Goal: Task Accomplishment & Management: Manage account settings

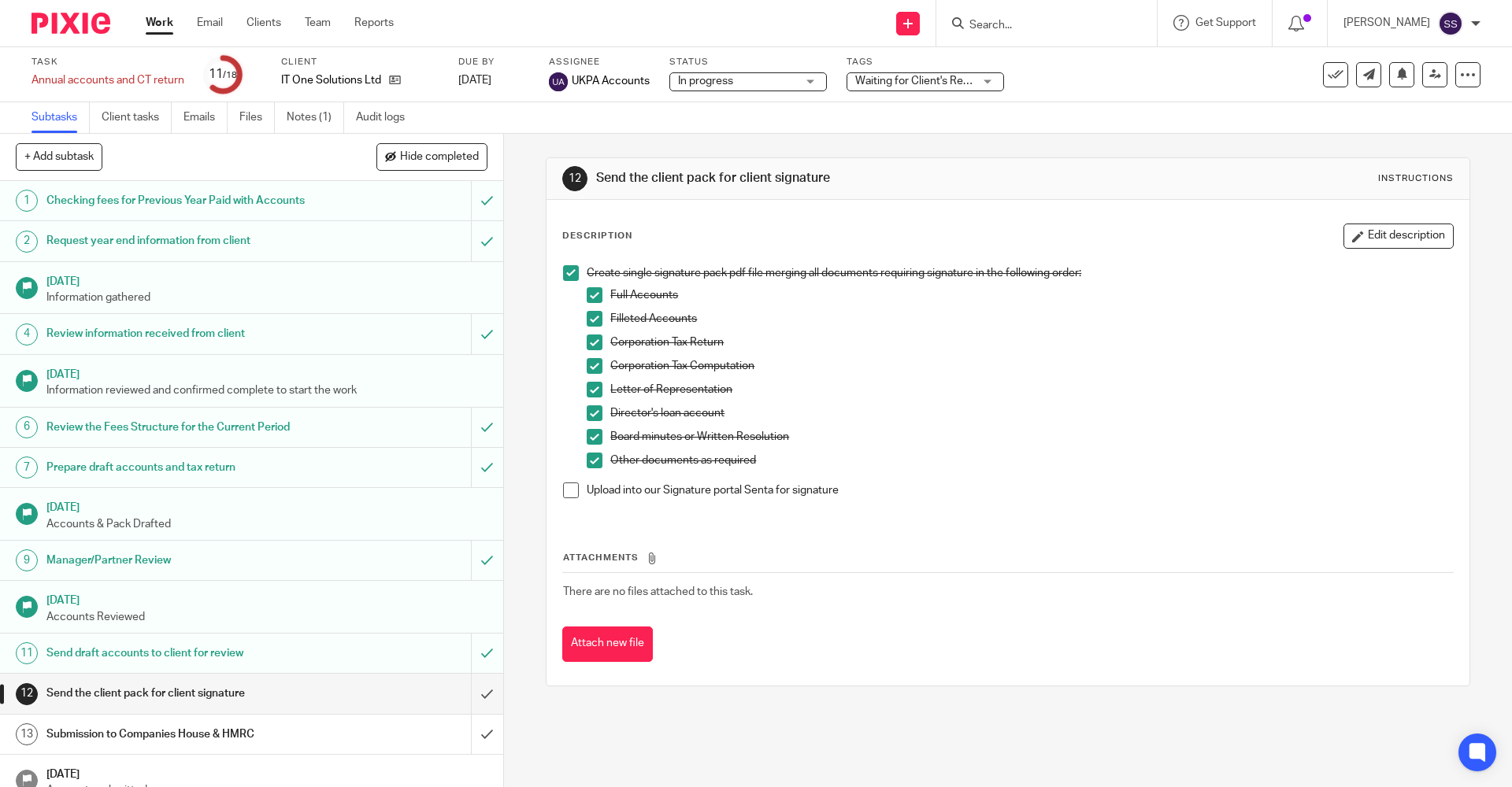
click at [555, 494] on div "Create single signature pack pdf file merging all documents requiring signature…" at bounding box center [1007, 388] width 905 height 260
click at [566, 494] on span at bounding box center [570, 490] width 16 height 16
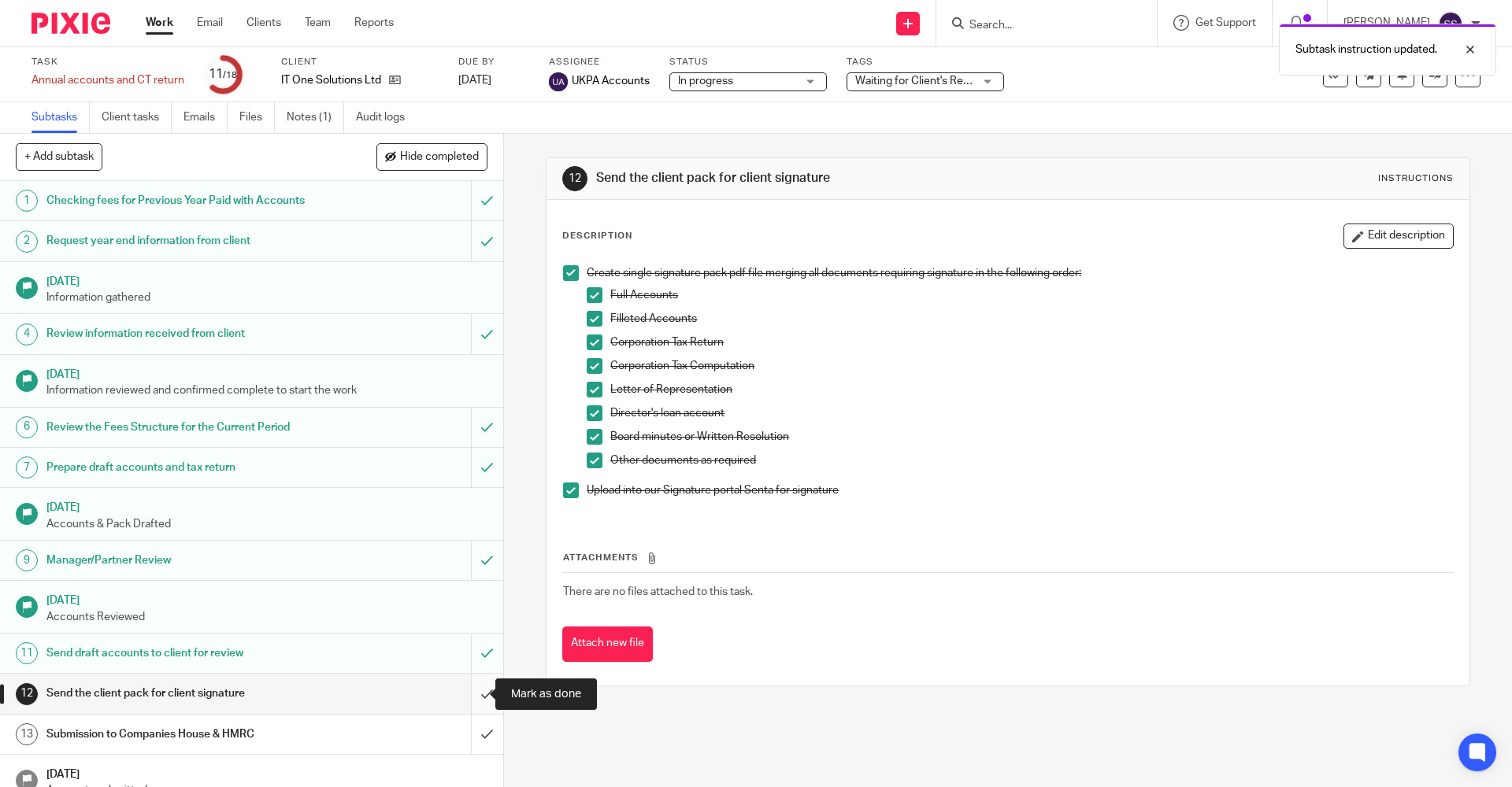
click at [470, 696] on input "submit" at bounding box center [251, 694] width 503 height 40
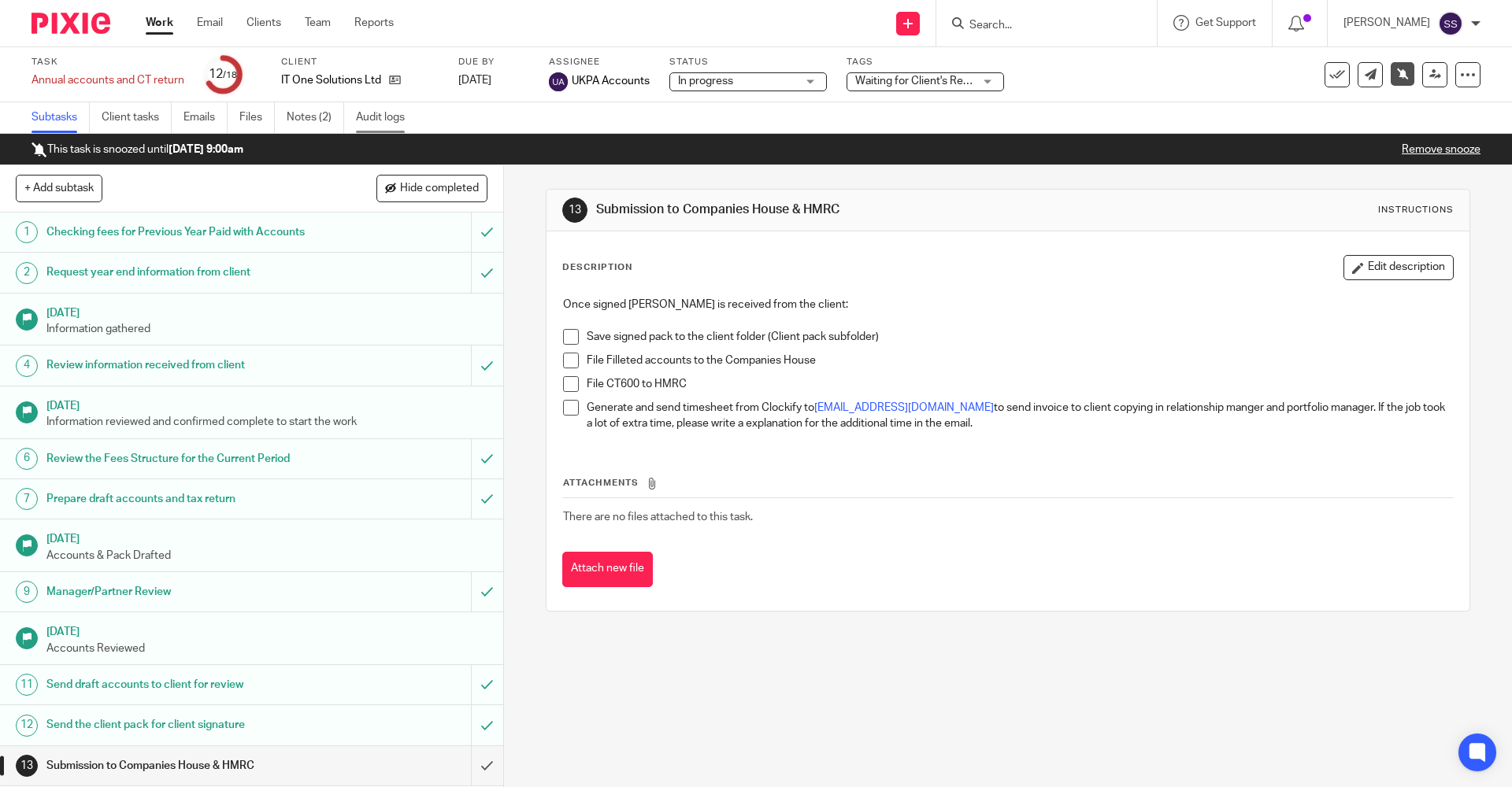
click at [386, 106] on link "Audit logs" at bounding box center [387, 117] width 61 height 30
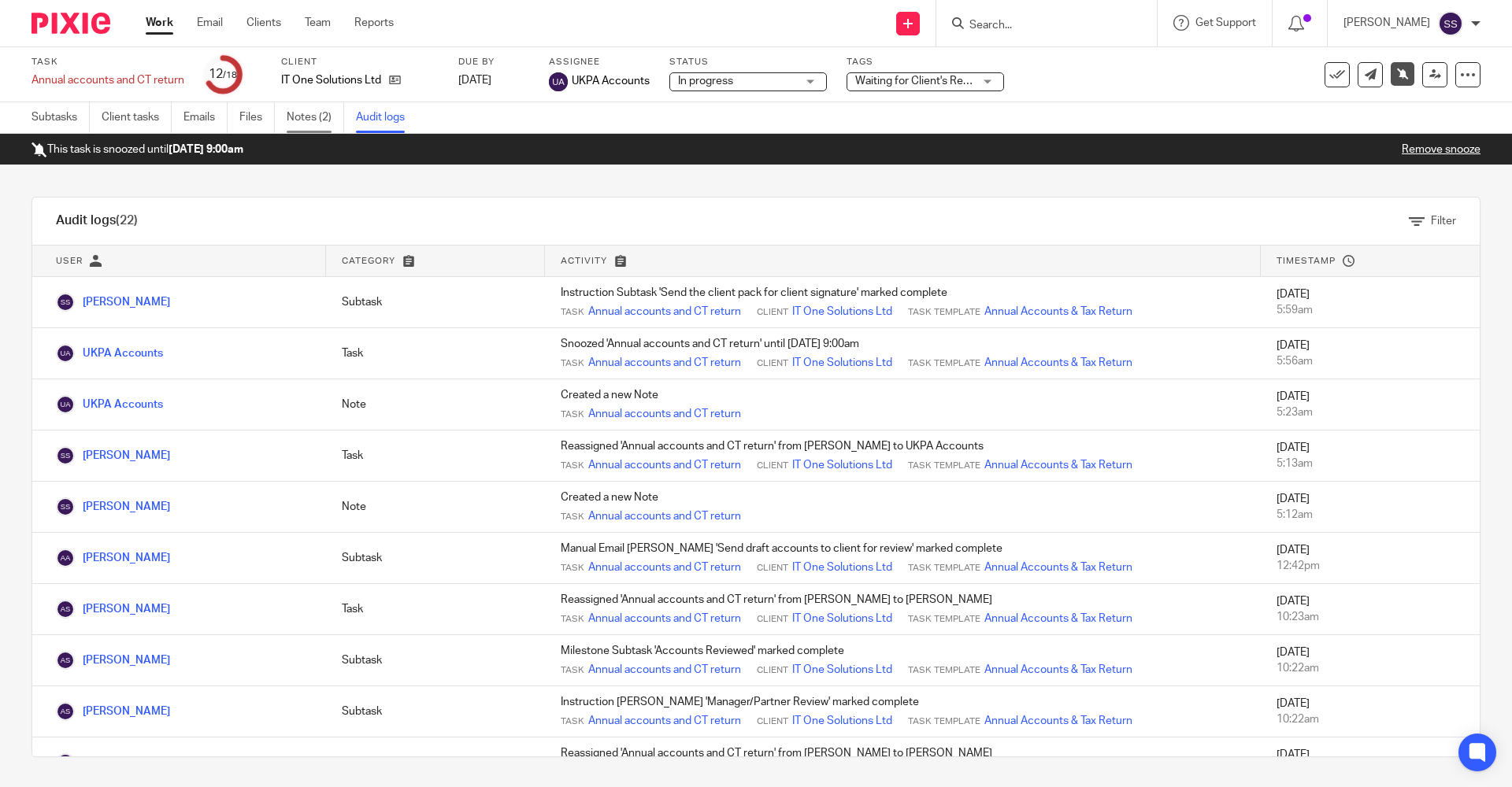
click at [321, 123] on link "Notes (2)" at bounding box center [315, 117] width 57 height 30
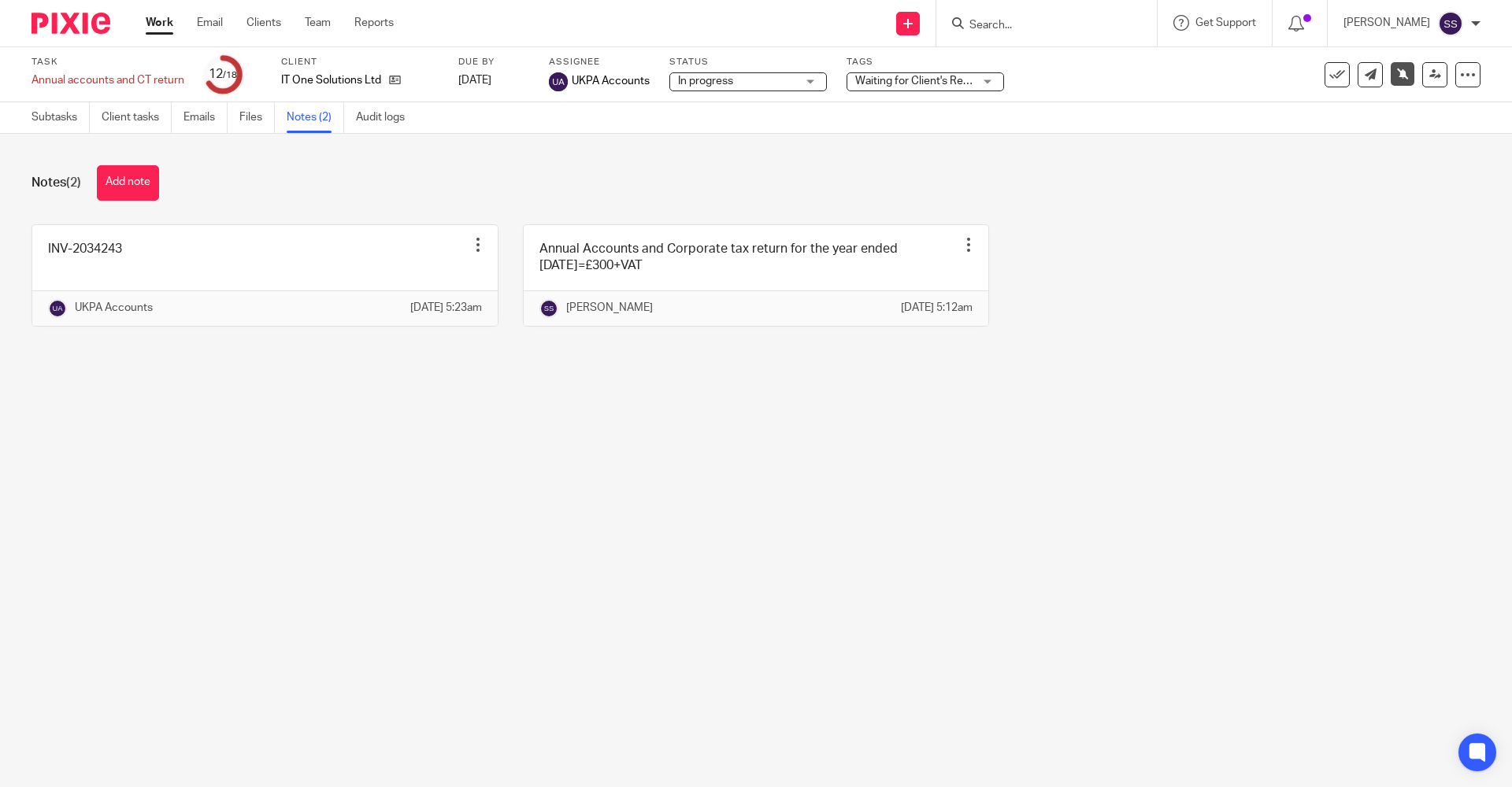
click at [554, 574] on main "Task Annual accounts and CT return Save Annual accounts and CT return 12 /18 Cl…" at bounding box center [756, 393] width 1512 height 787
click at [28, 112] on div "Subtasks Client tasks Emails Files Notes (2) Audit logs" at bounding box center [221, 117] width 444 height 30
click at [161, 22] on link "Work" at bounding box center [160, 22] width 28 height 16
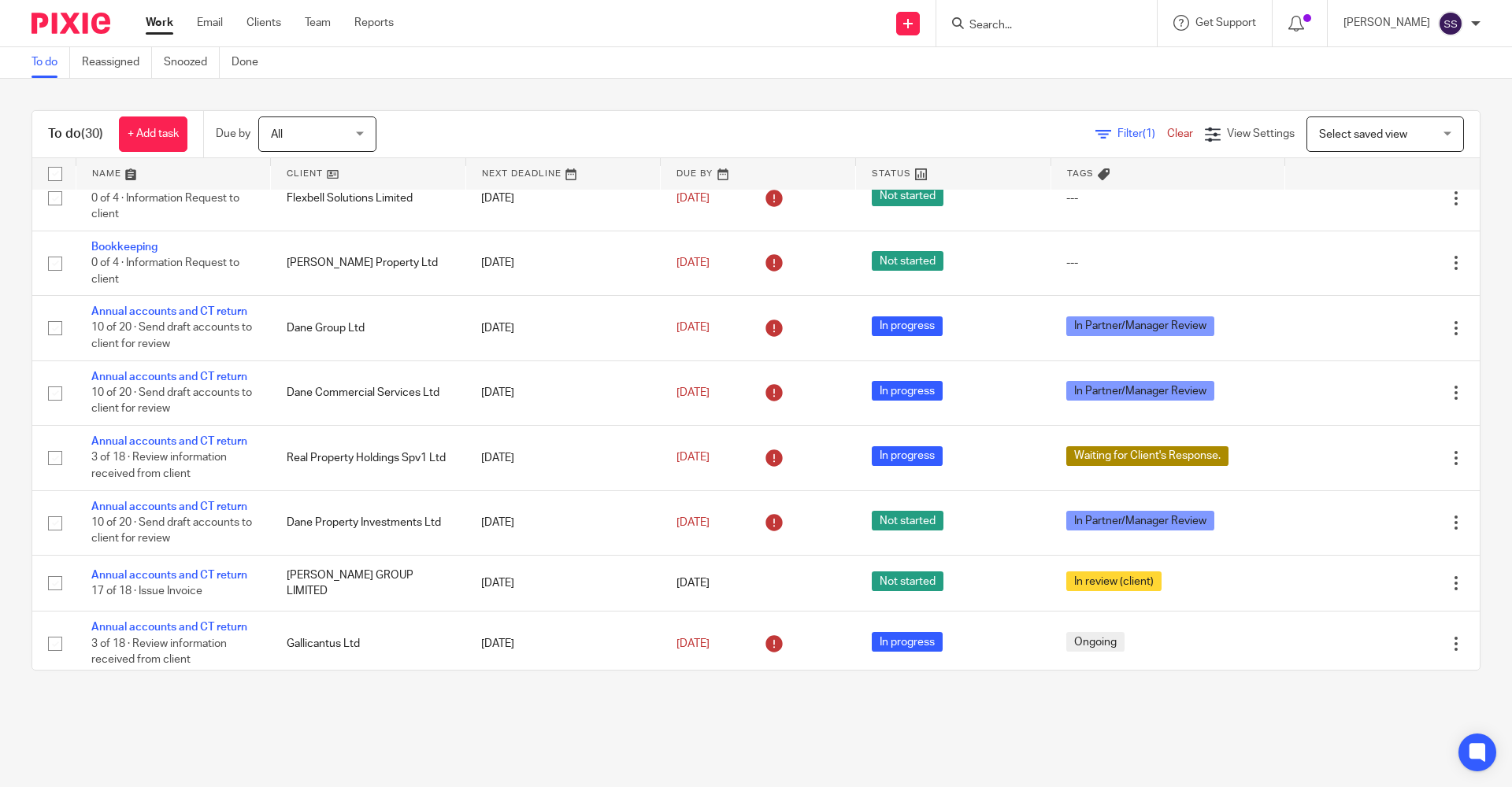
scroll to position [709, 0]
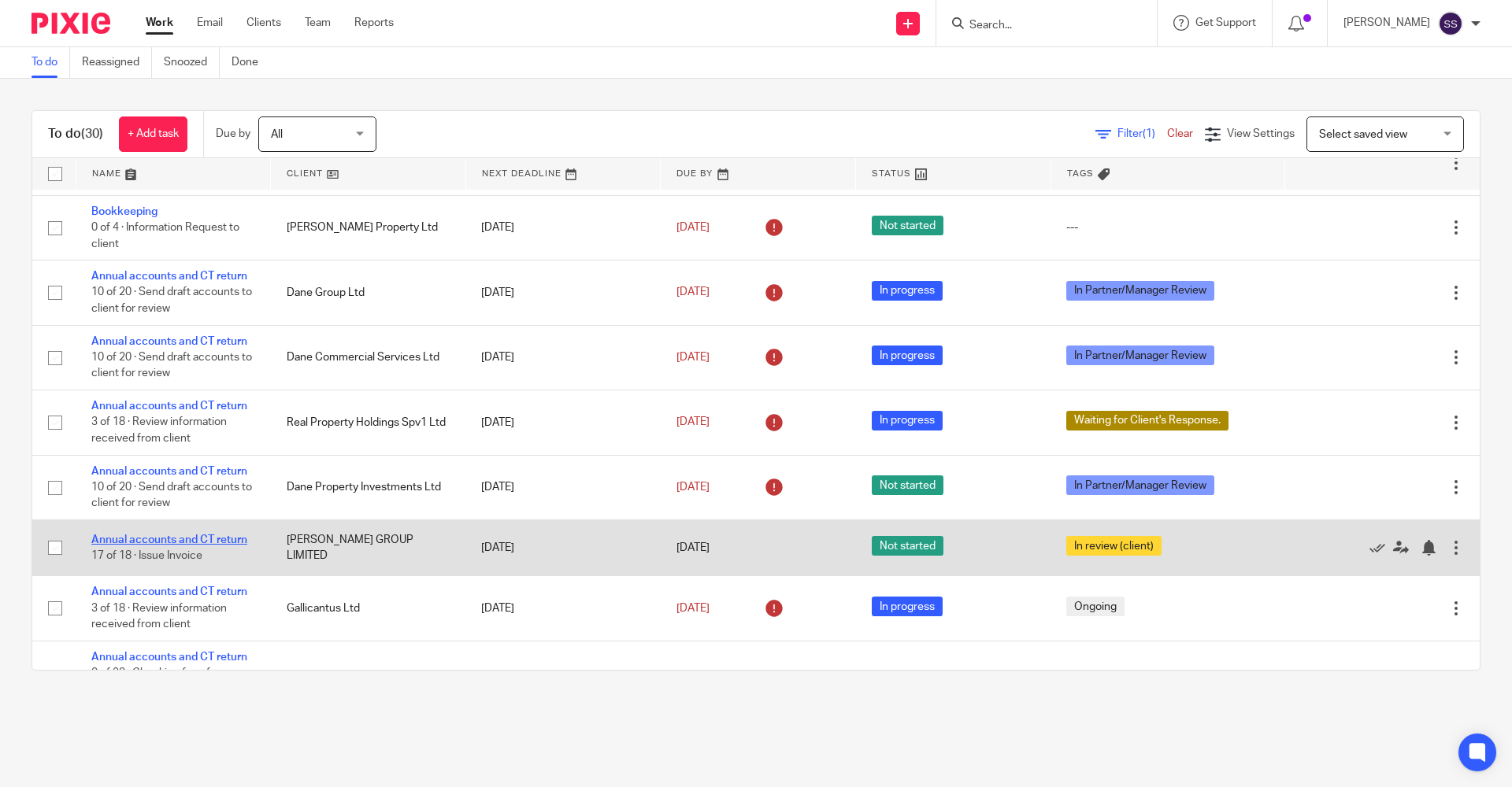
click at [135, 538] on link "Annual accounts and CT return" at bounding box center [169, 540] width 156 height 11
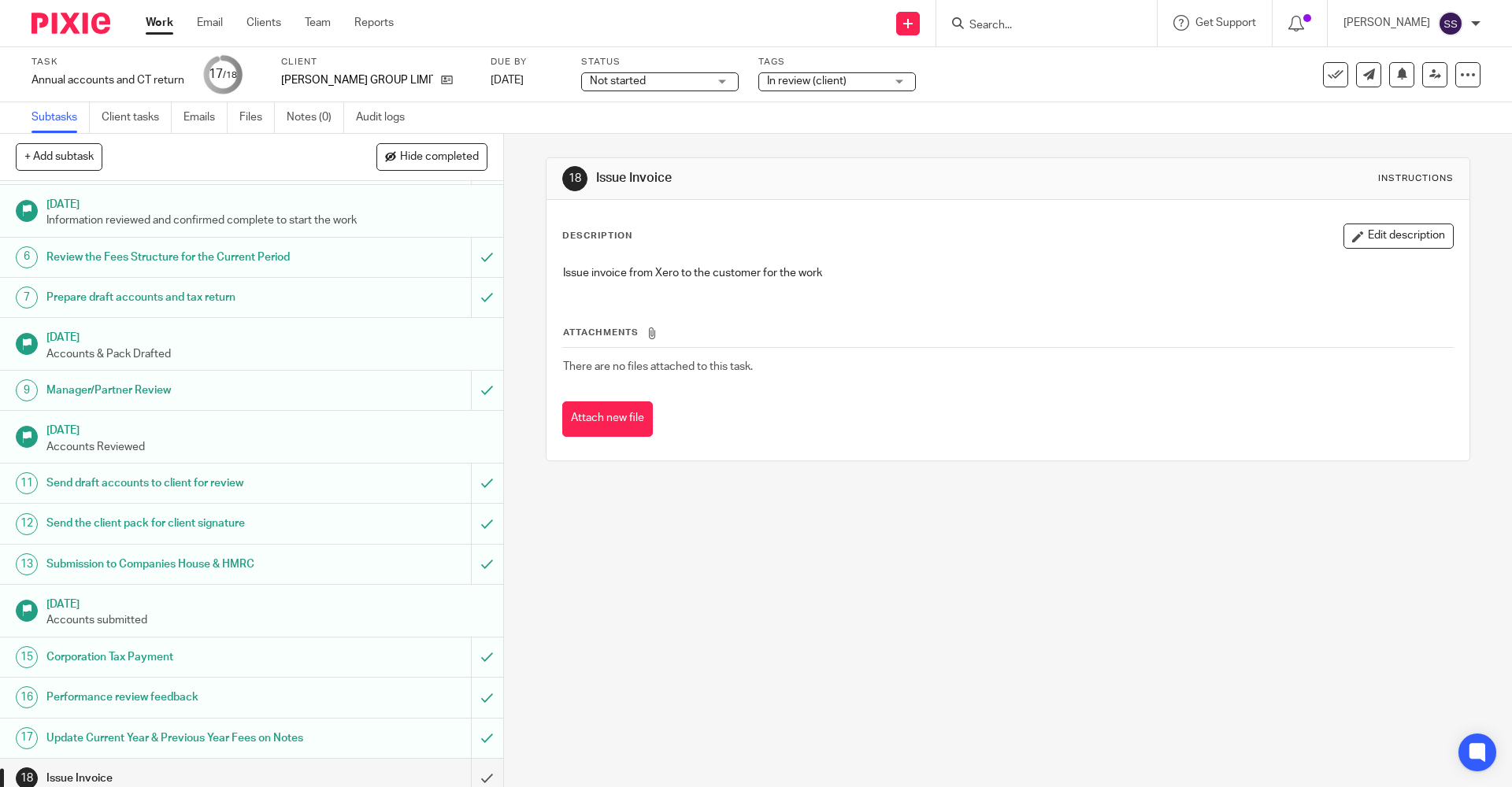
scroll to position [182, 0]
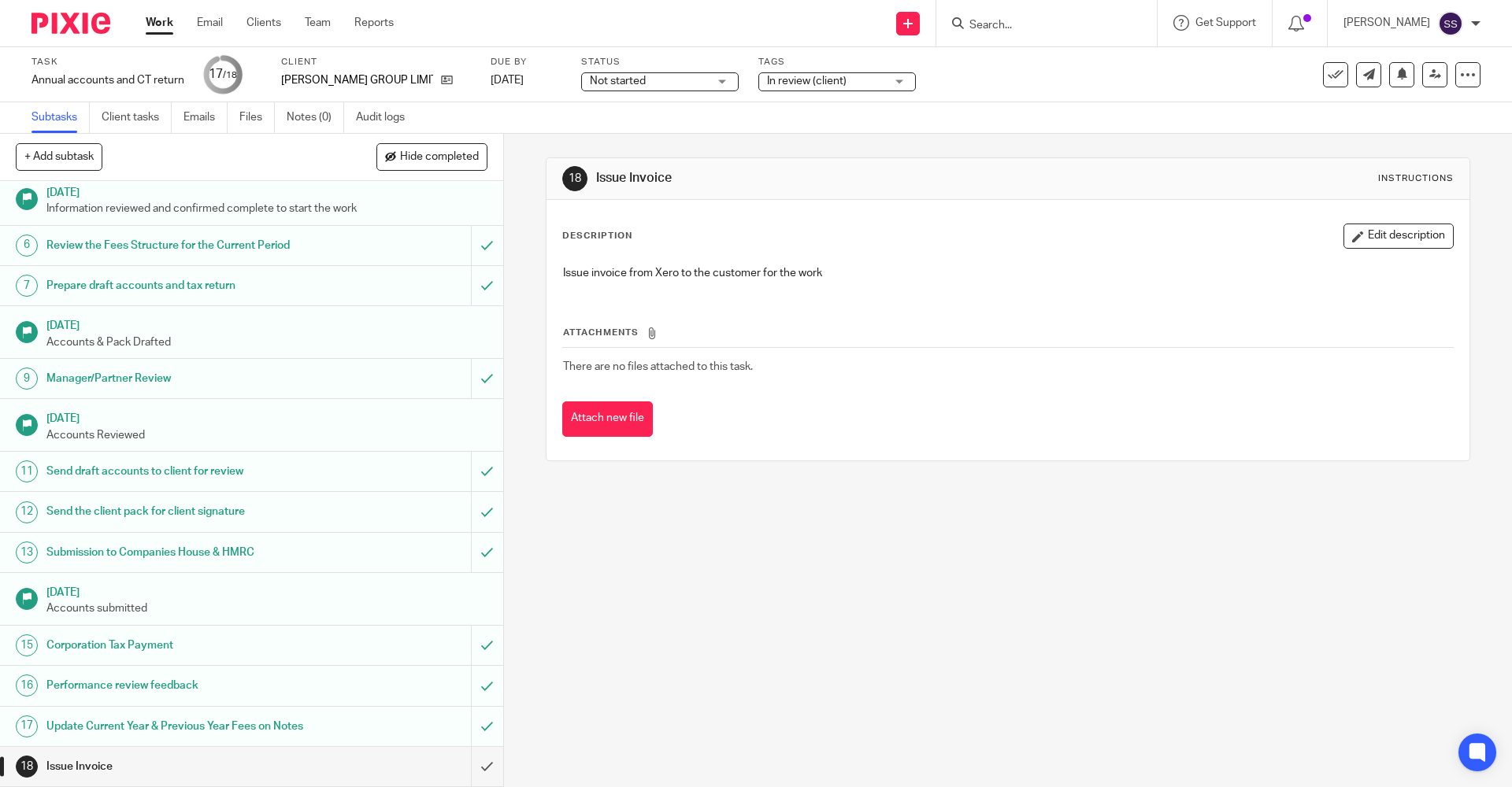
click at [774, 79] on span "In review (client)" at bounding box center [806, 81] width 79 height 11
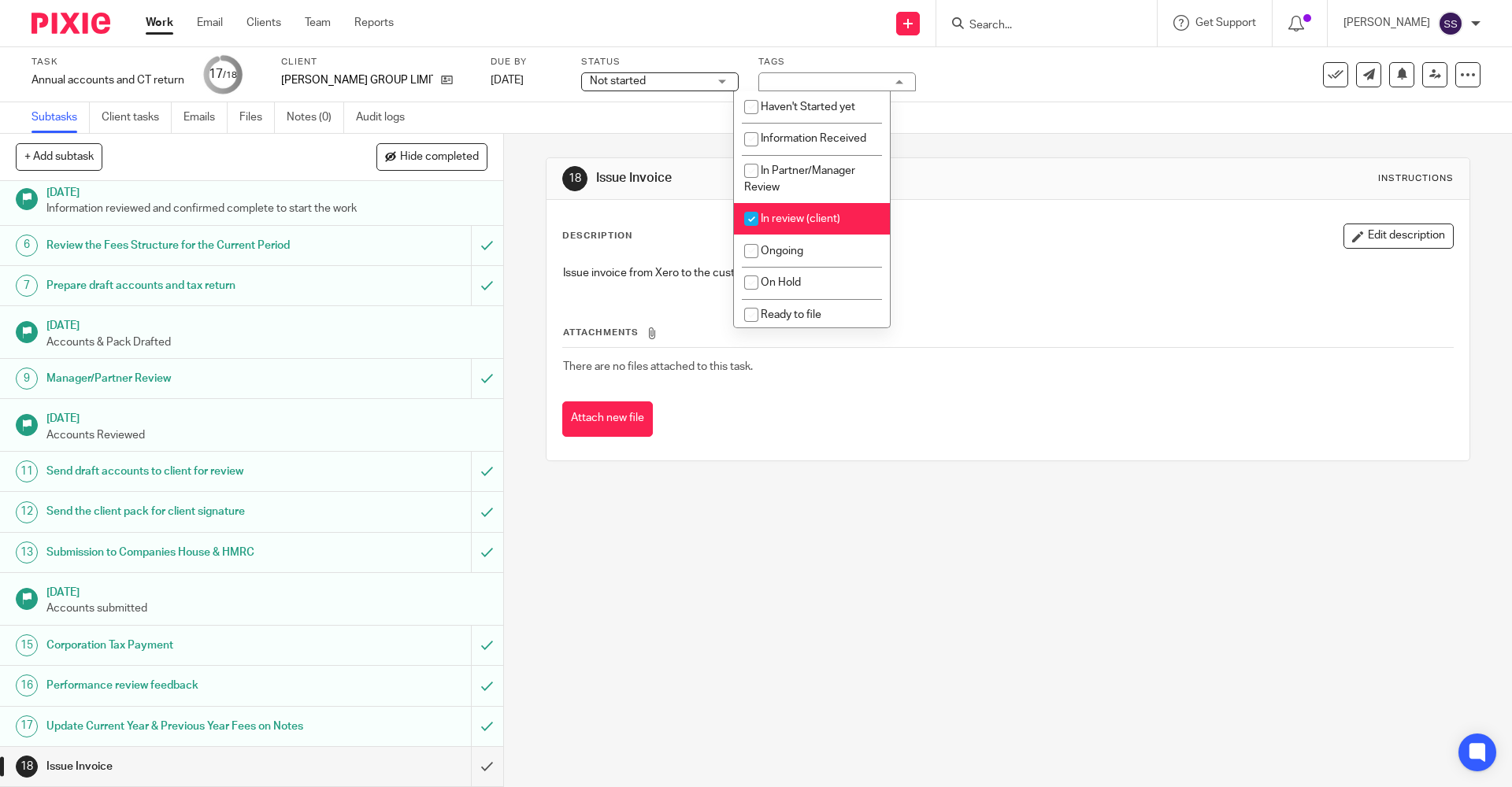
click at [768, 215] on span "In review (client)" at bounding box center [800, 219] width 79 height 11
checkbox input "false"
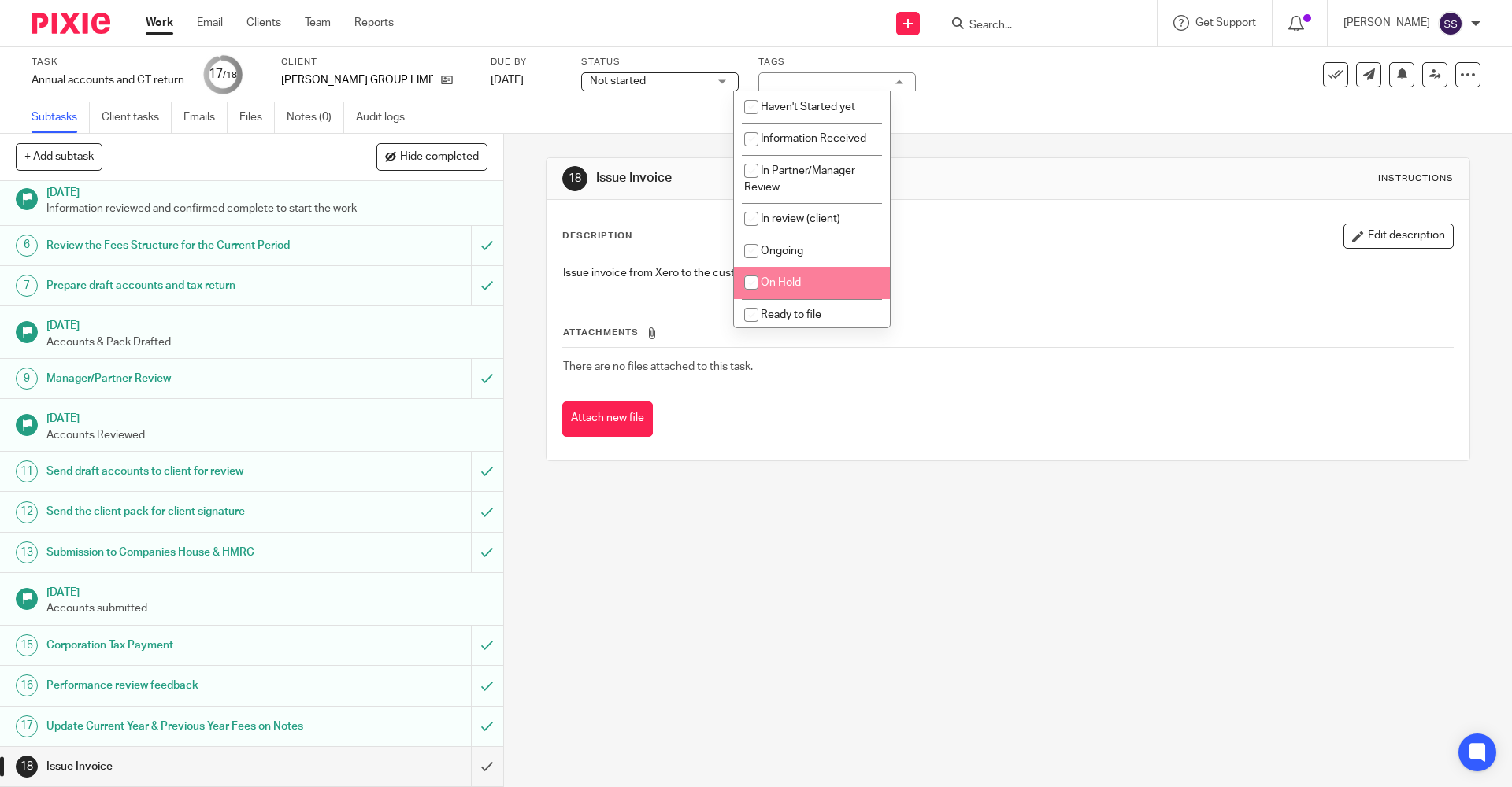
click at [847, 427] on div "Attach new file" at bounding box center [1006, 419] width 890 height 35
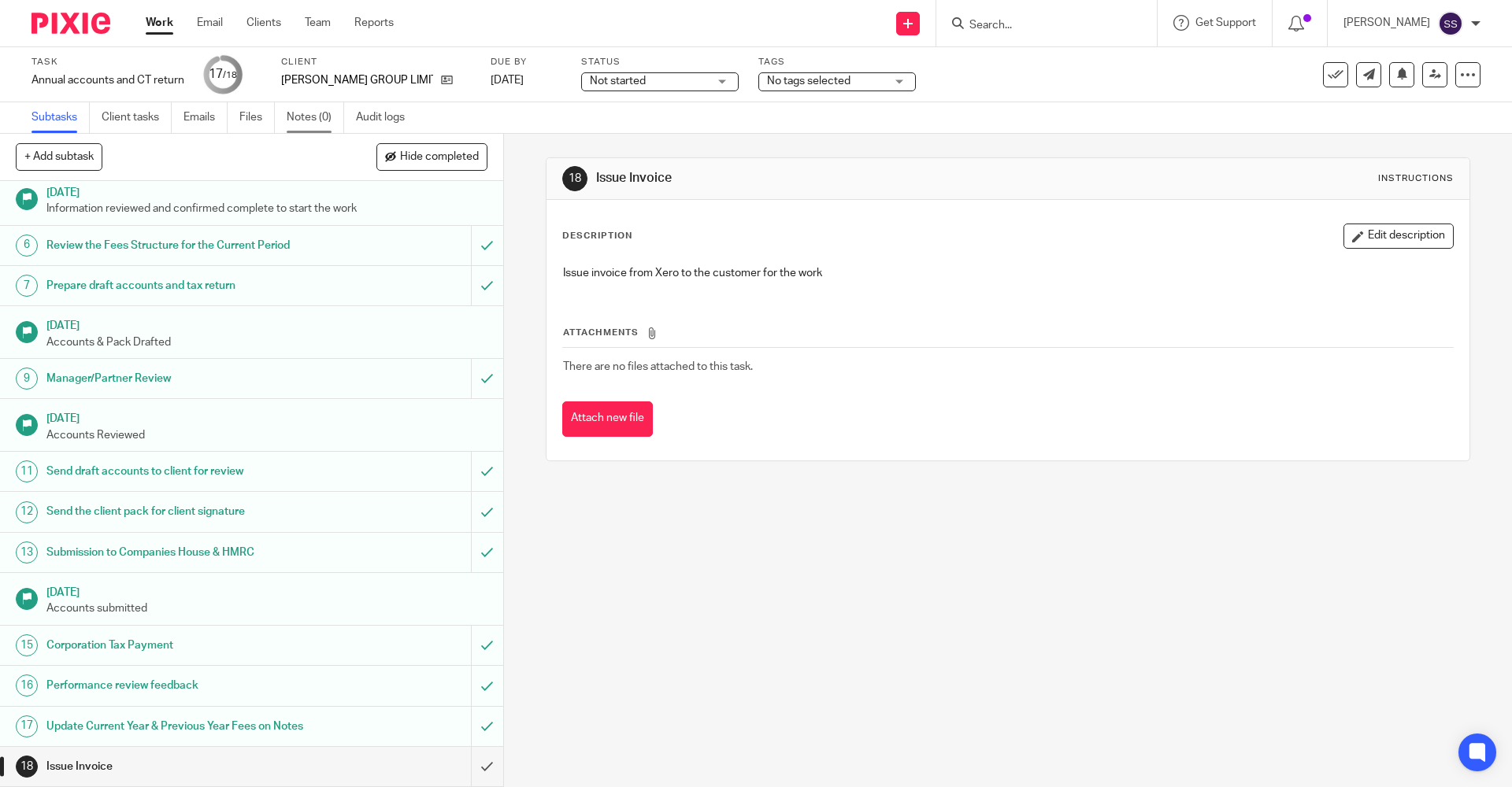
click at [324, 121] on link "Notes (0)" at bounding box center [315, 117] width 57 height 30
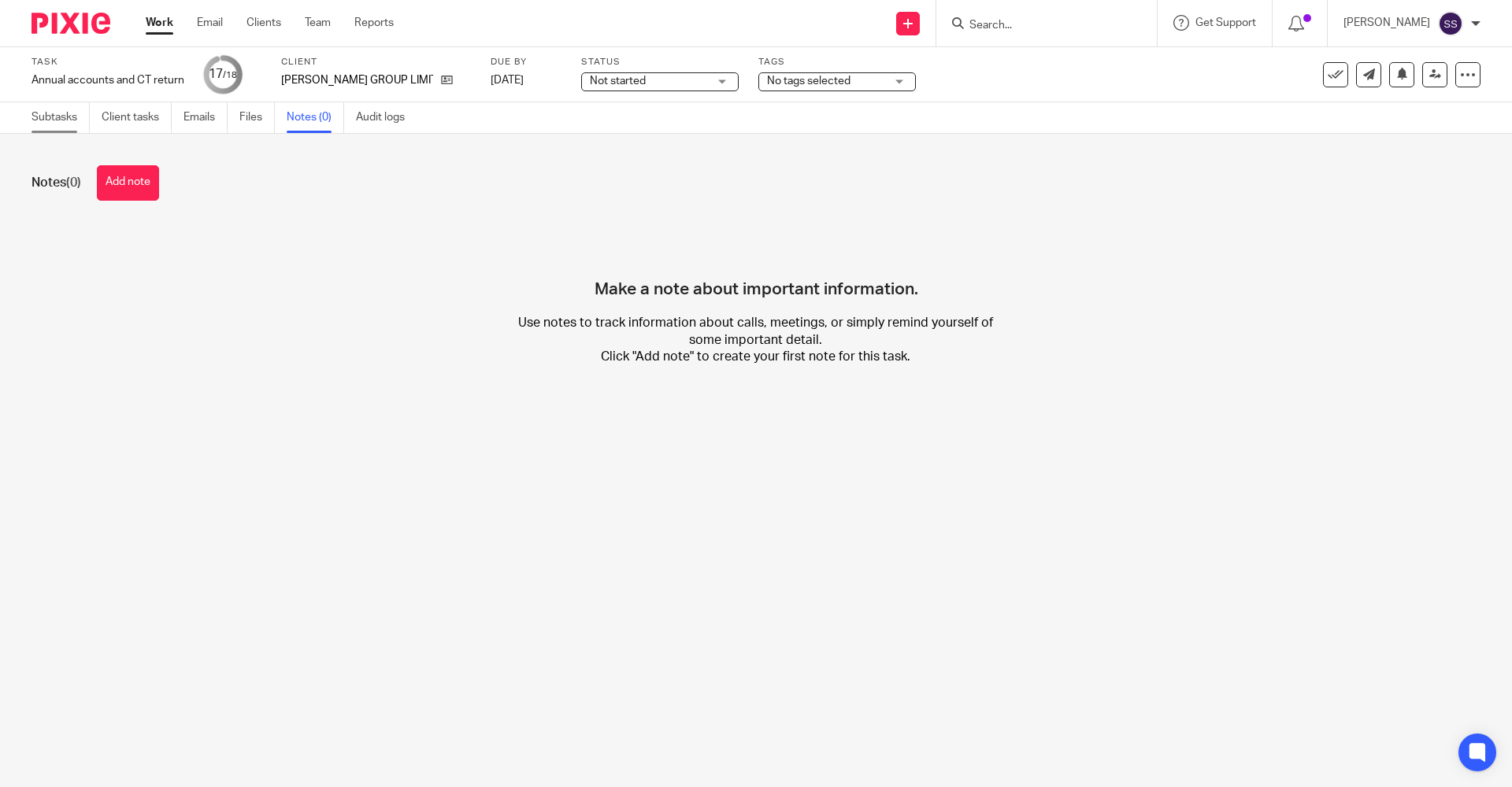
click at [62, 117] on link "Subtasks" at bounding box center [60, 117] width 58 height 30
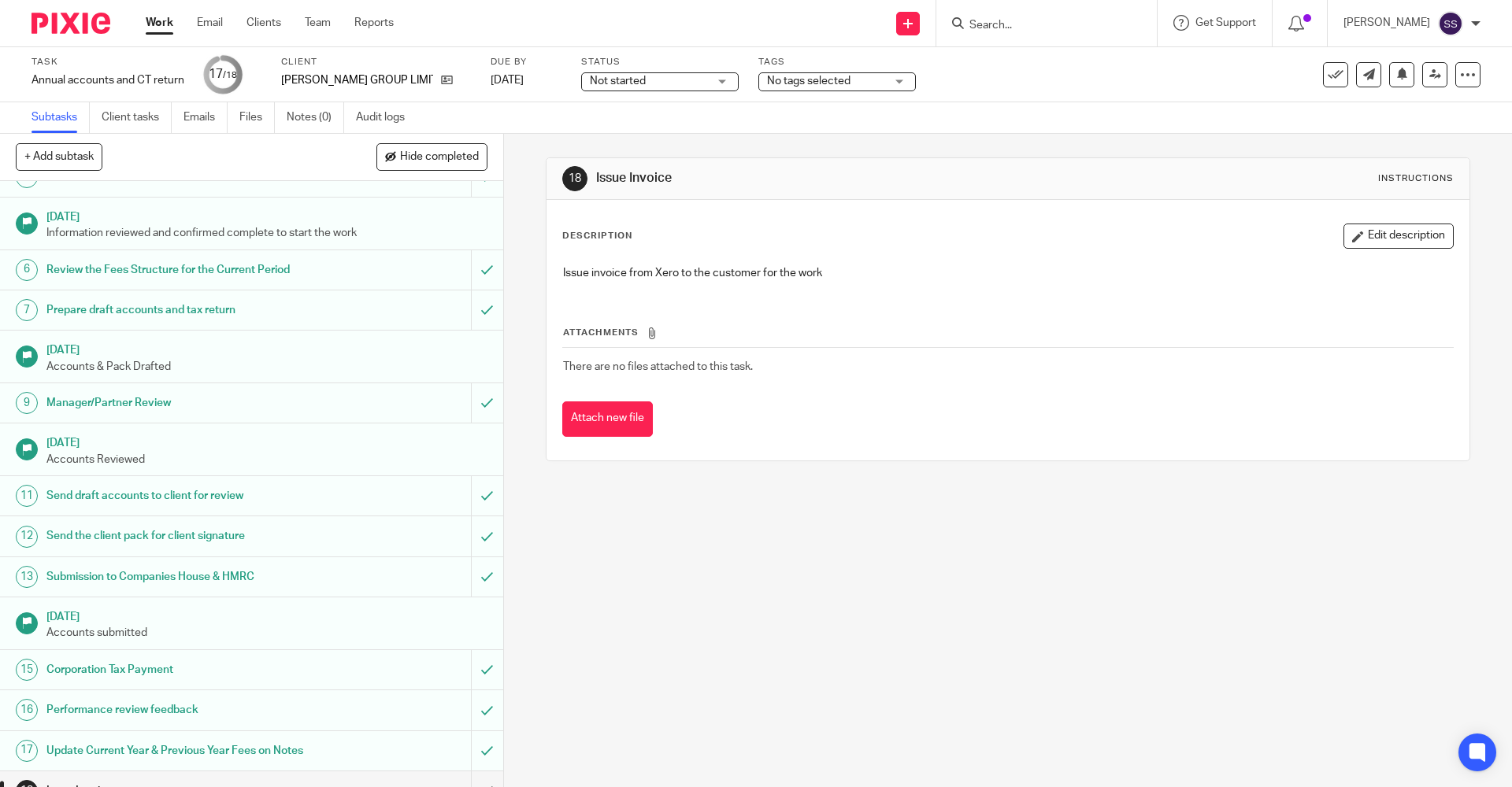
scroll to position [182, 0]
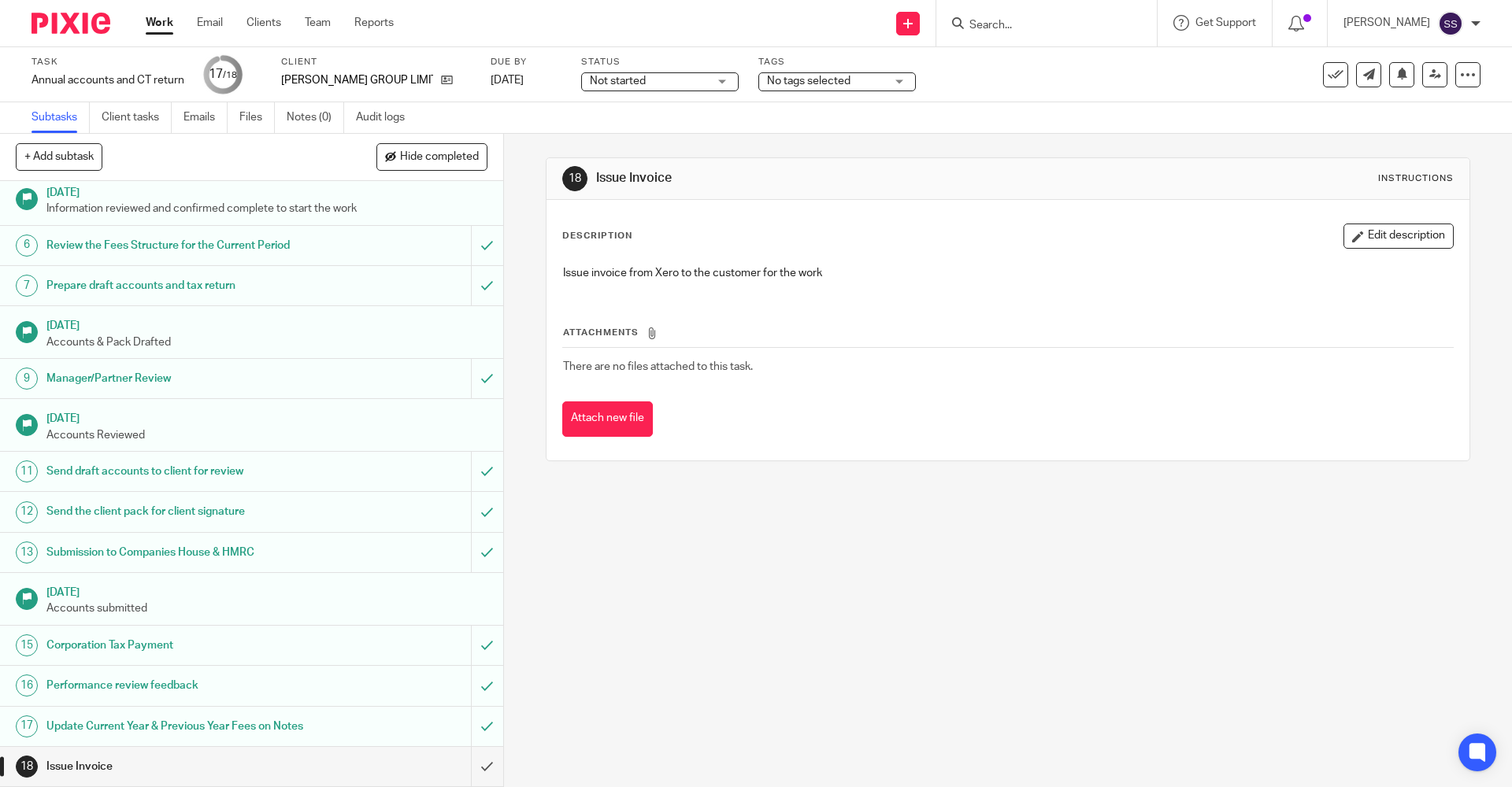
click at [825, 615] on div "18 Issue Invoice Instructions Description Edit description Issue invoice from X…" at bounding box center [1007, 460] width 1007 height 653
click at [310, 126] on link "Notes (0)" at bounding box center [315, 117] width 57 height 30
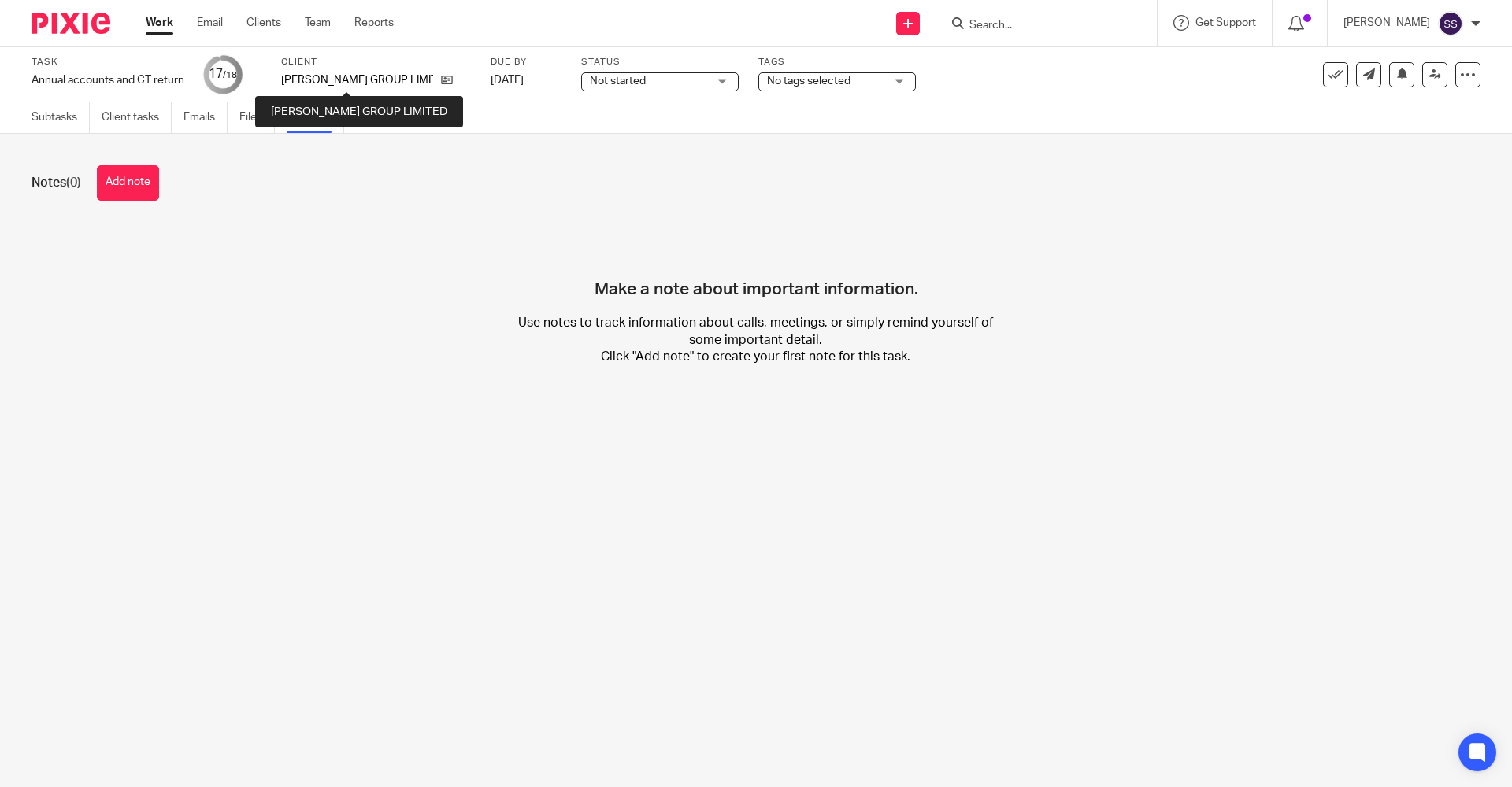
click at [327, 81] on p "[PERSON_NAME] GROUP LIMITED" at bounding box center [357, 80] width 152 height 16
click at [441, 83] on icon at bounding box center [446, 79] width 12 height 12
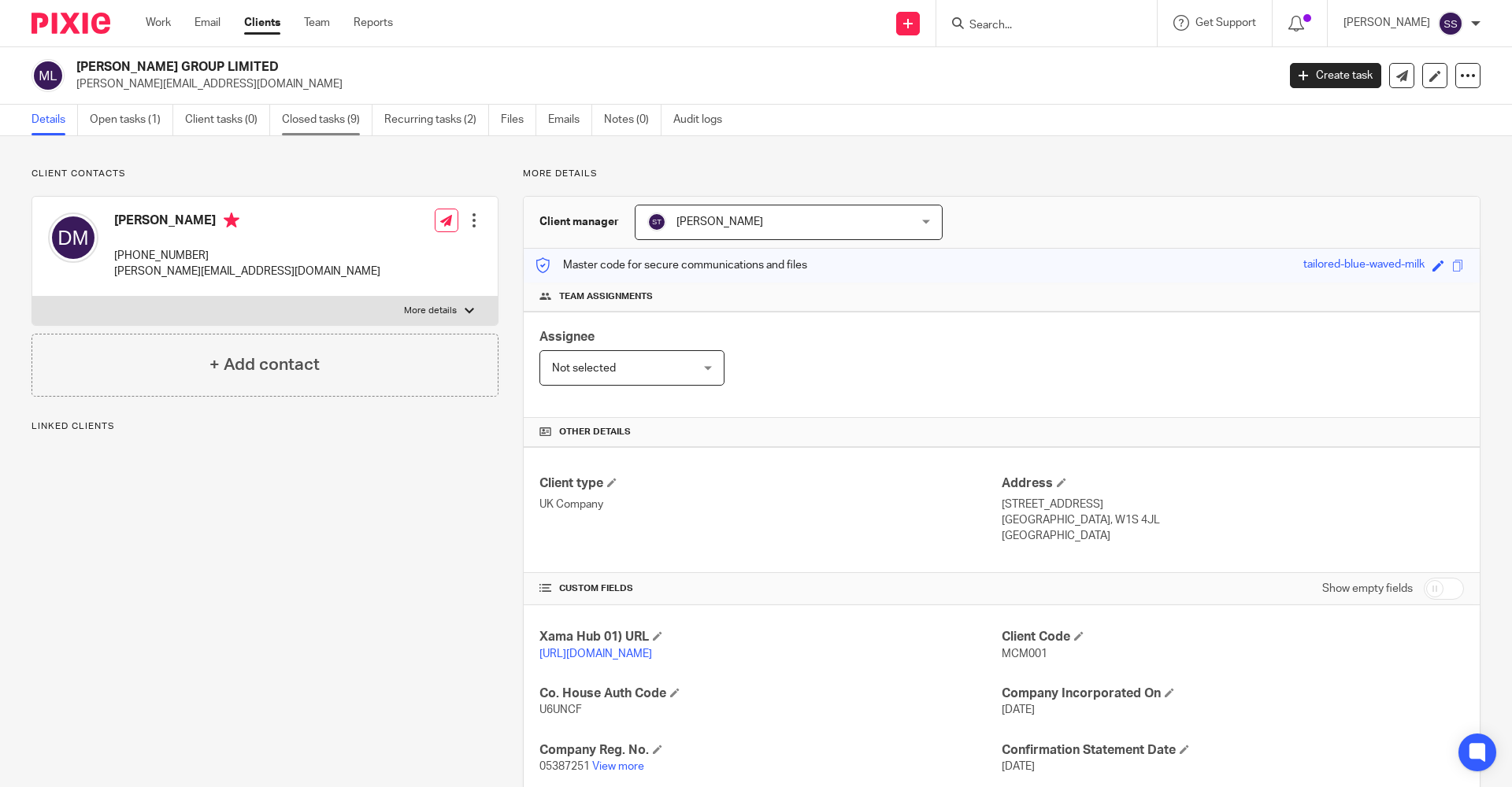
click at [339, 127] on link "Closed tasks (9)" at bounding box center [327, 120] width 90 height 30
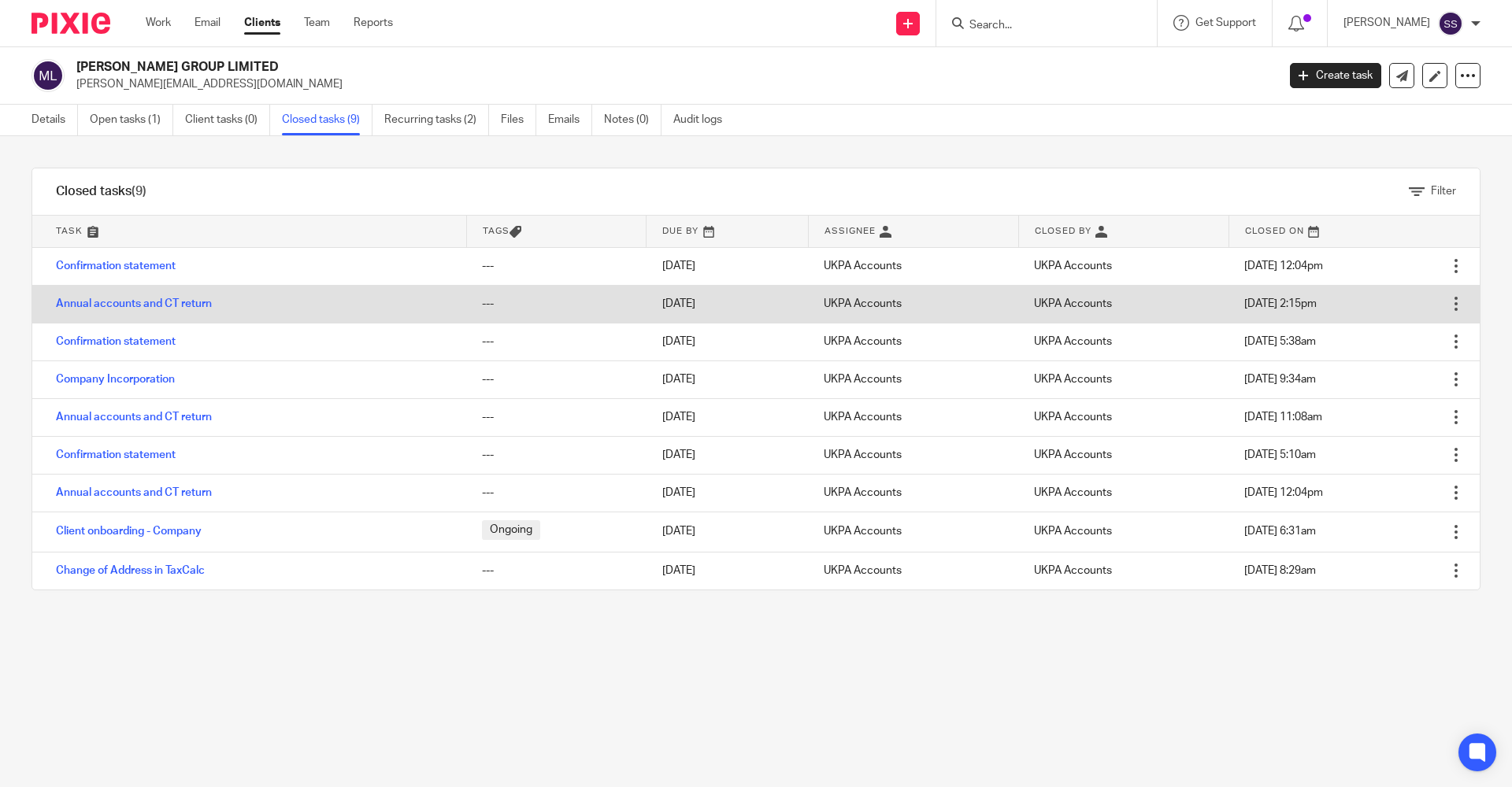
click at [137, 313] on td "Annual accounts and CT return" at bounding box center [249, 304] width 434 height 38
click at [142, 300] on link "Annual accounts and CT return" at bounding box center [134, 304] width 156 height 11
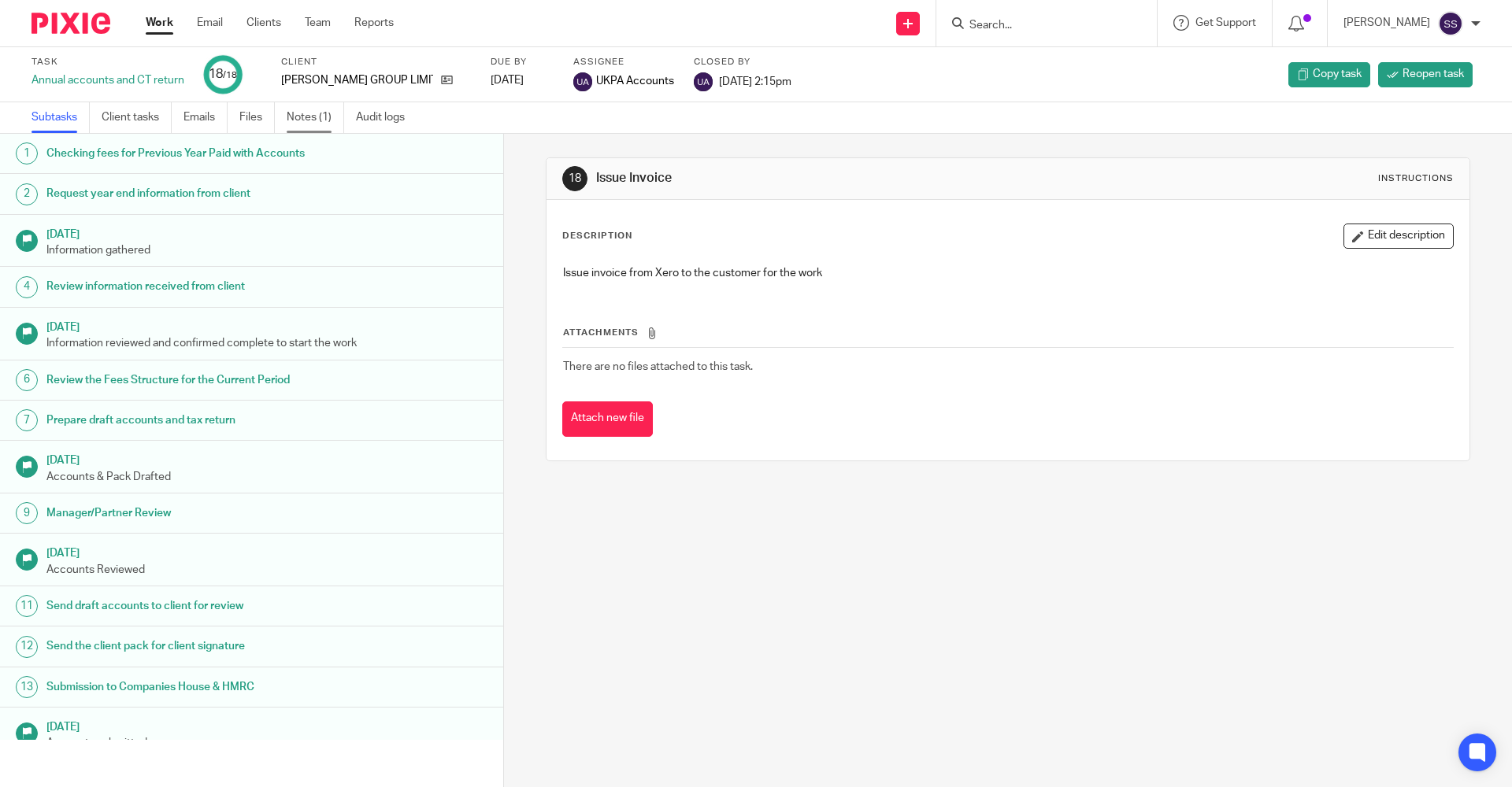
click at [295, 125] on link "Notes (1)" at bounding box center [315, 117] width 57 height 30
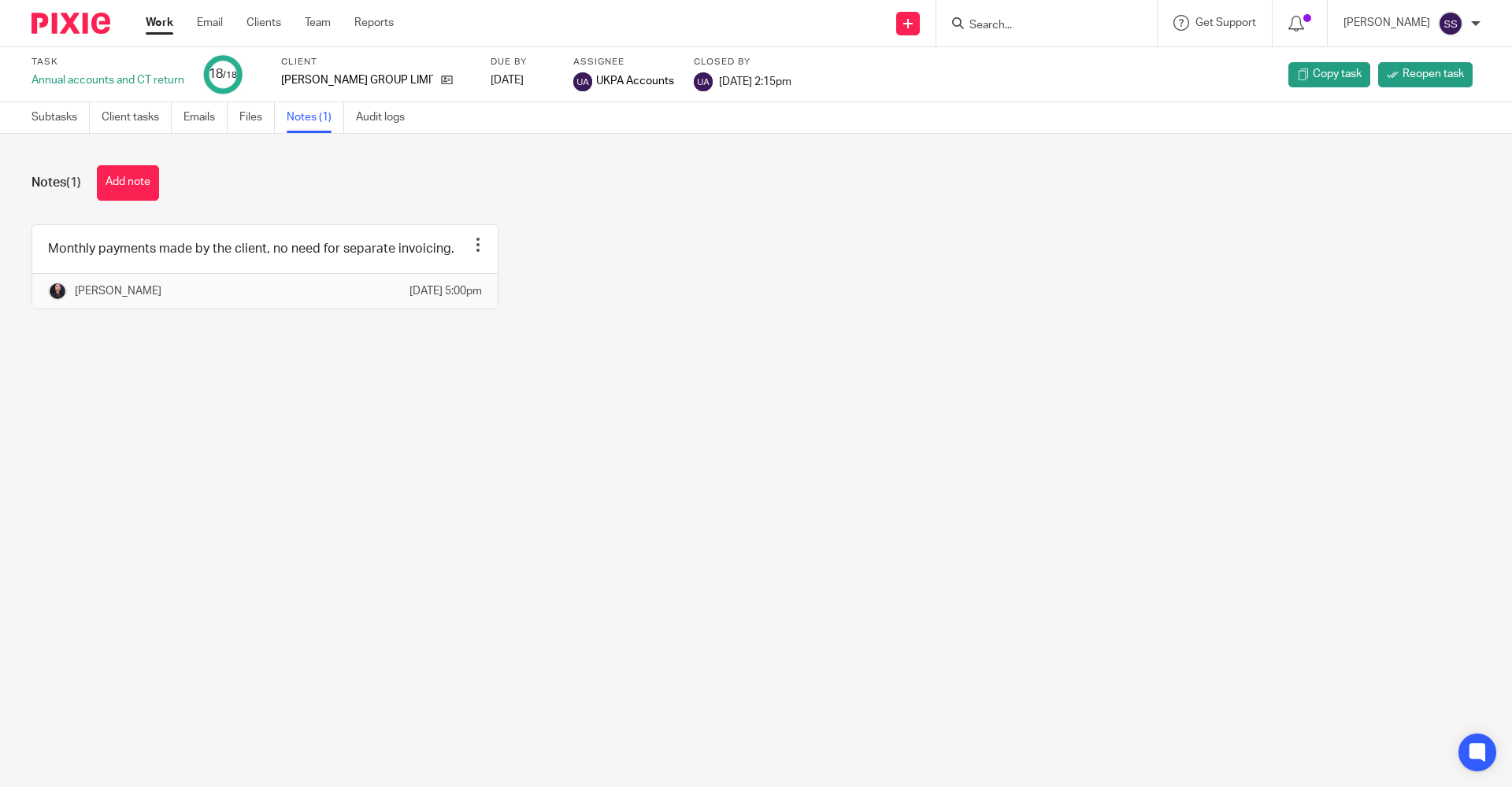
click at [658, 223] on div "Notes (1) Add note Monthly payments made by the client, no need for separate in…" at bounding box center [756, 249] width 1512 height 231
click at [156, 18] on link "Work" at bounding box center [160, 22] width 28 height 16
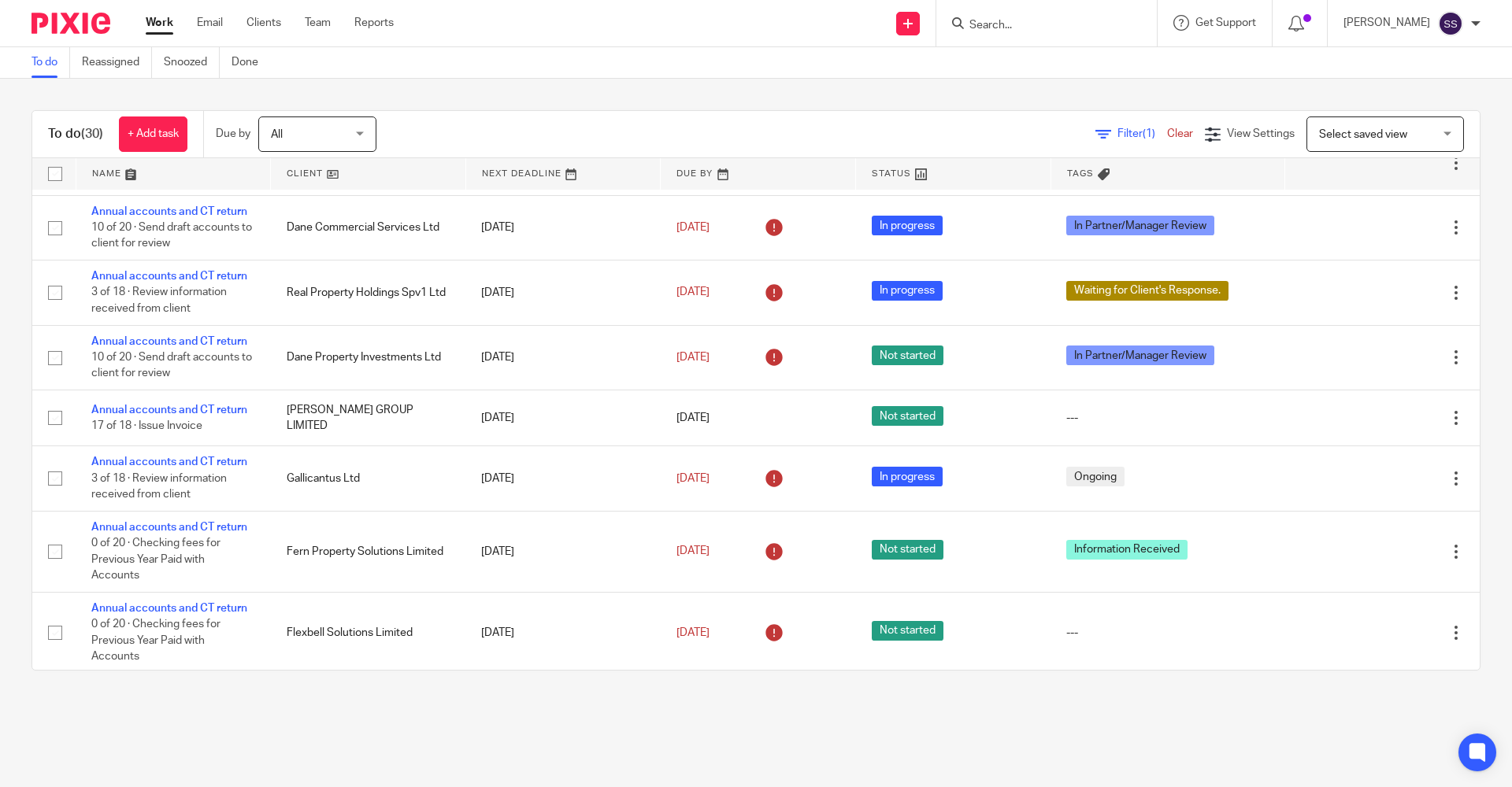
scroll to position [866, 0]
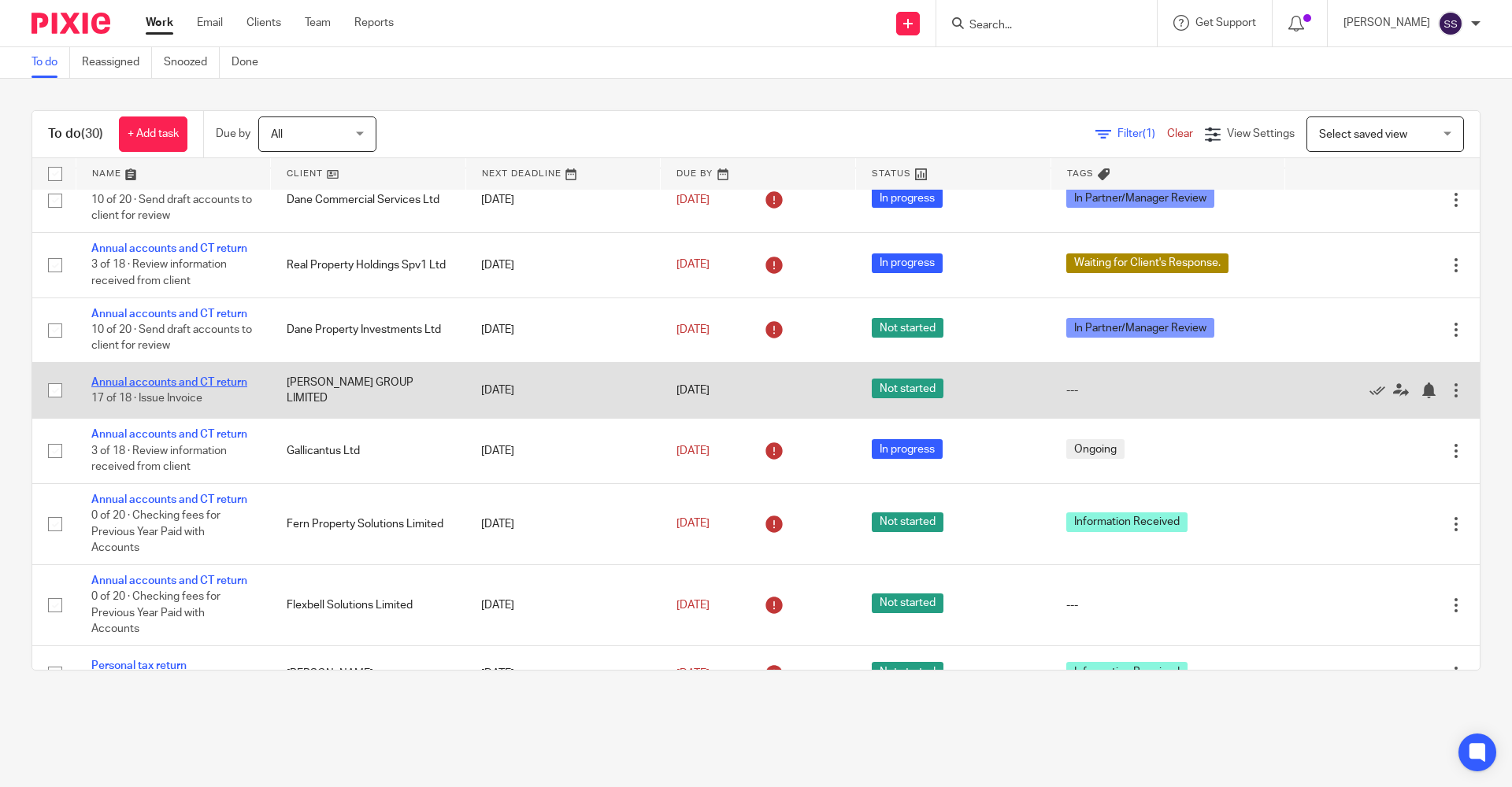
click at [167, 378] on link "Annual accounts and CT return" at bounding box center [169, 383] width 156 height 11
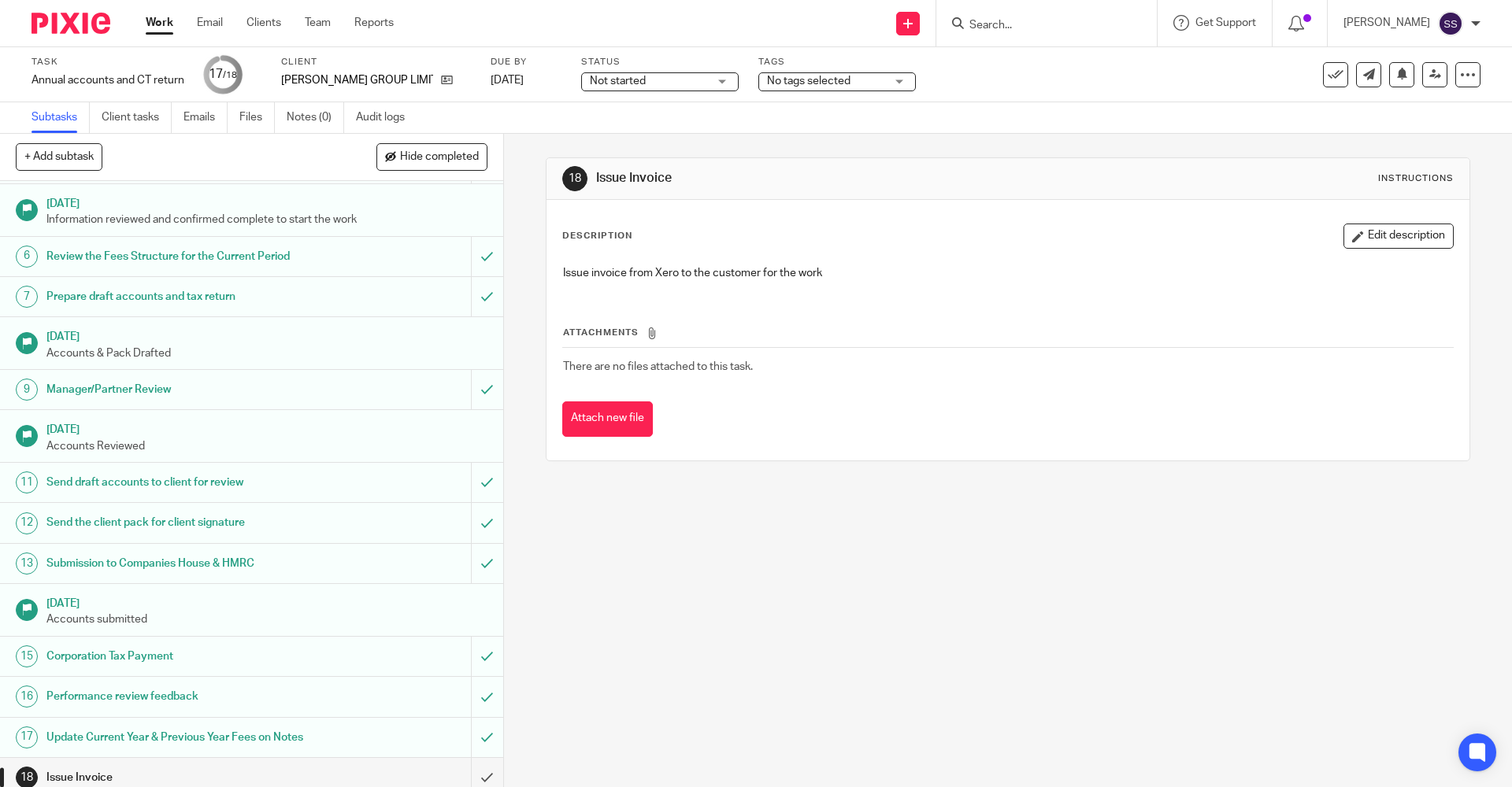
scroll to position [182, 0]
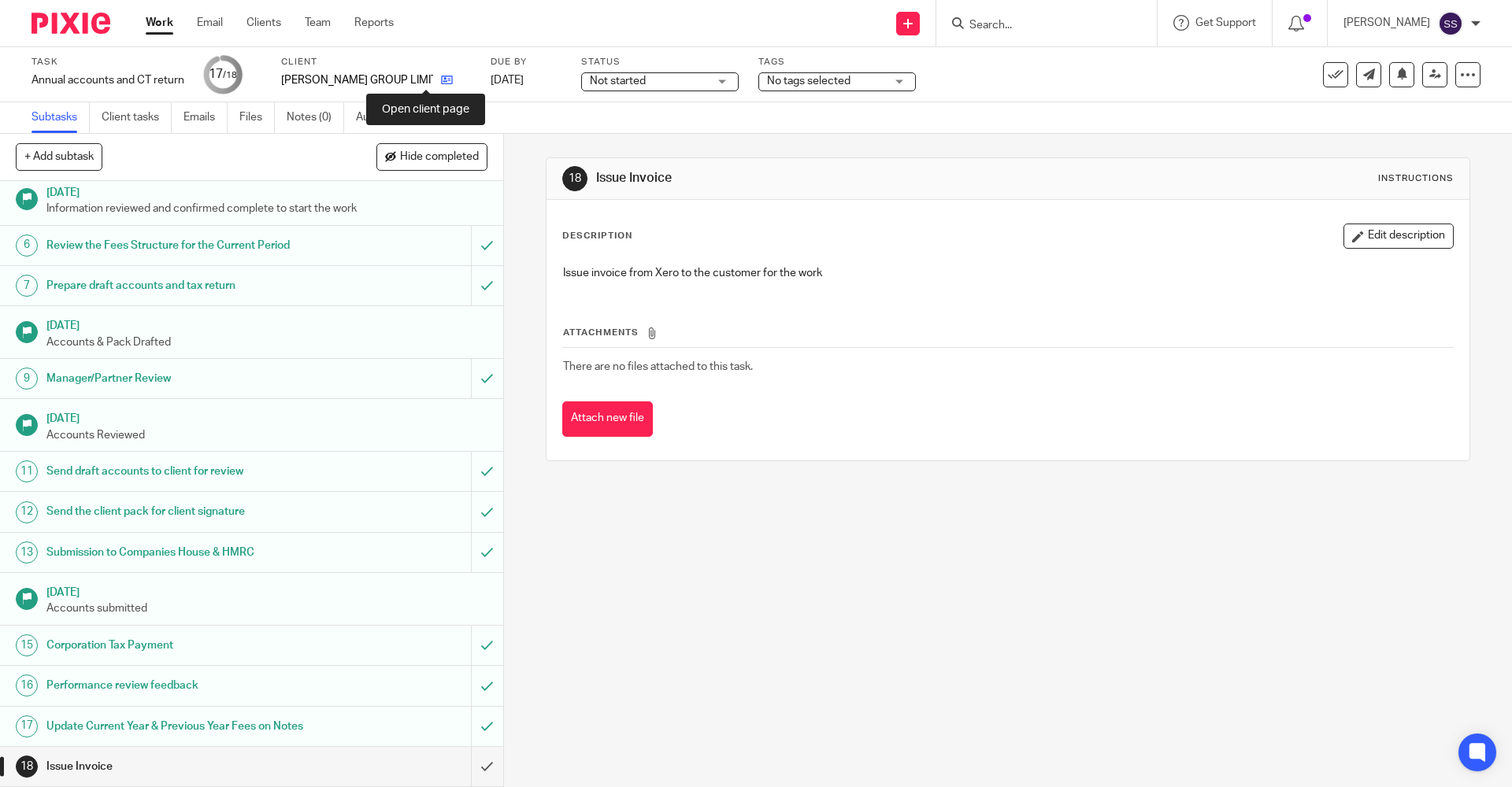
click at [441, 84] on icon at bounding box center [446, 79] width 12 height 12
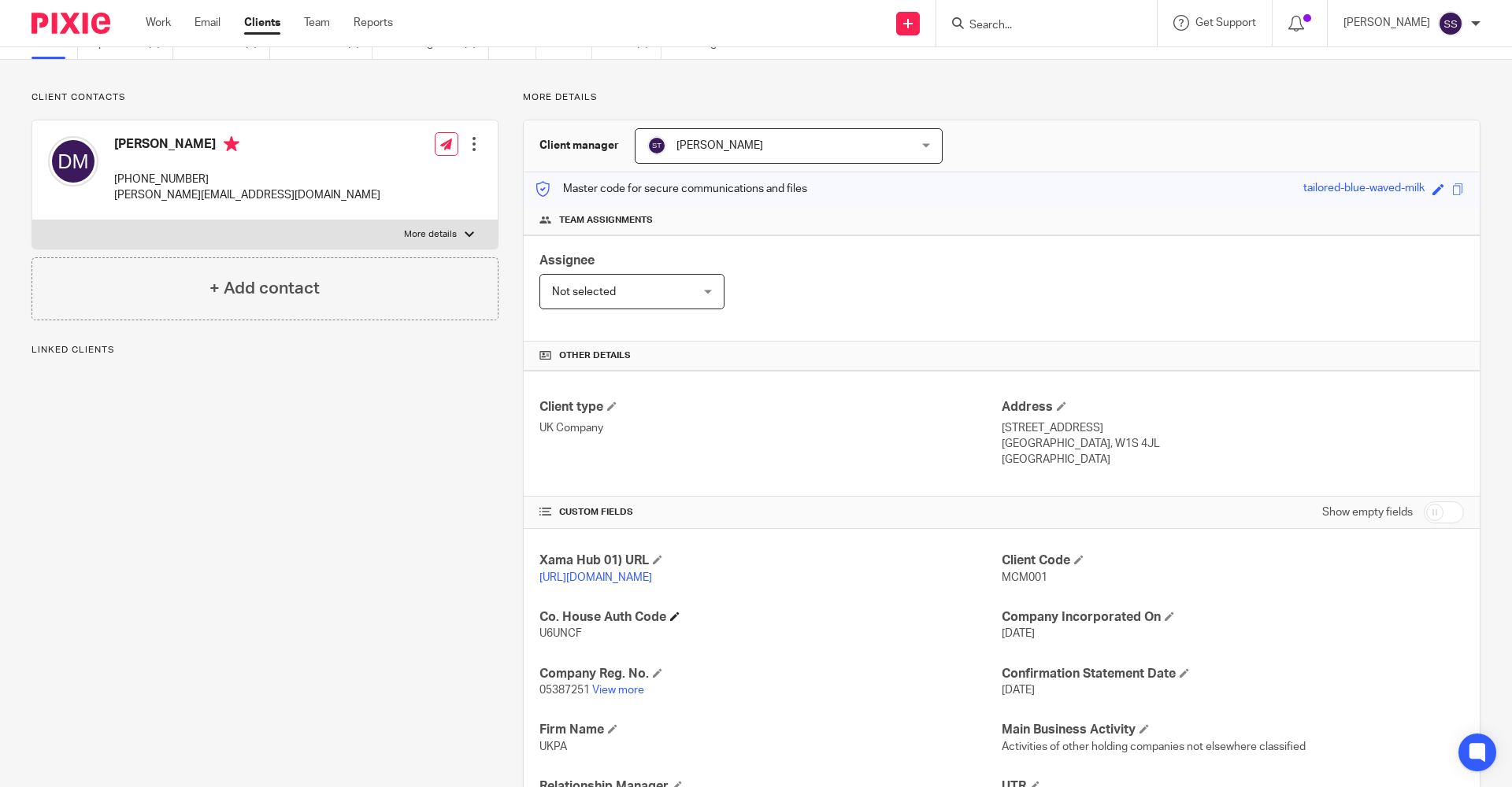
scroll to position [50, 0]
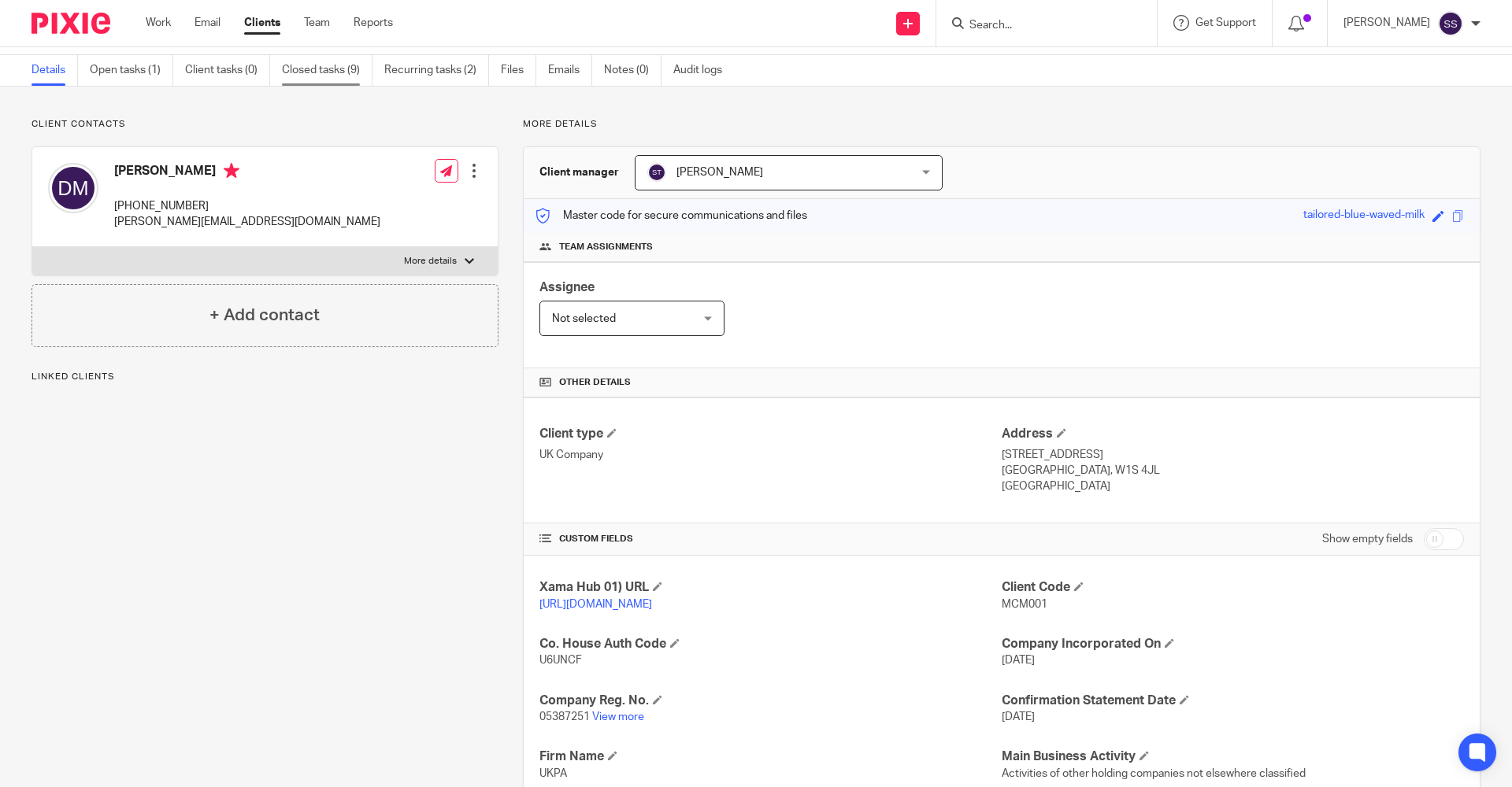
click at [330, 78] on link "Closed tasks (9)" at bounding box center [327, 70] width 90 height 30
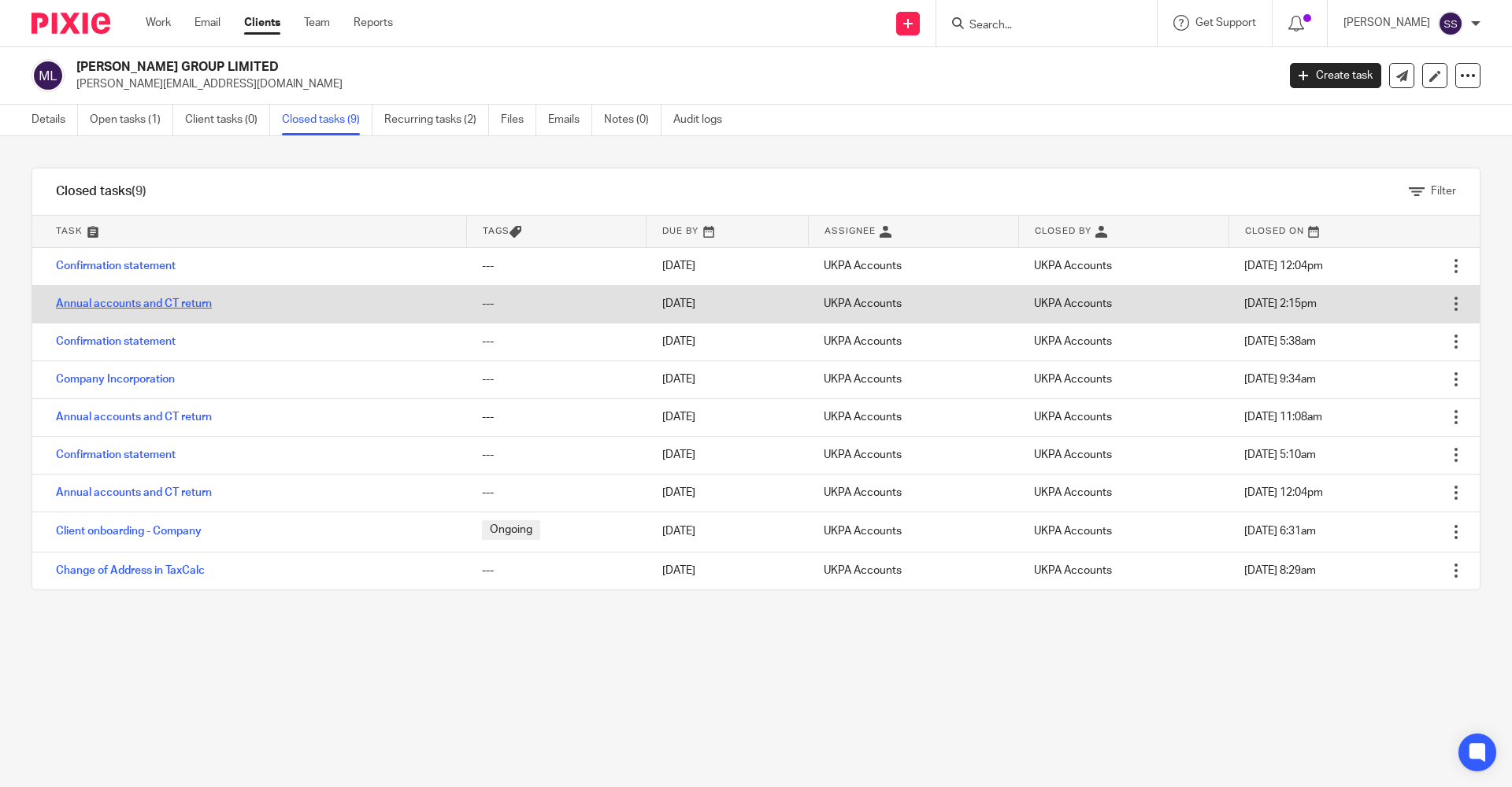
click at [167, 304] on link "Annual accounts and CT return" at bounding box center [134, 304] width 156 height 11
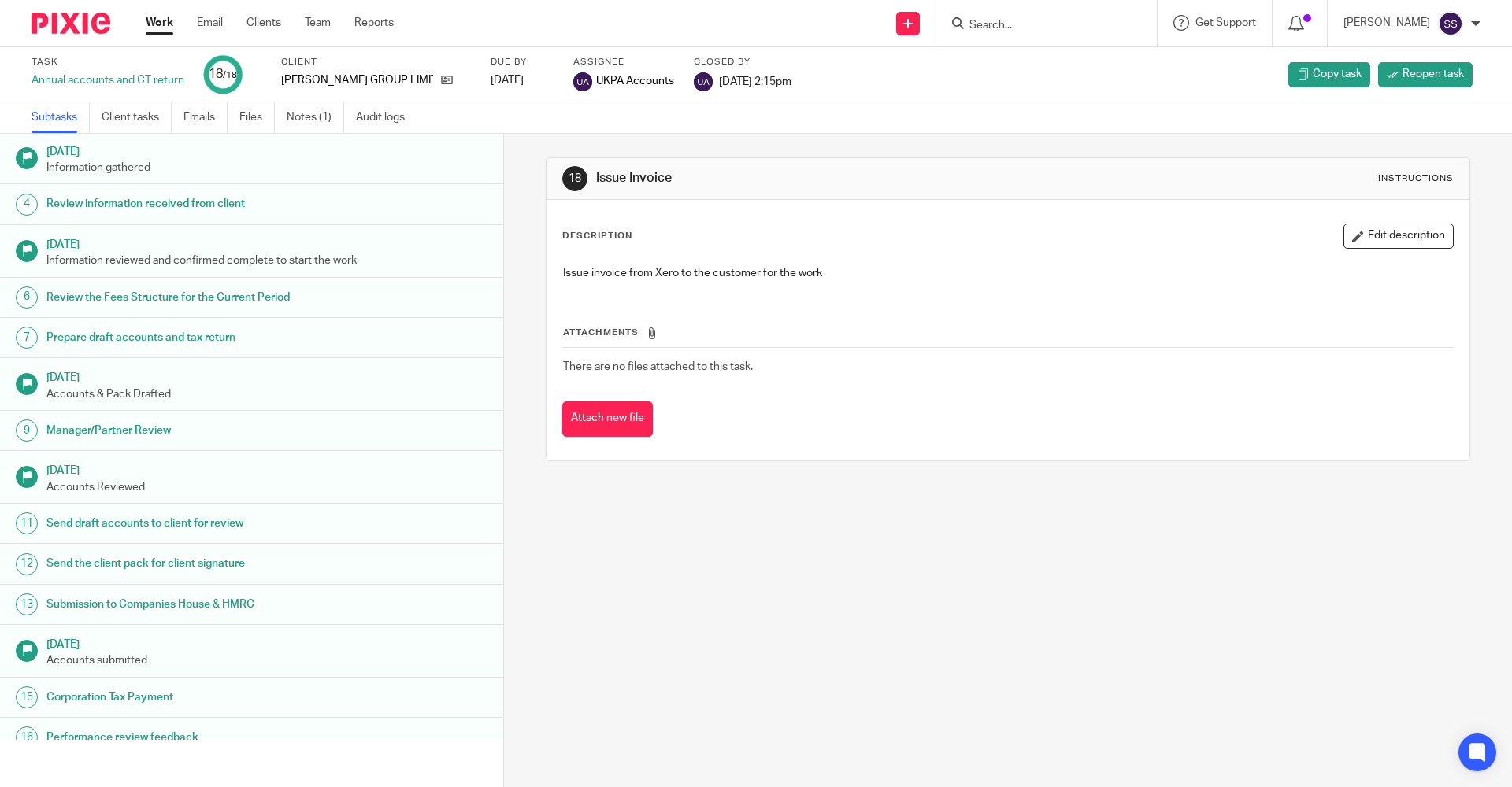
scroll to position [182, 0]
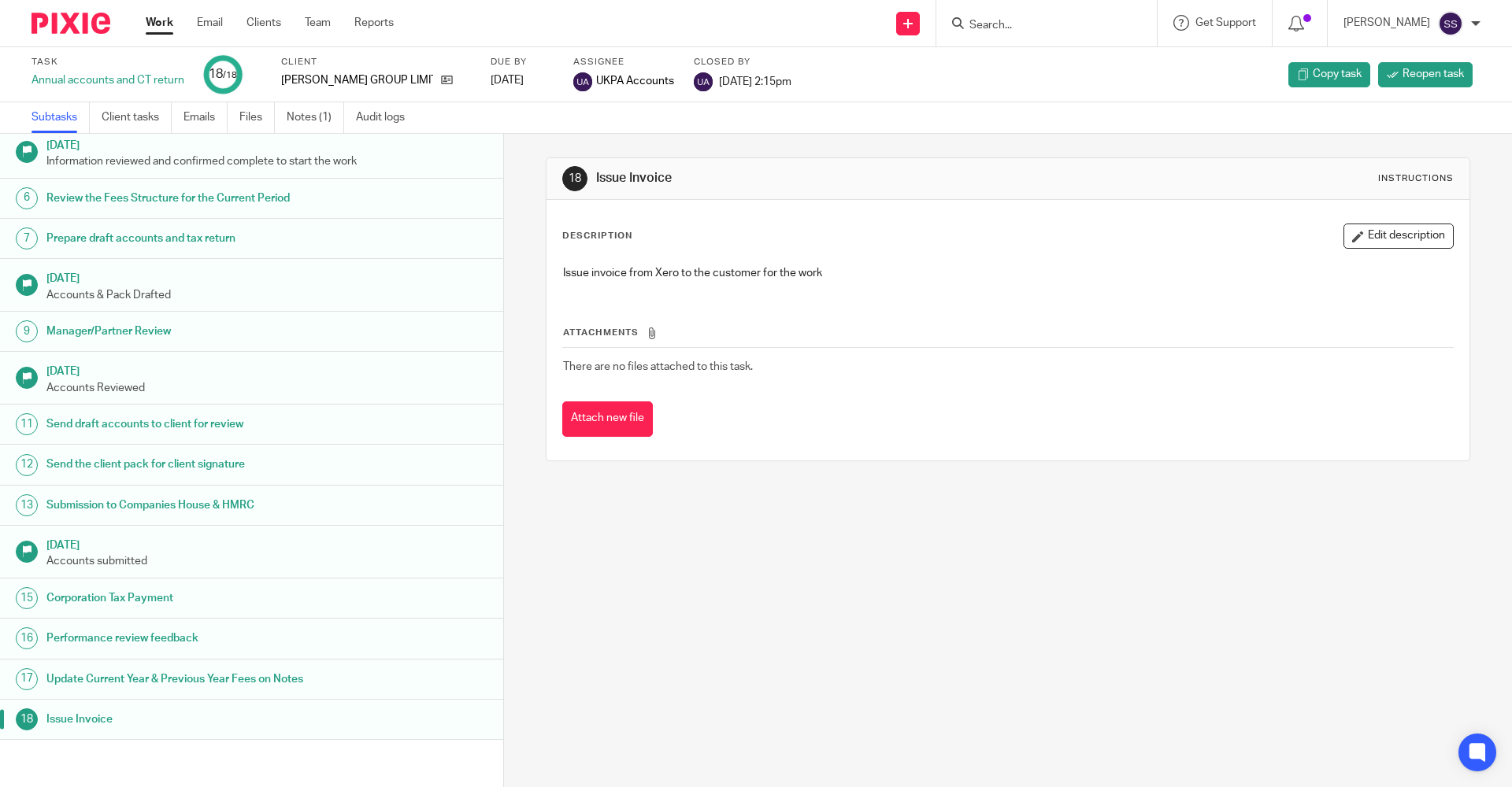
click at [690, 597] on div "18 Issue Invoice Instructions Description Edit description Issue invoice from X…" at bounding box center [1007, 460] width 1007 height 653
click at [298, 105] on link "Notes (1)" at bounding box center [315, 117] width 57 height 30
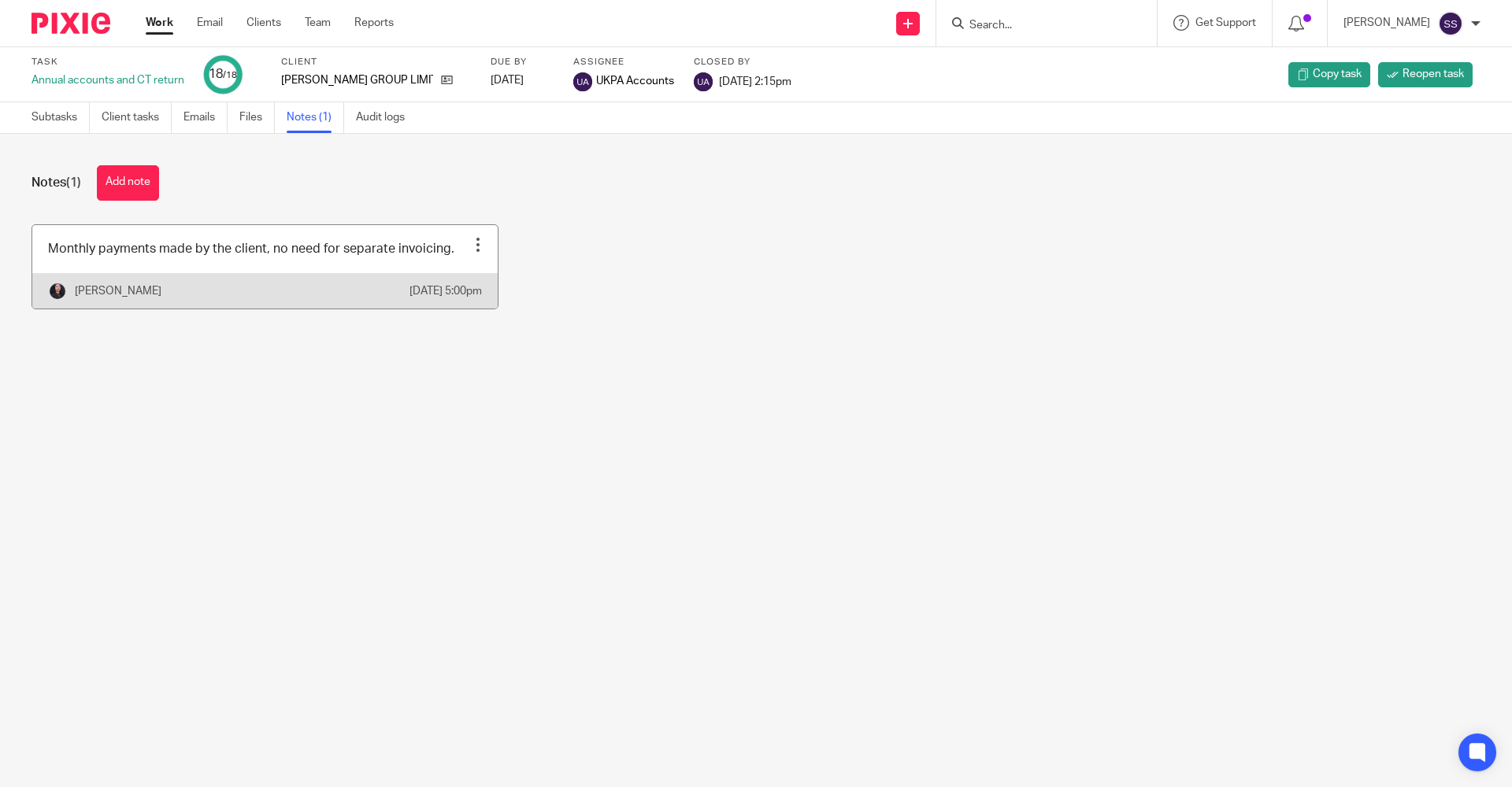
click at [162, 258] on link at bounding box center [265, 267] width 465 height 83
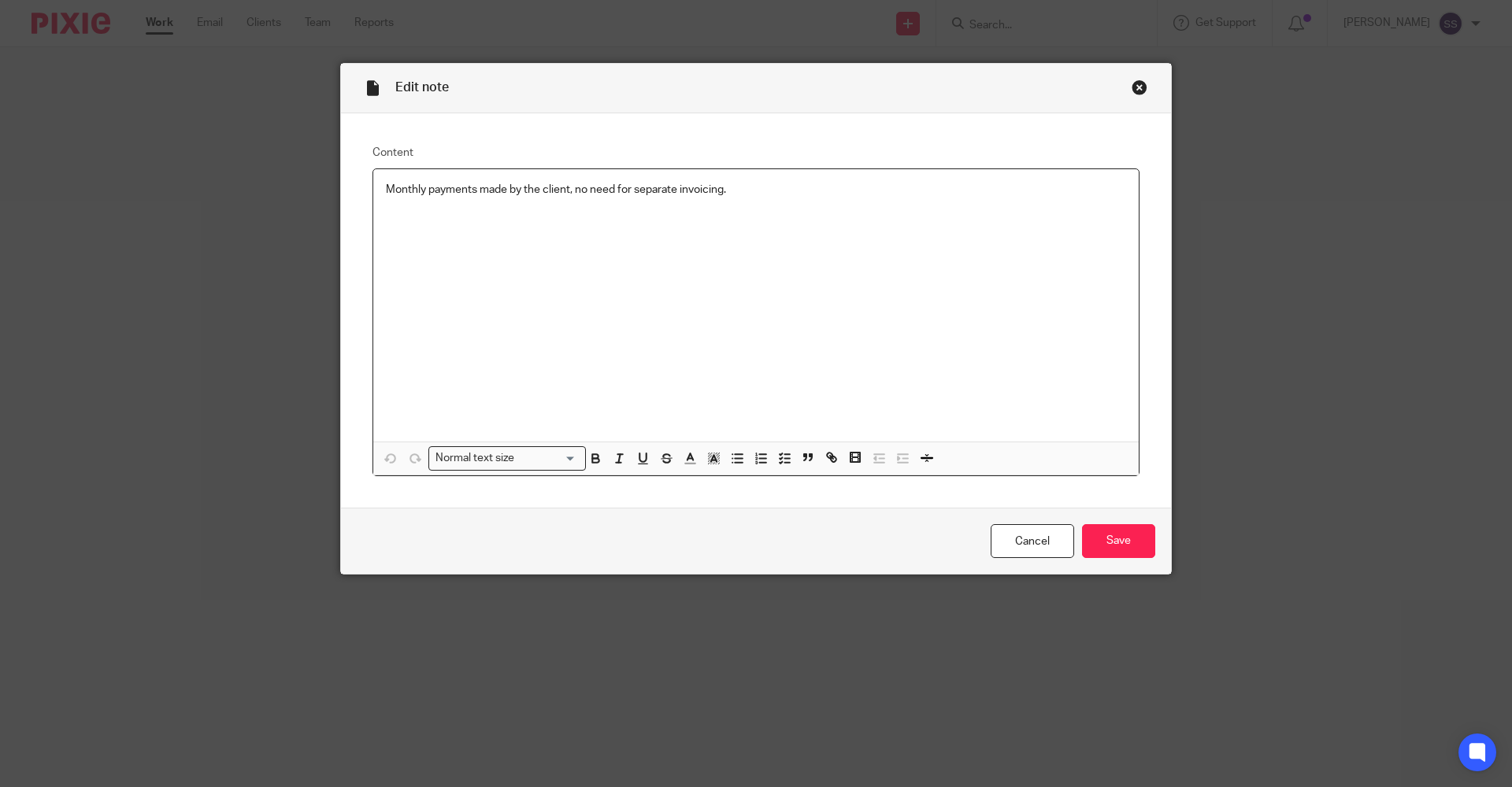
click at [1131, 90] on div "Close this dialog window" at bounding box center [1138, 87] width 16 height 16
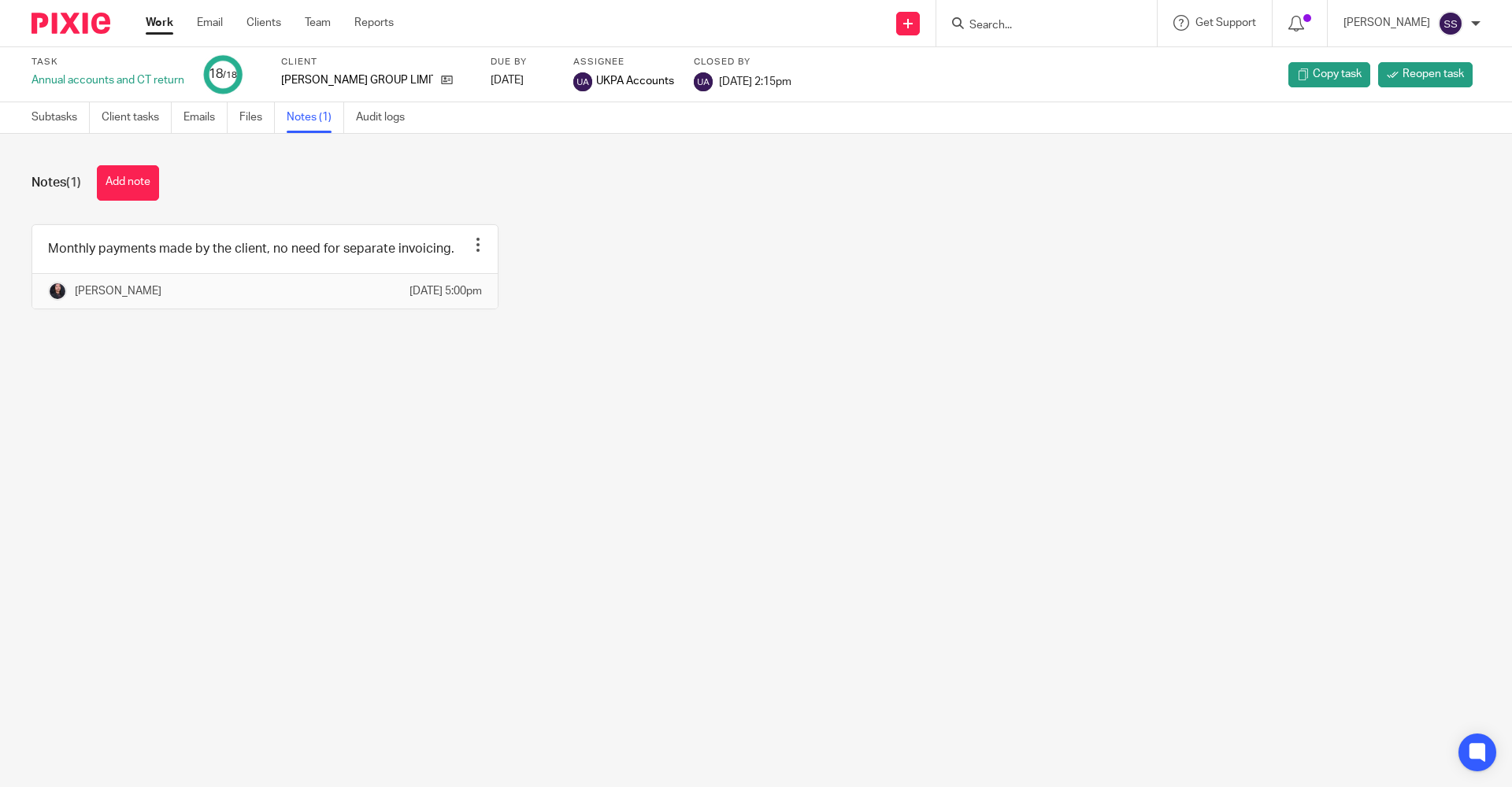
click at [169, 24] on link "Work" at bounding box center [160, 22] width 28 height 16
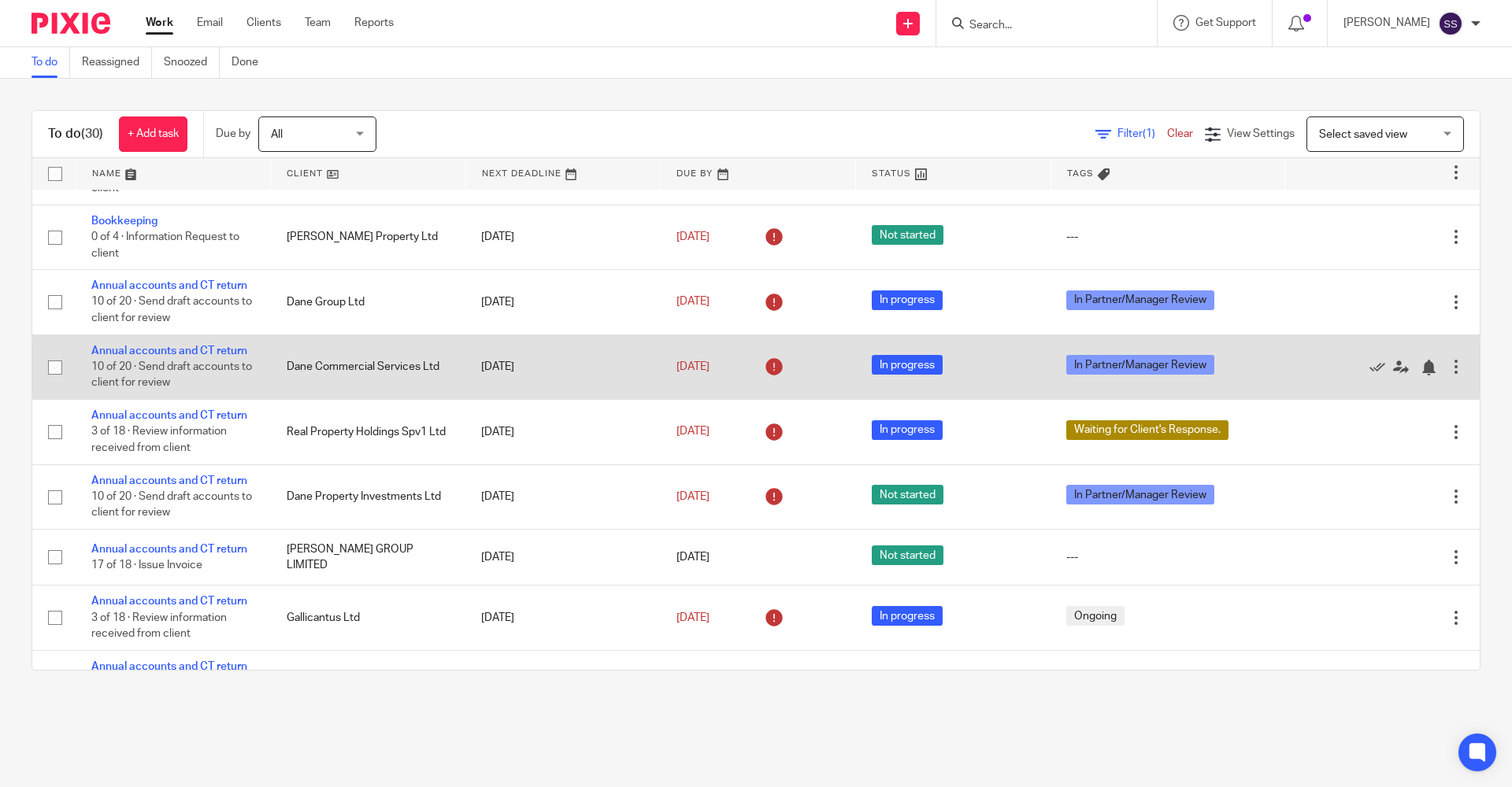
scroll to position [709, 0]
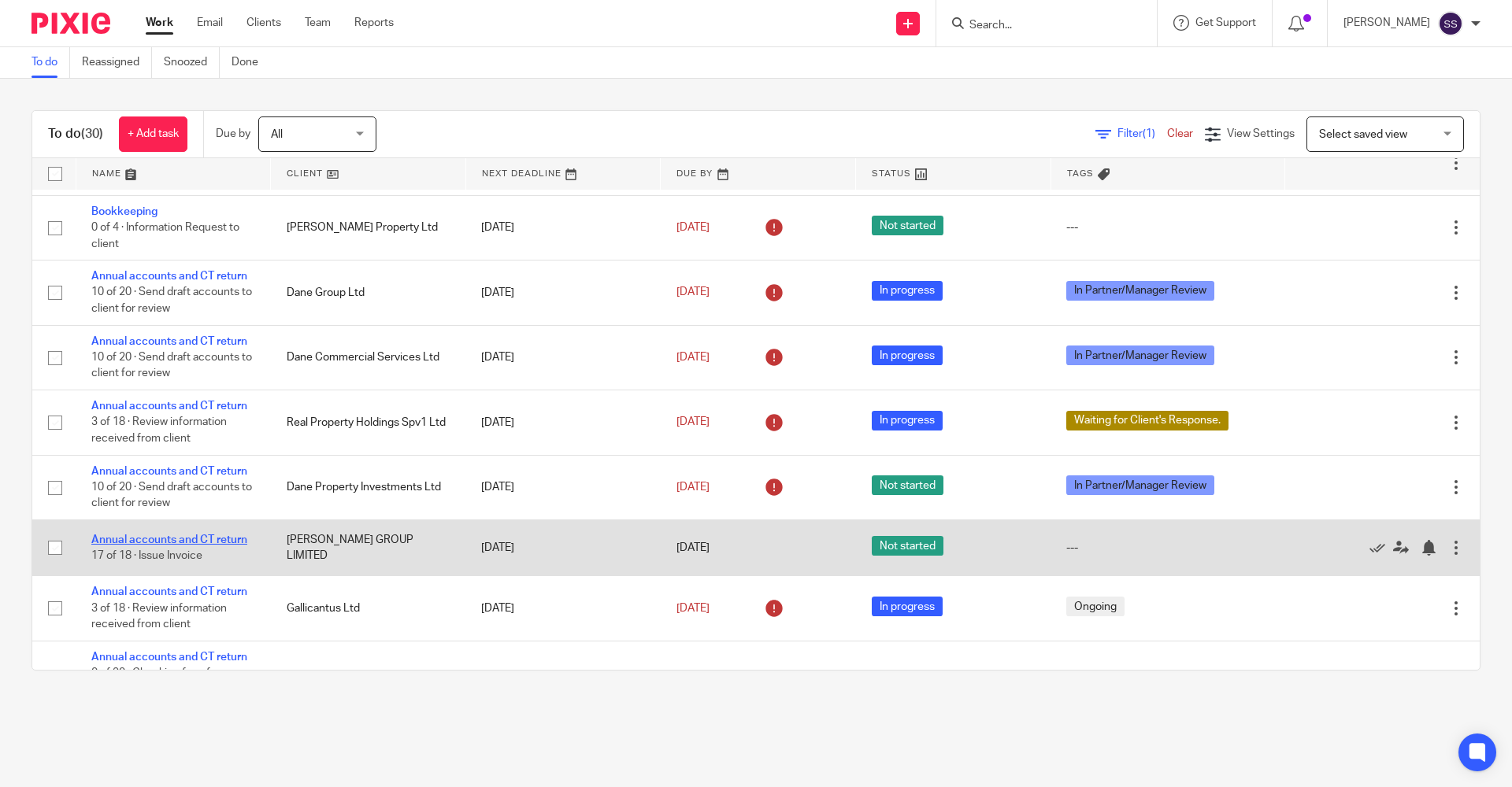
click at [132, 543] on link "Annual accounts and CT return" at bounding box center [169, 540] width 156 height 11
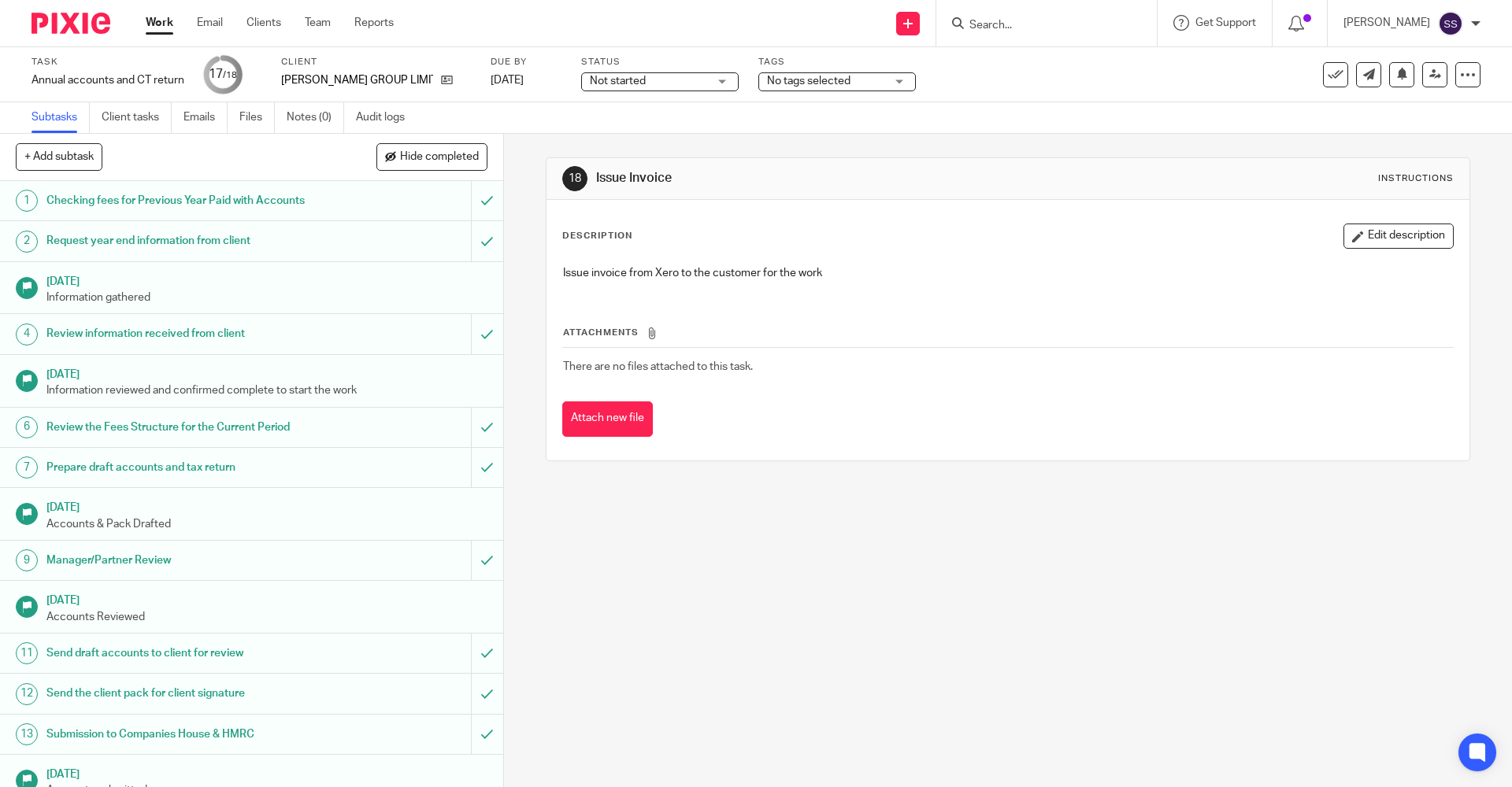
scroll to position [182, 0]
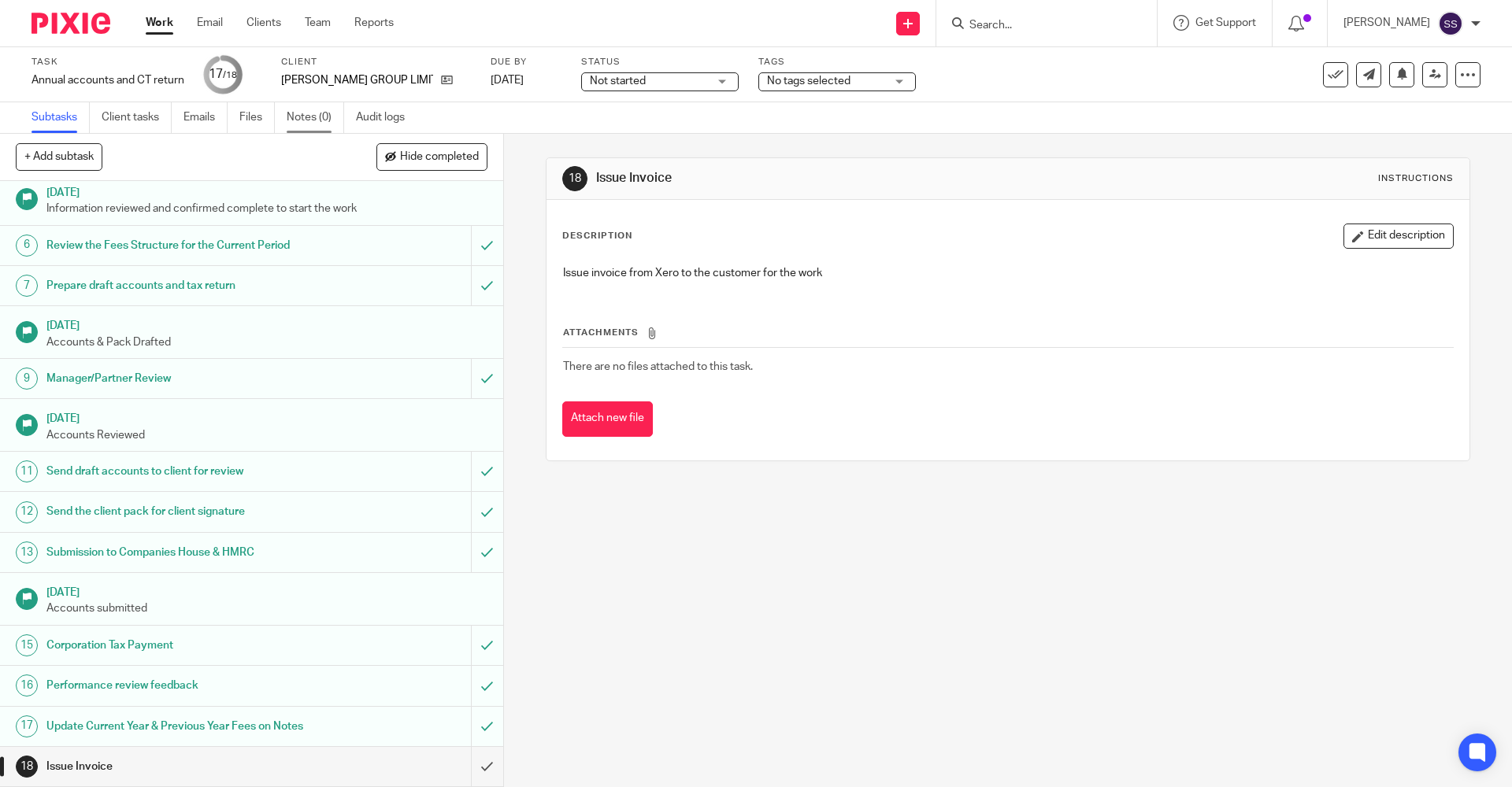
click at [313, 109] on link "Notes (0)" at bounding box center [315, 117] width 57 height 30
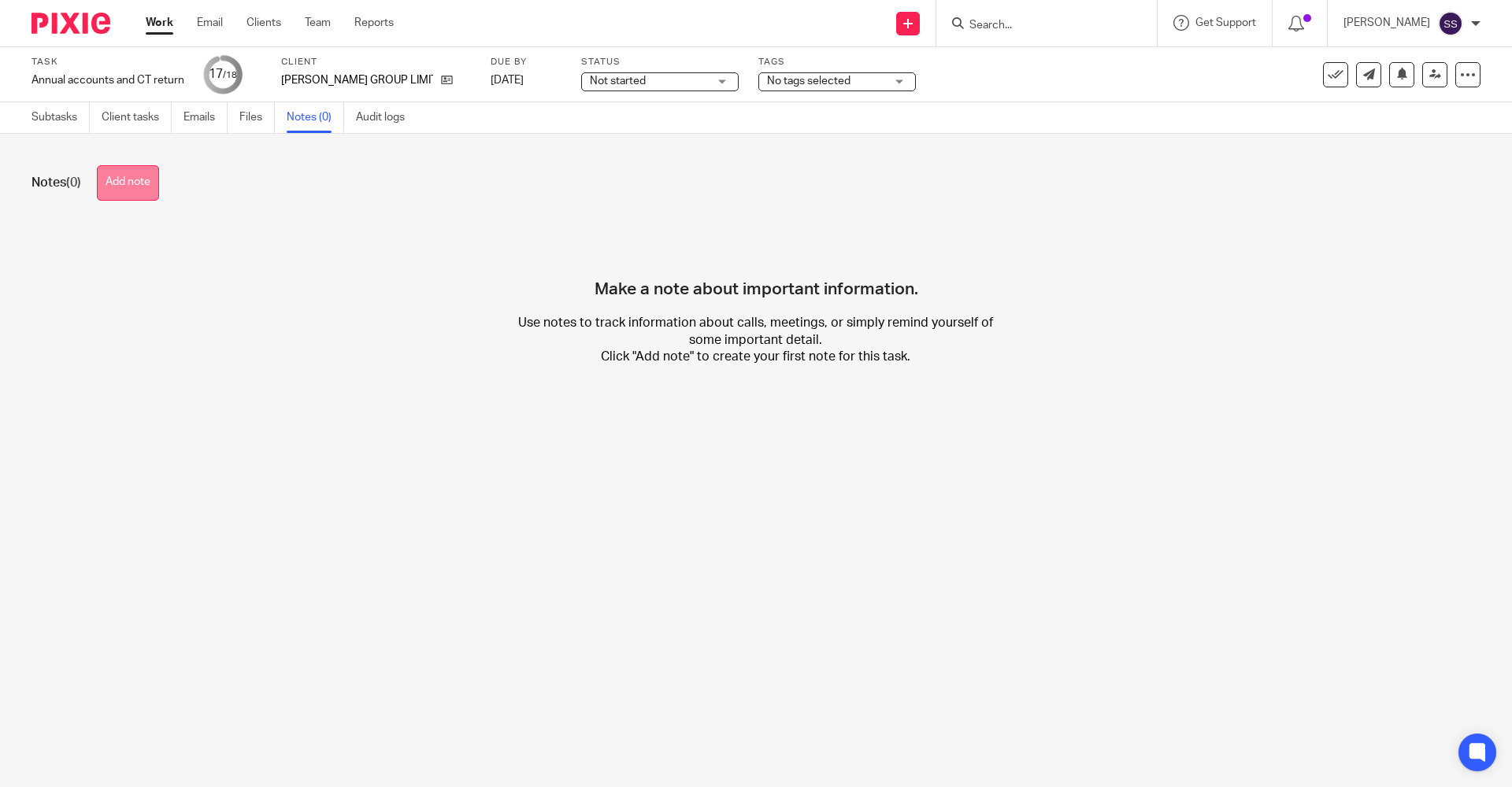
click at [141, 174] on button "Add note" at bounding box center [127, 183] width 62 height 35
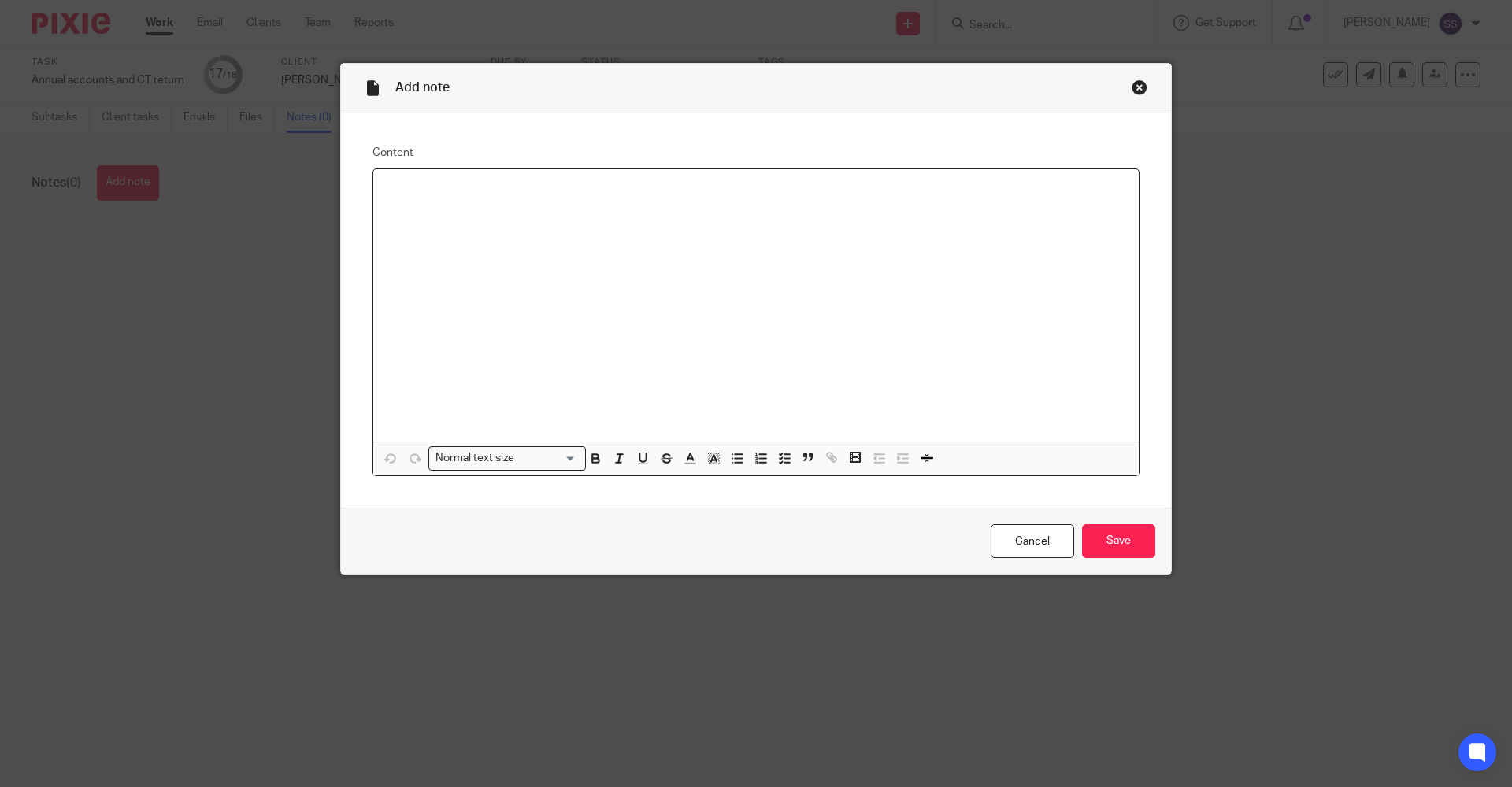
click at [482, 286] on div at bounding box center [756, 304] width 766 height 272
click at [1104, 544] on input "Save" at bounding box center [1118, 541] width 73 height 34
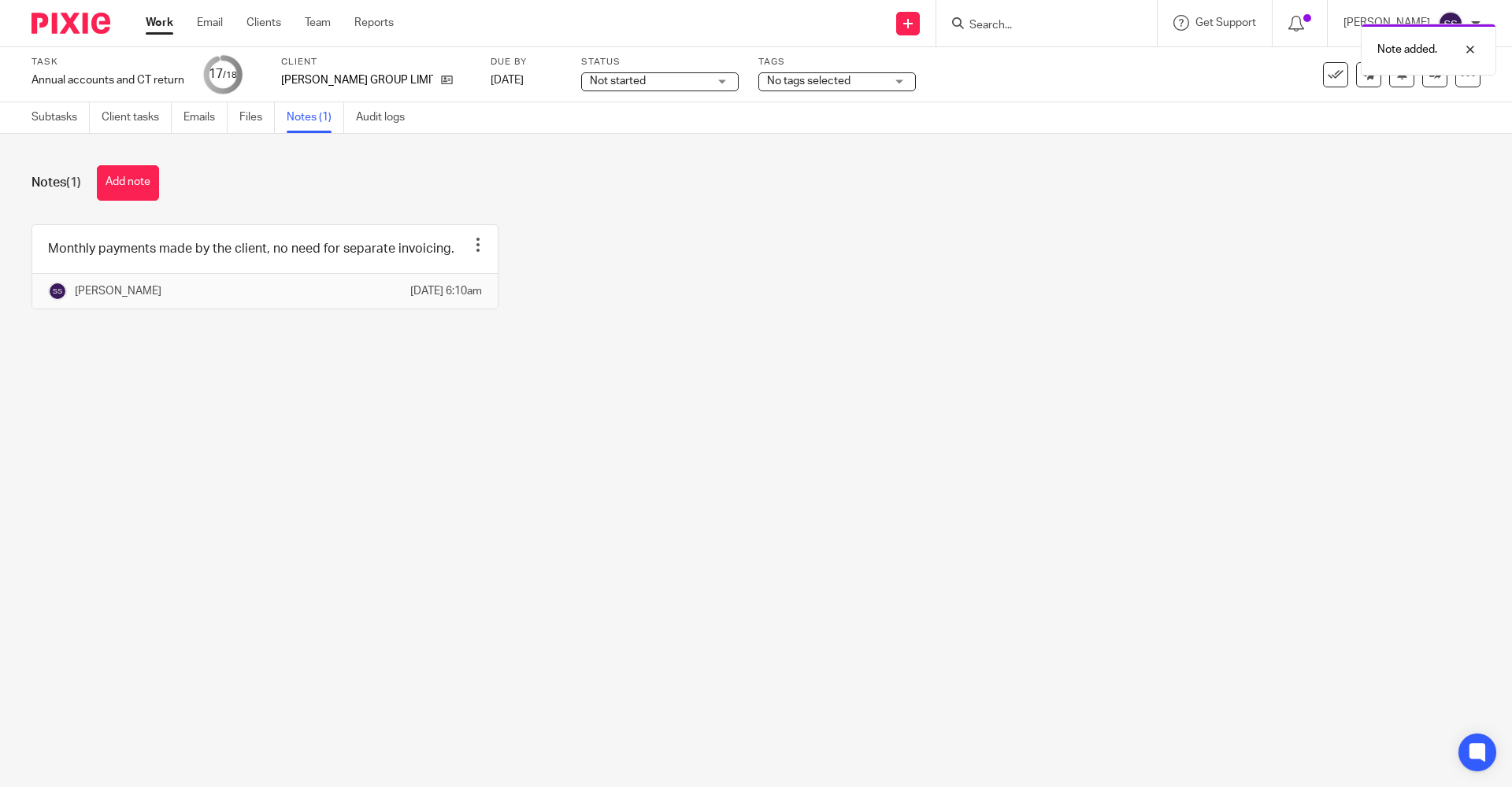
drag, startPoint x: 586, startPoint y: 92, endPoint x: 587, endPoint y: 78, distance: 14.0
click at [586, 90] on div "Status Not started Not started Not started In progress On Hold 1" at bounding box center [660, 75] width 158 height 38
click at [589, 78] on span "Not started" at bounding box center [617, 81] width 56 height 11
click at [655, 99] on li "Not started" at bounding box center [634, 107] width 156 height 32
click at [873, 228] on div "Monthly payments made by the client, no need for separate invoicing. Edit note …" at bounding box center [744, 279] width 1473 height 109
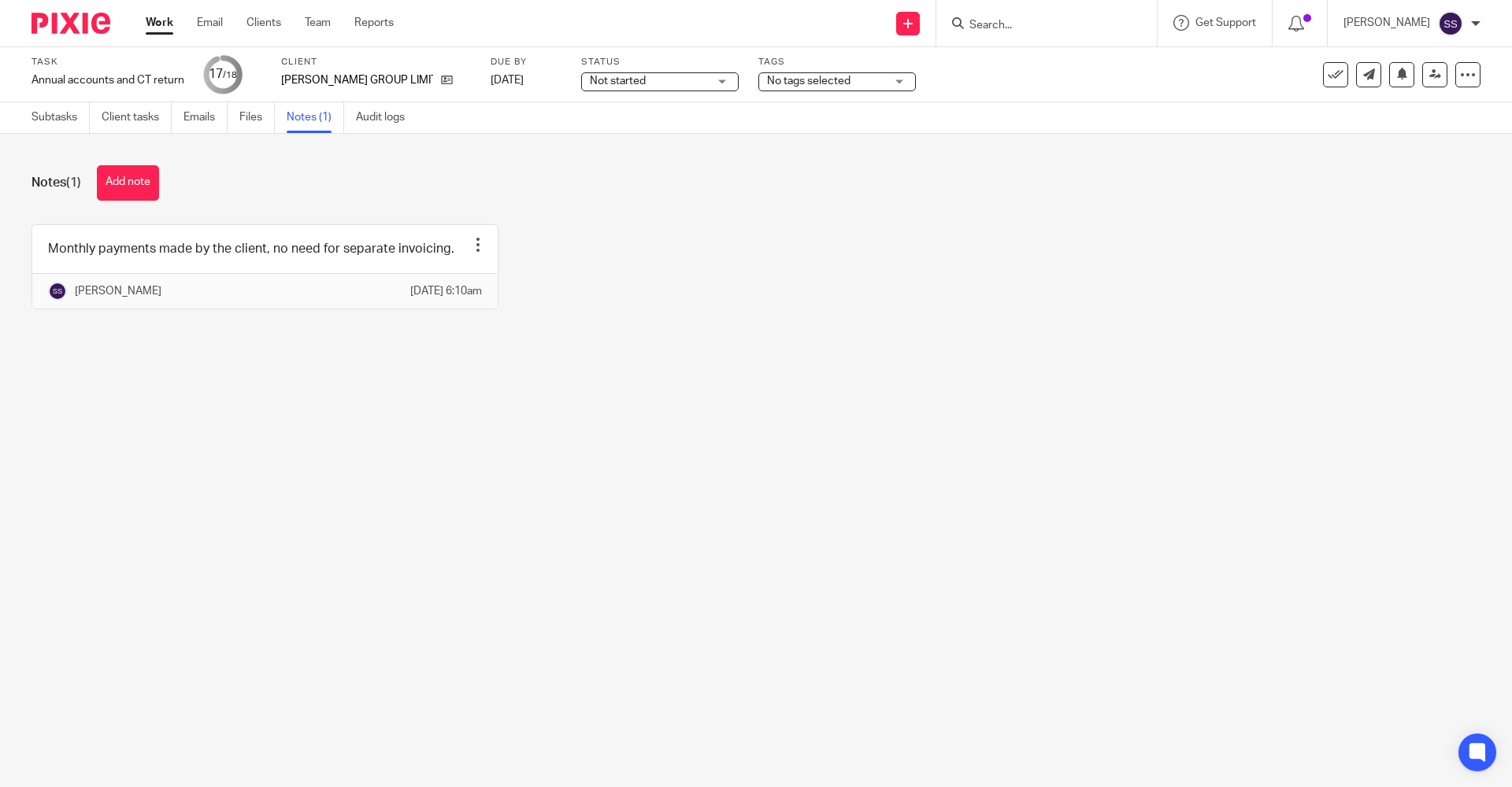
click at [612, 86] on span "Not started" at bounding box center [617, 81] width 56 height 11
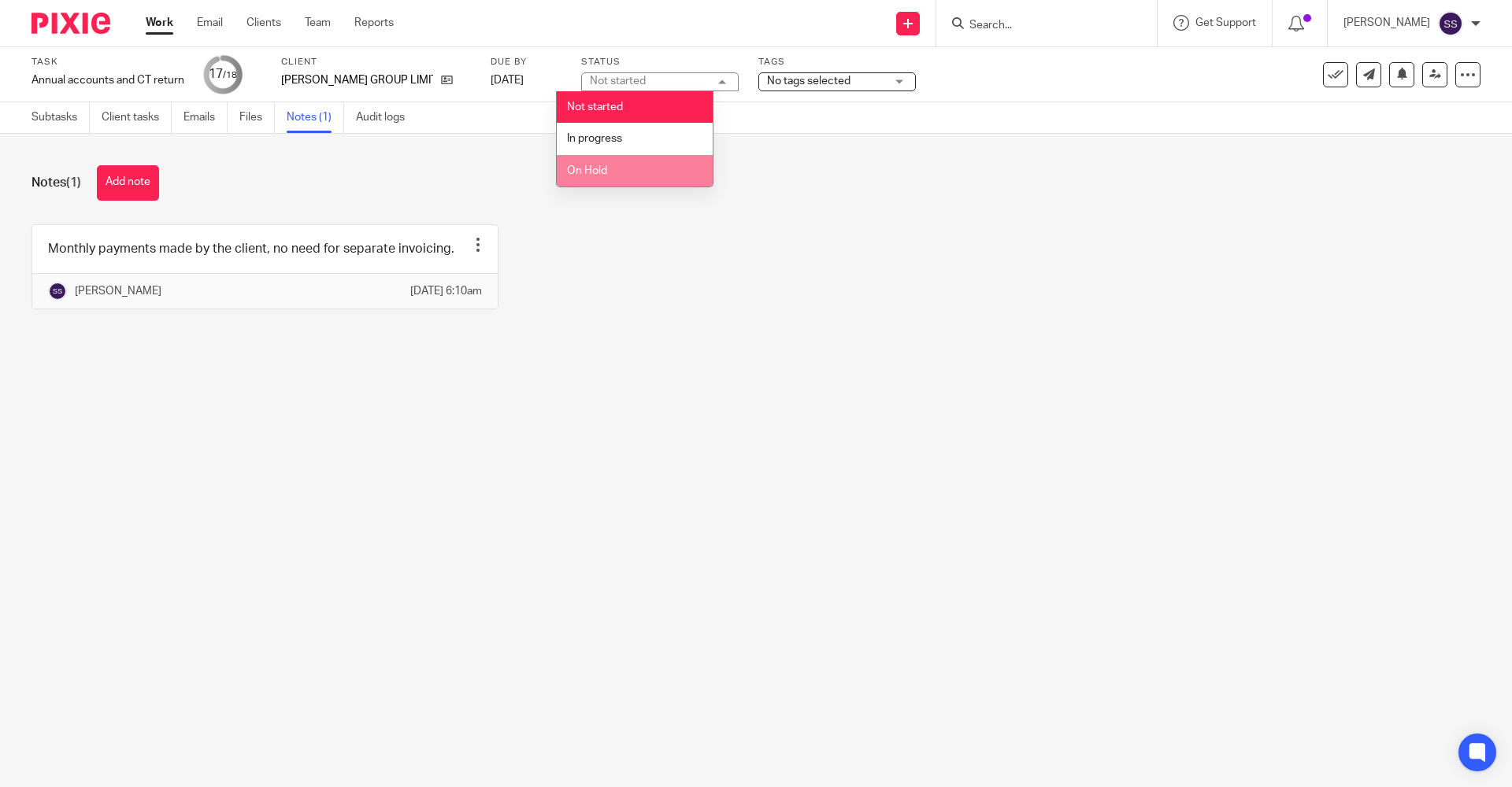
click at [598, 166] on span "On Hold" at bounding box center [587, 171] width 41 height 11
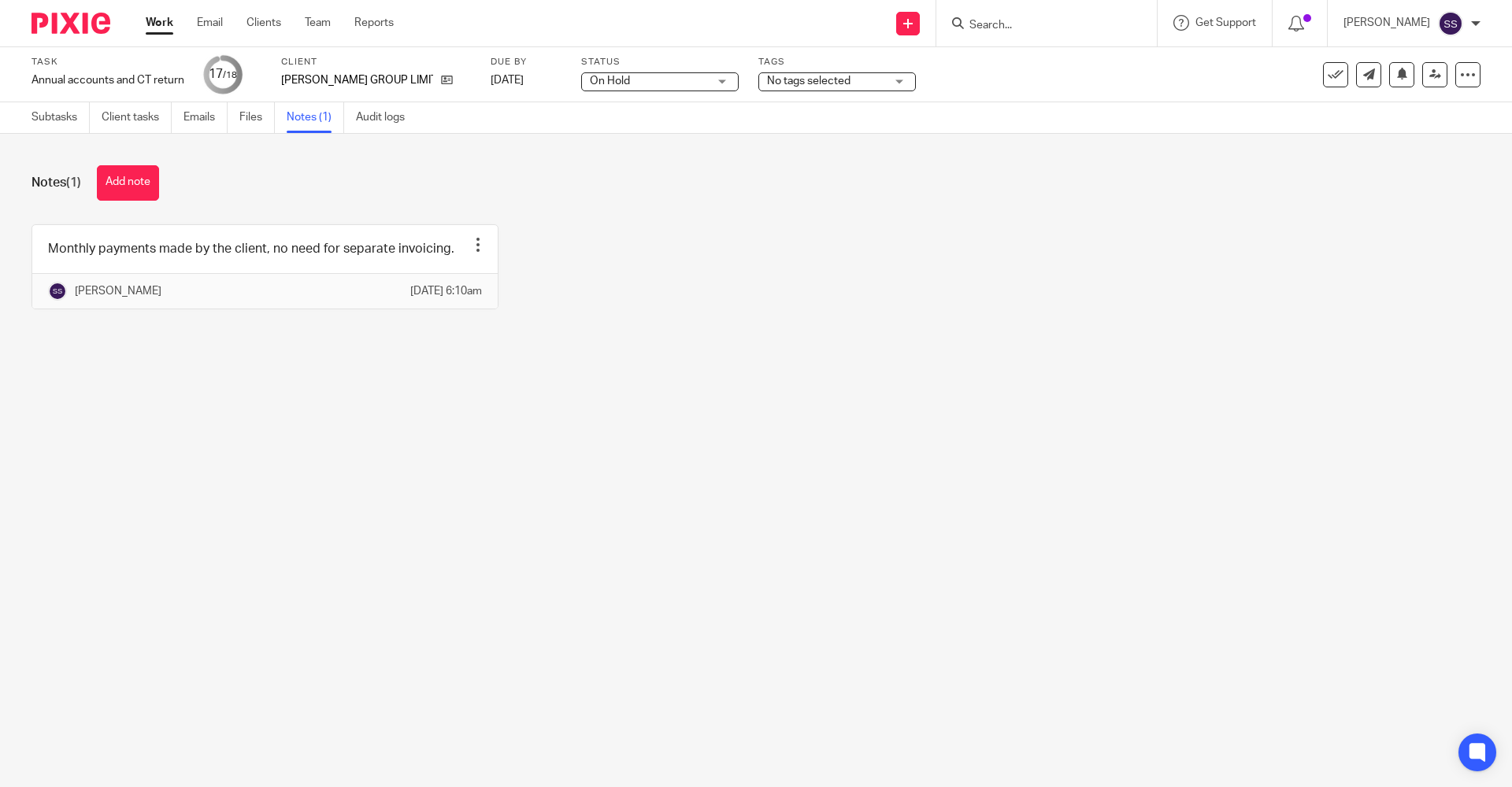
click at [601, 81] on span "On Hold" at bounding box center [610, 81] width 41 height 11
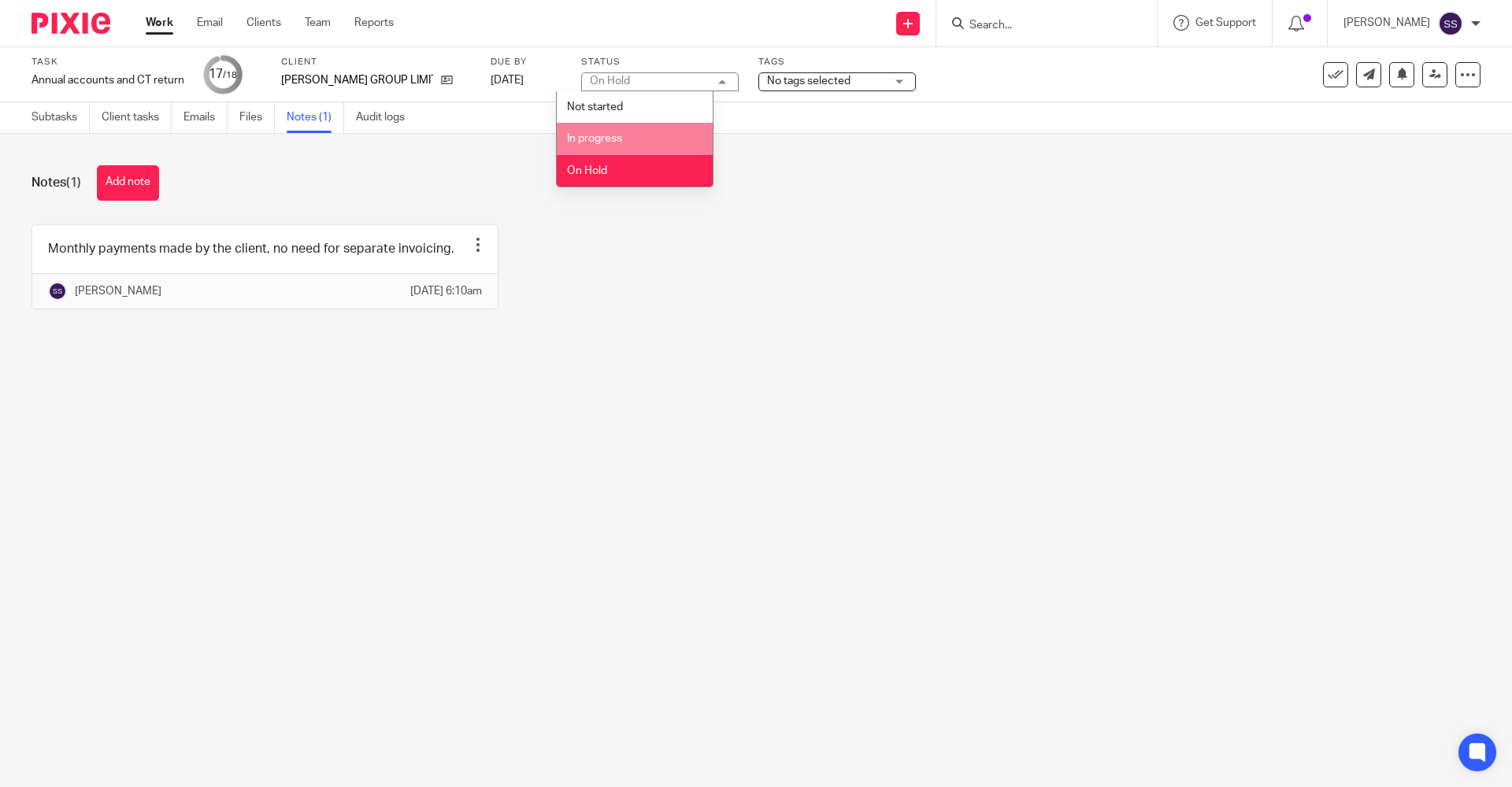
click at [602, 151] on li "In progress" at bounding box center [634, 138] width 156 height 32
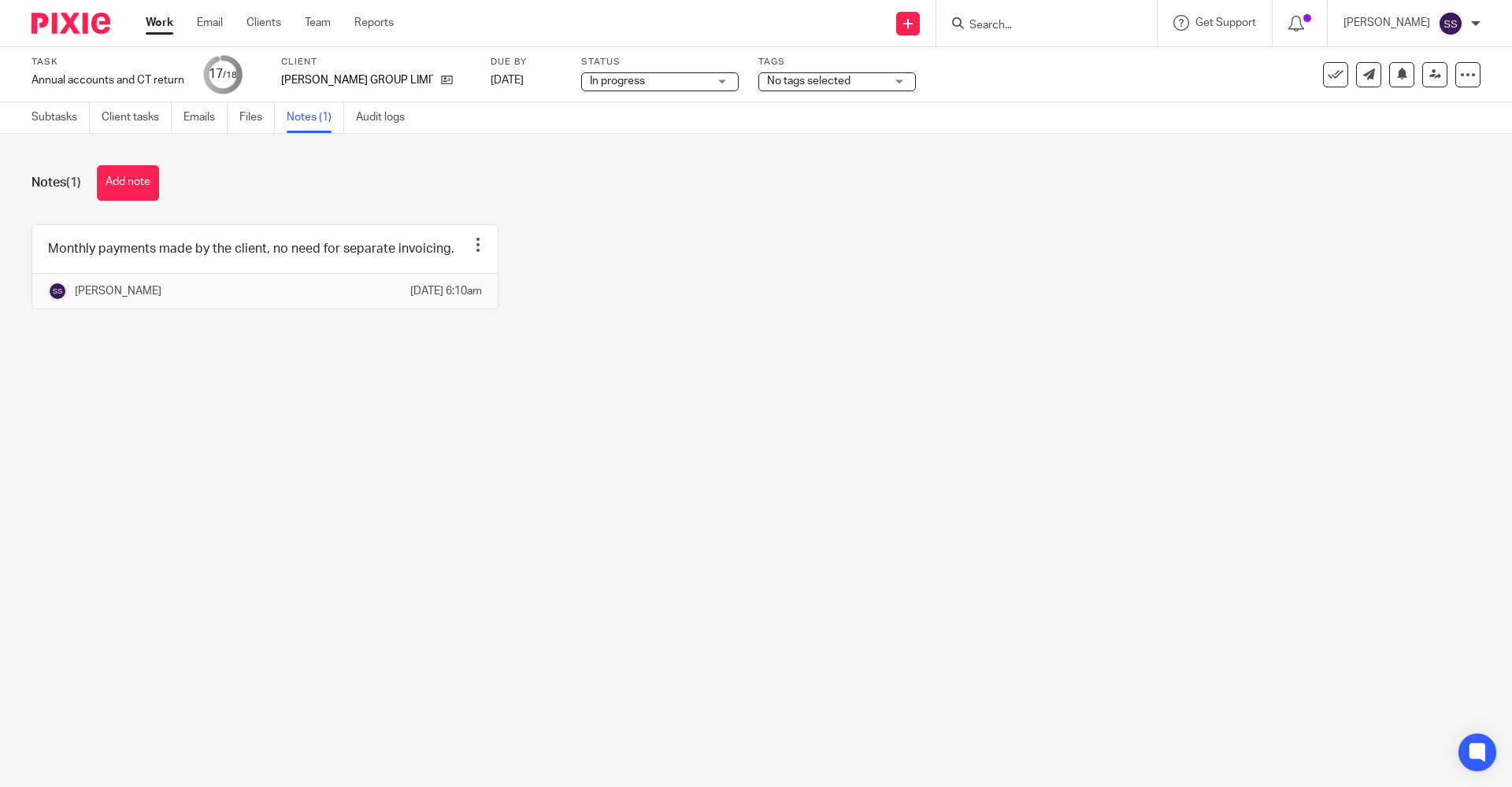
click at [856, 251] on div "Monthly payments made by the client, no need for separate invoicing. Edit note …" at bounding box center [744, 279] width 1473 height 109
click at [1429, 79] on icon at bounding box center [1435, 74] width 12 height 12
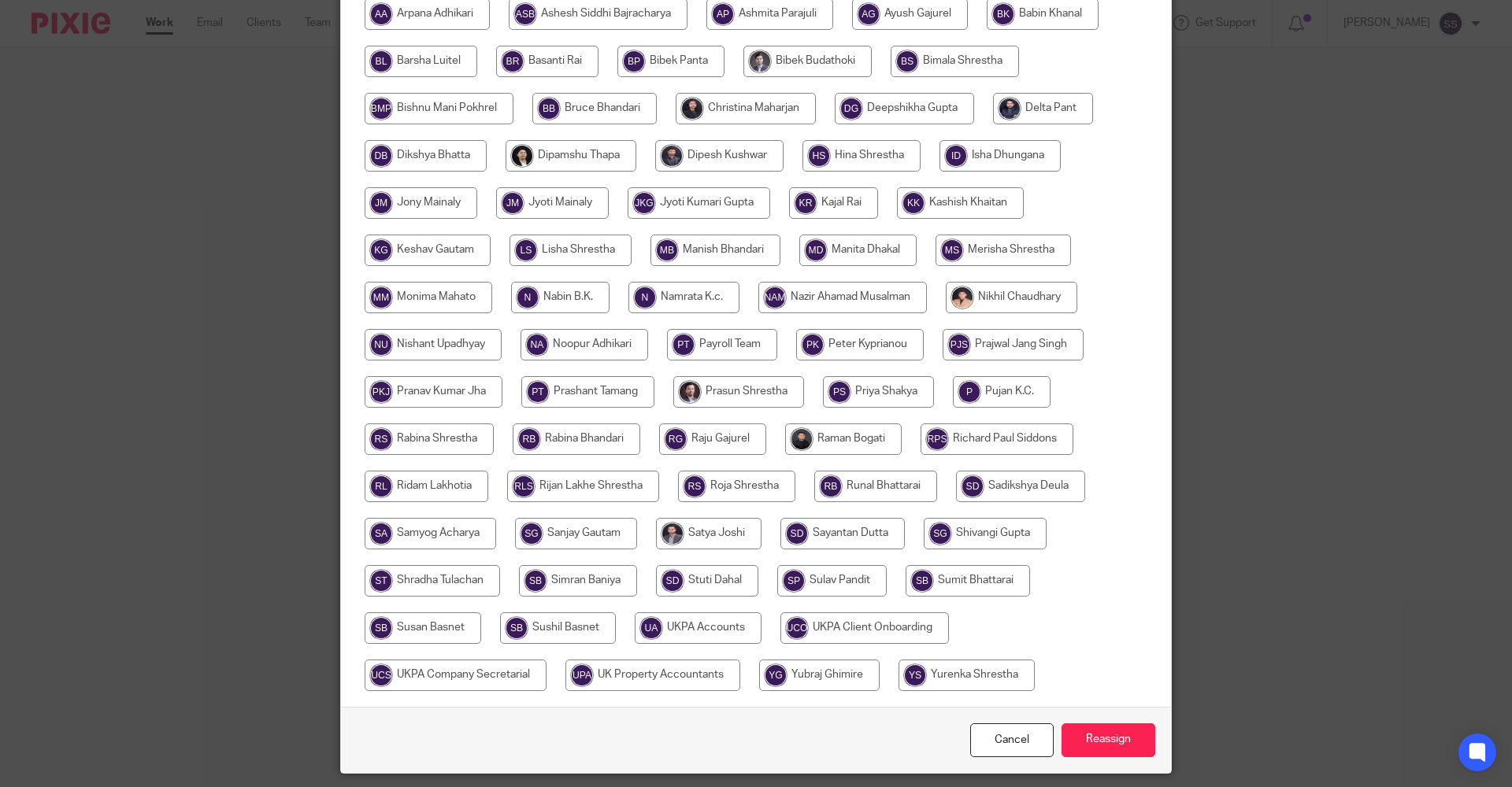
scroll to position [432, 0]
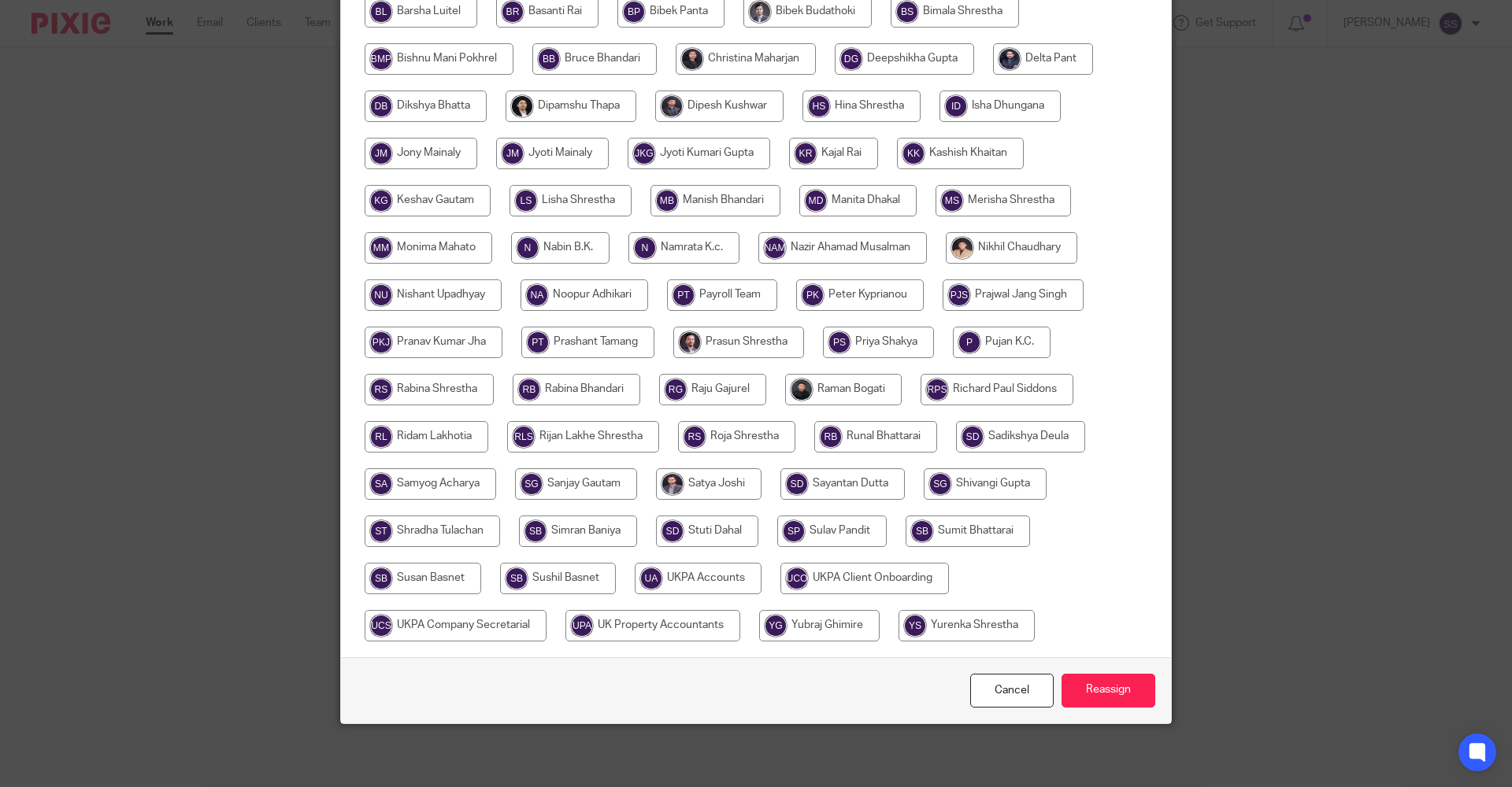
click at [686, 568] on input "radio" at bounding box center [697, 578] width 126 height 31
radio input "true"
click at [1122, 683] on input "Reassign" at bounding box center [1108, 691] width 94 height 34
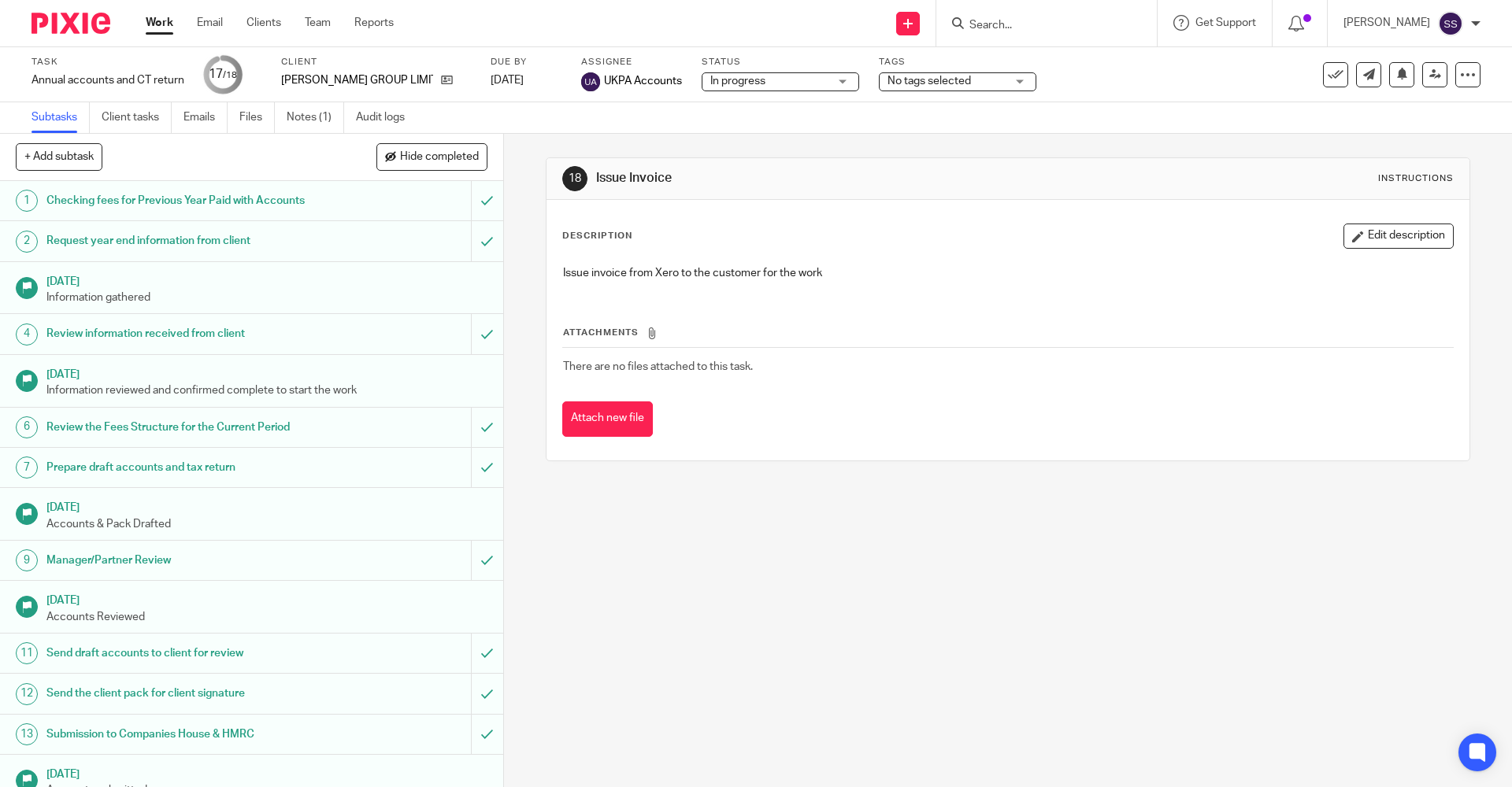
click at [769, 551] on div "18 Issue Invoice Instructions Description Edit description Issue invoice from X…" at bounding box center [1007, 460] width 1007 height 653
click at [161, 27] on link "Work" at bounding box center [160, 22] width 28 height 16
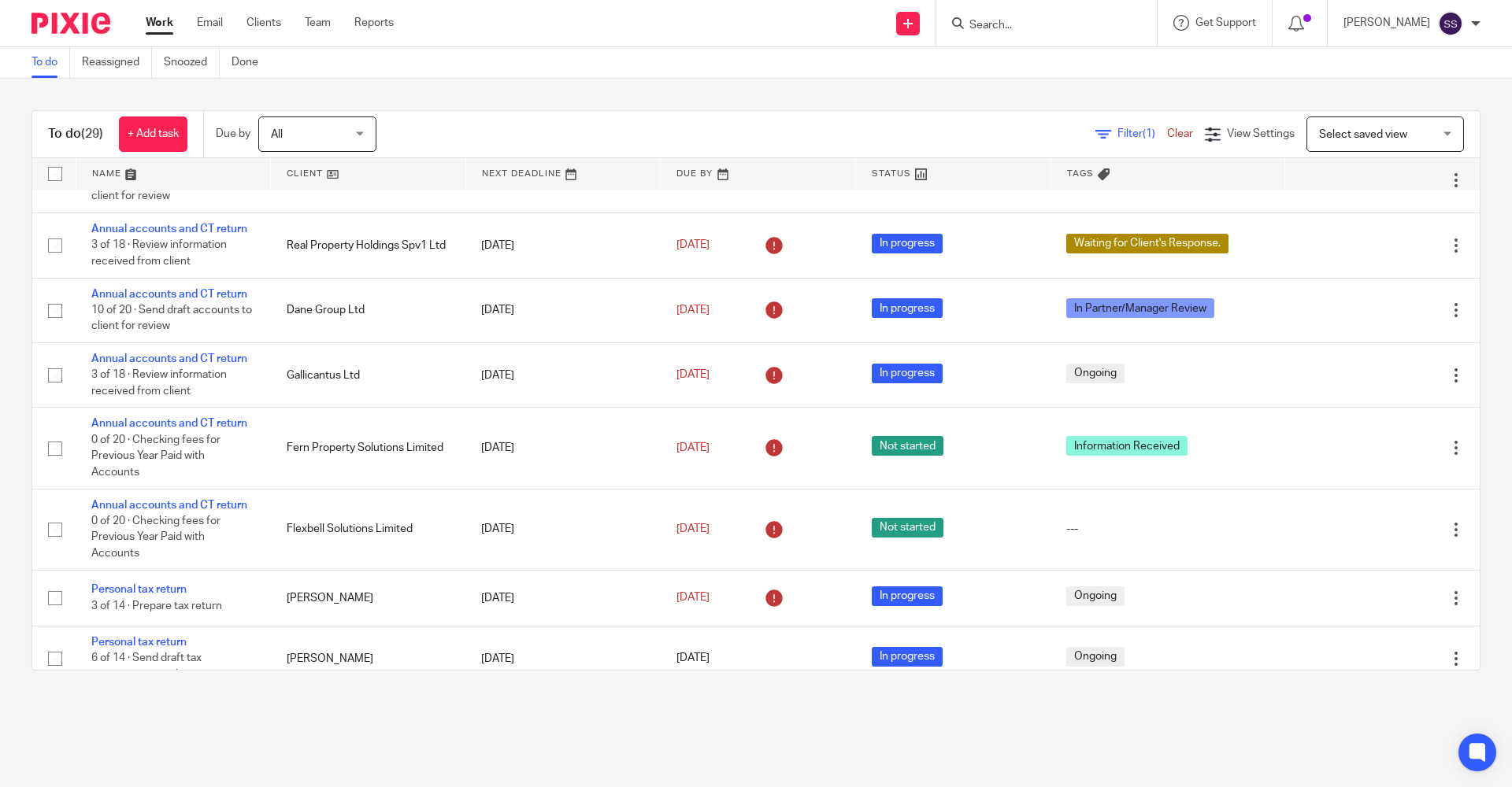
scroll to position [848, 0]
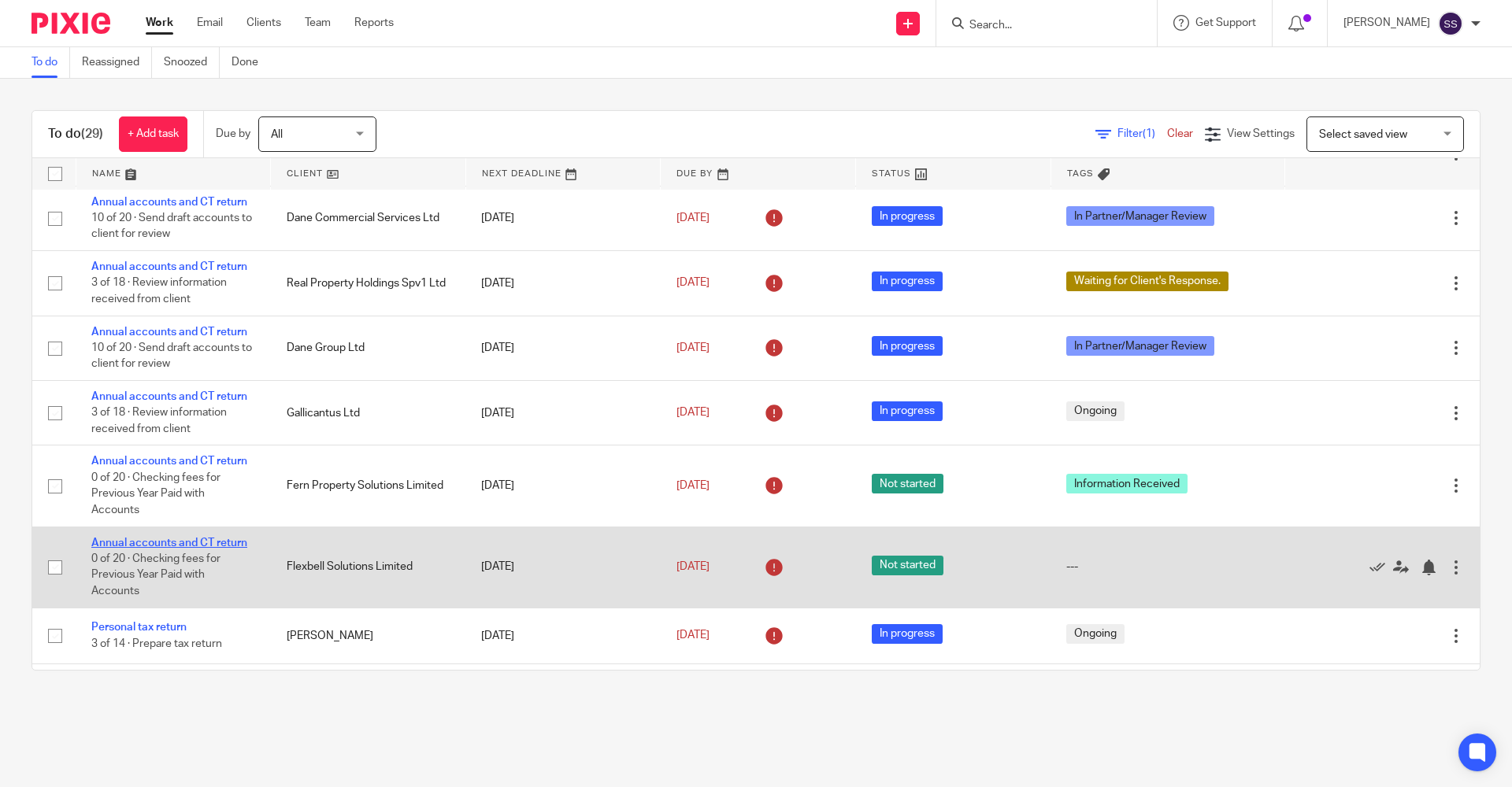
click at [140, 545] on link "Annual accounts and CT return" at bounding box center [169, 543] width 156 height 11
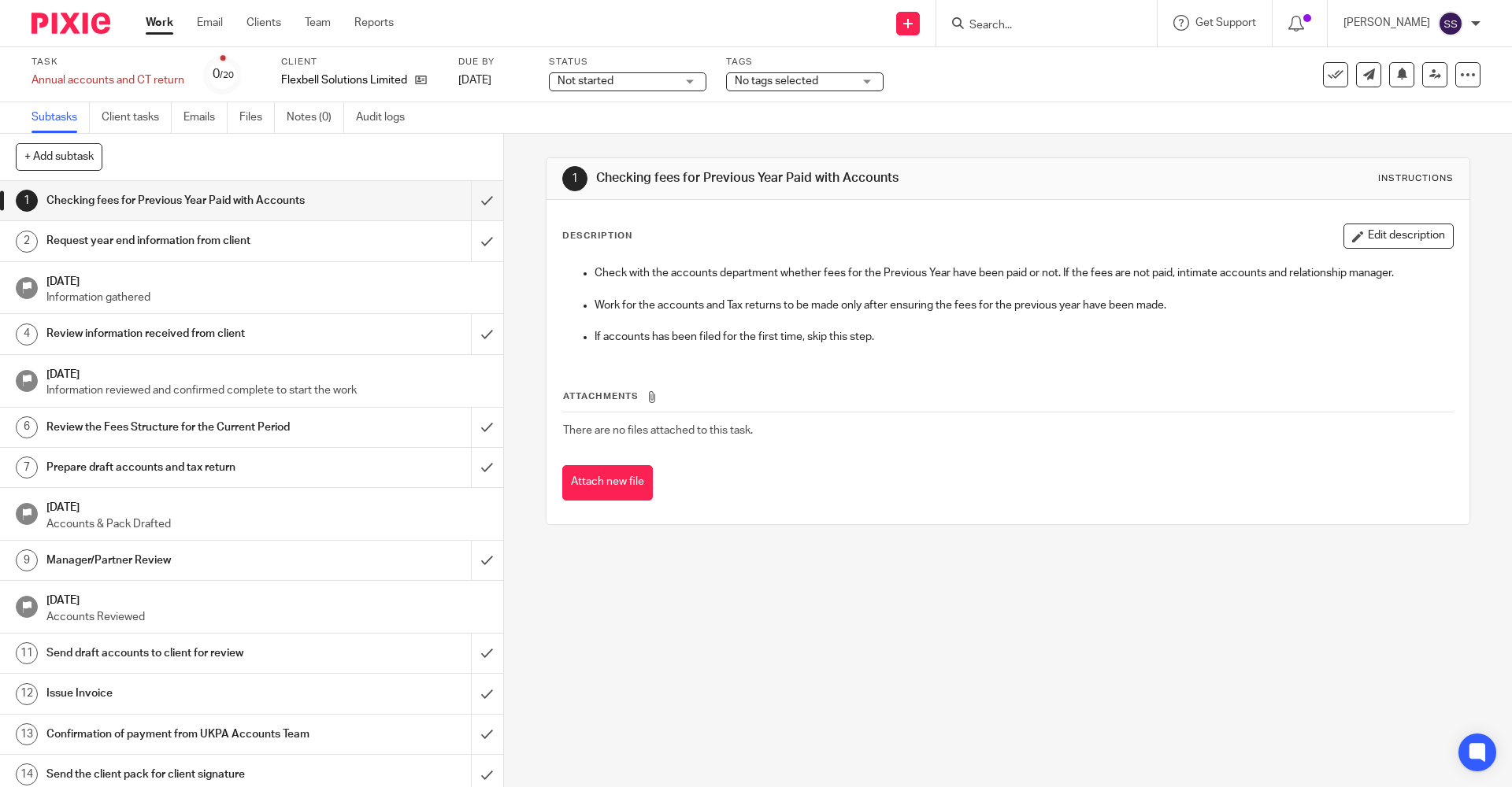
click at [149, 22] on link "Work" at bounding box center [160, 22] width 28 height 16
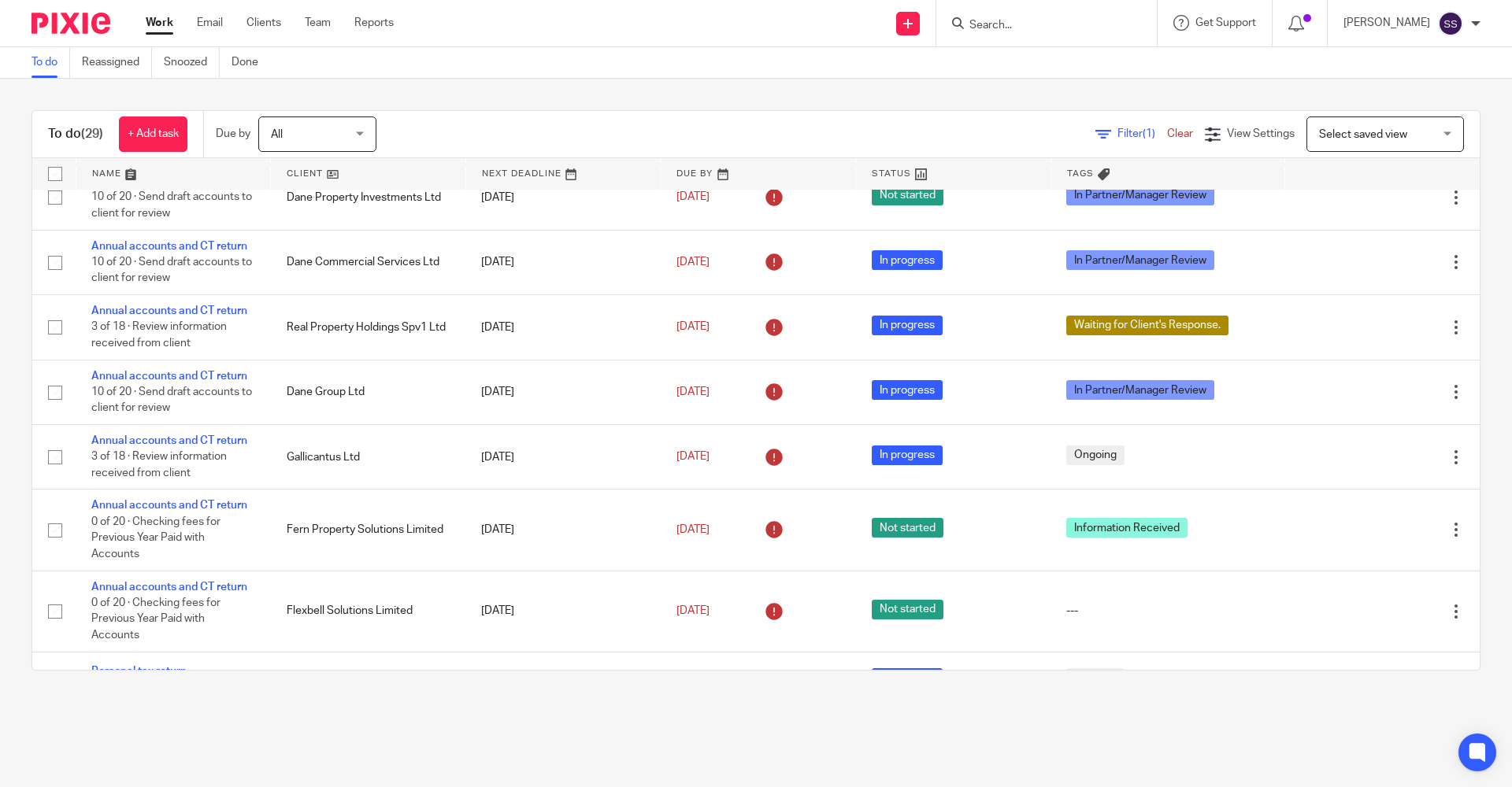
scroll to position [769, 0]
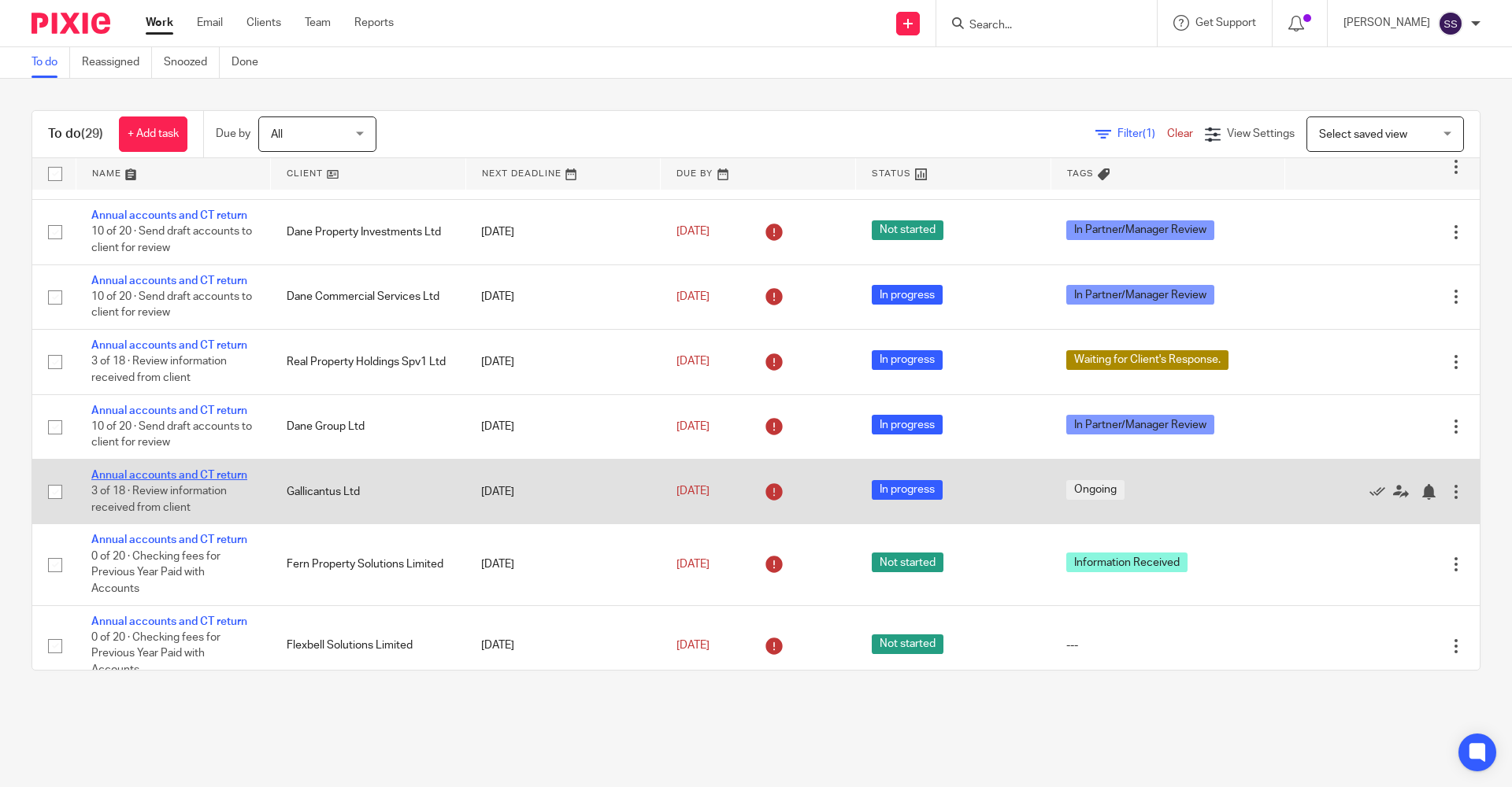
click at [176, 472] on link "Annual accounts and CT return" at bounding box center [169, 475] width 156 height 11
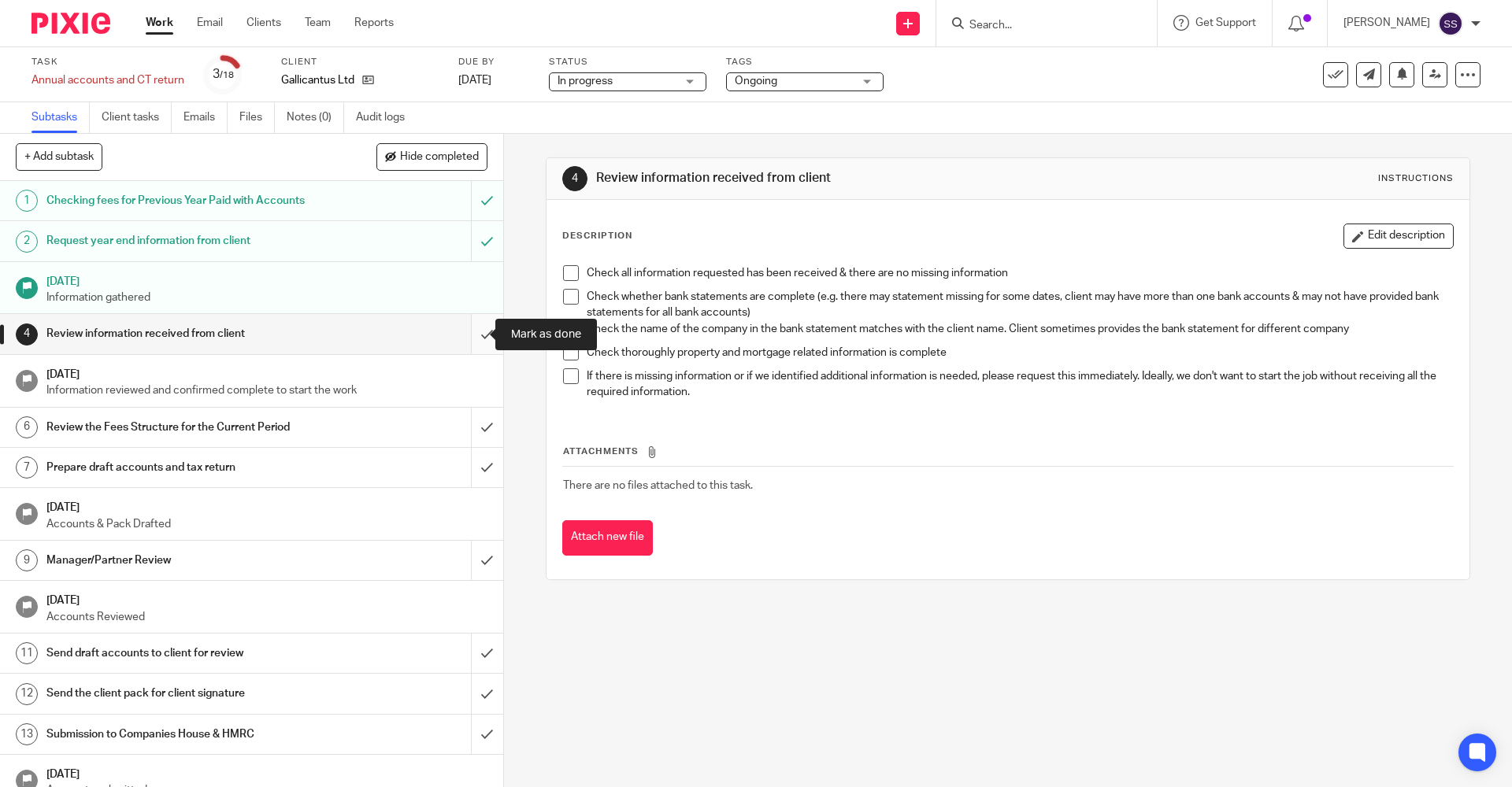
click at [480, 330] on input "submit" at bounding box center [251, 334] width 503 height 40
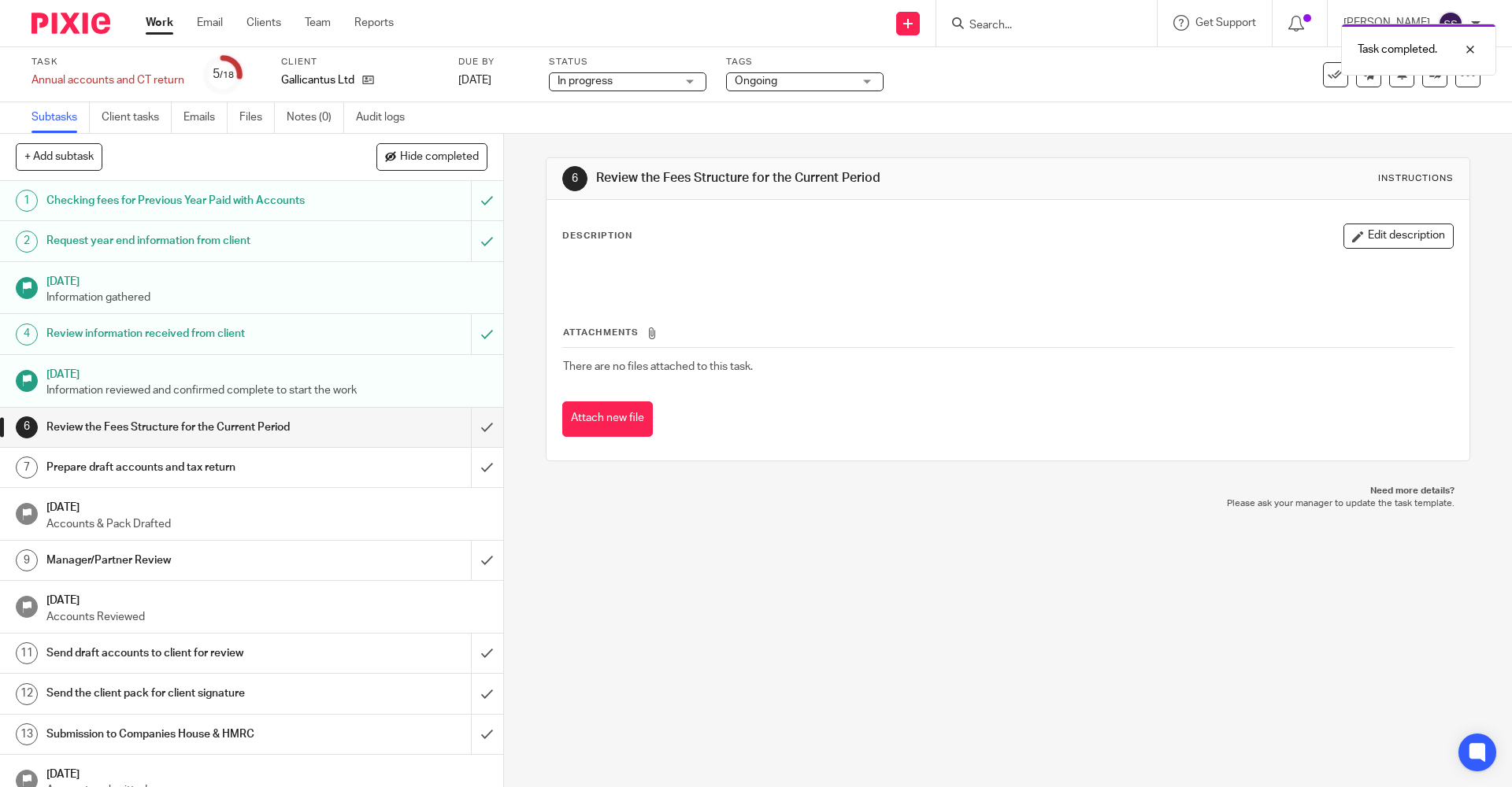
click at [157, 334] on h1 "Review information received from client" at bounding box center [182, 334] width 272 height 24
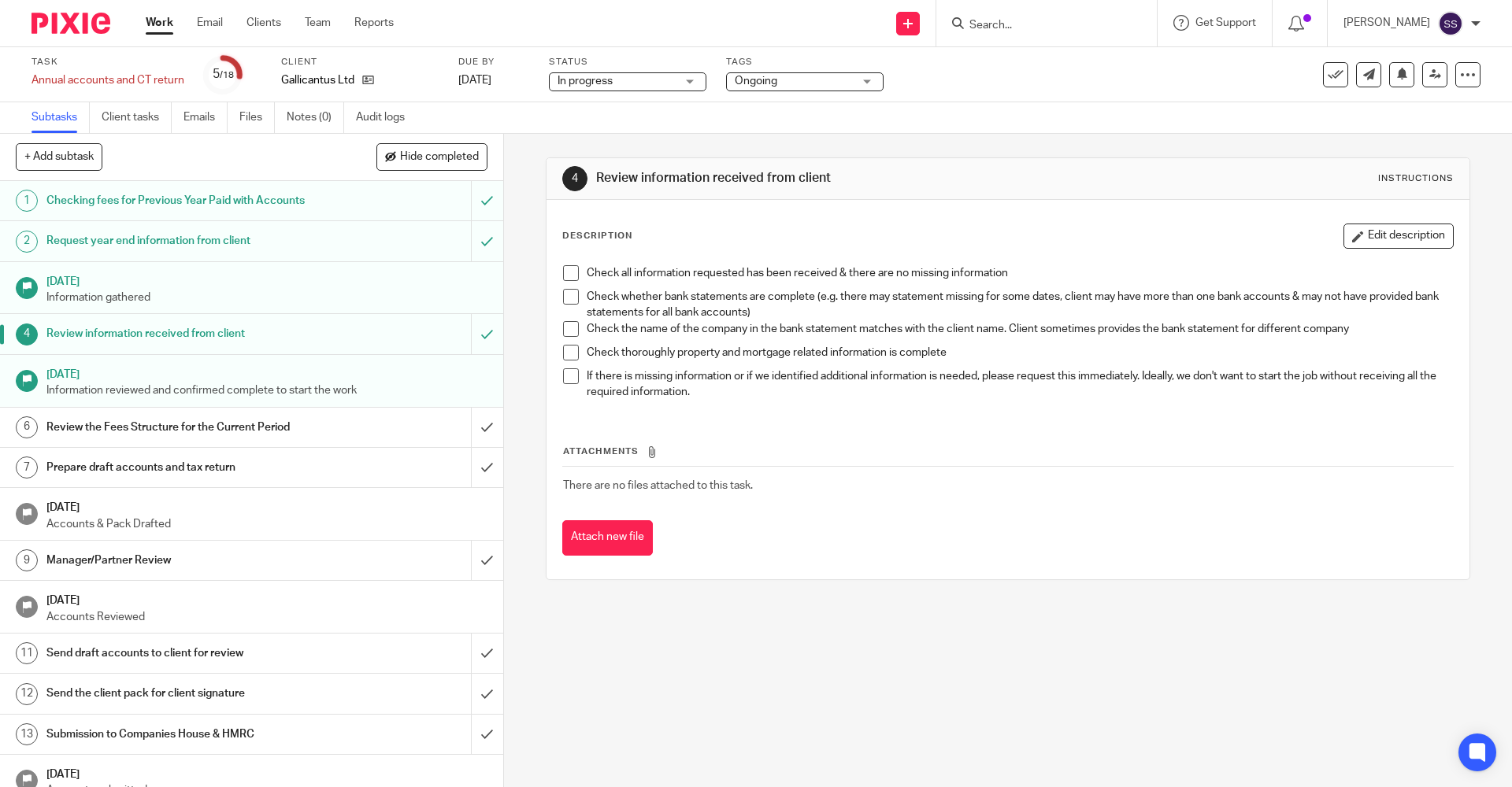
click at [563, 278] on span at bounding box center [570, 273] width 16 height 16
click at [563, 295] on span at bounding box center [570, 296] width 16 height 16
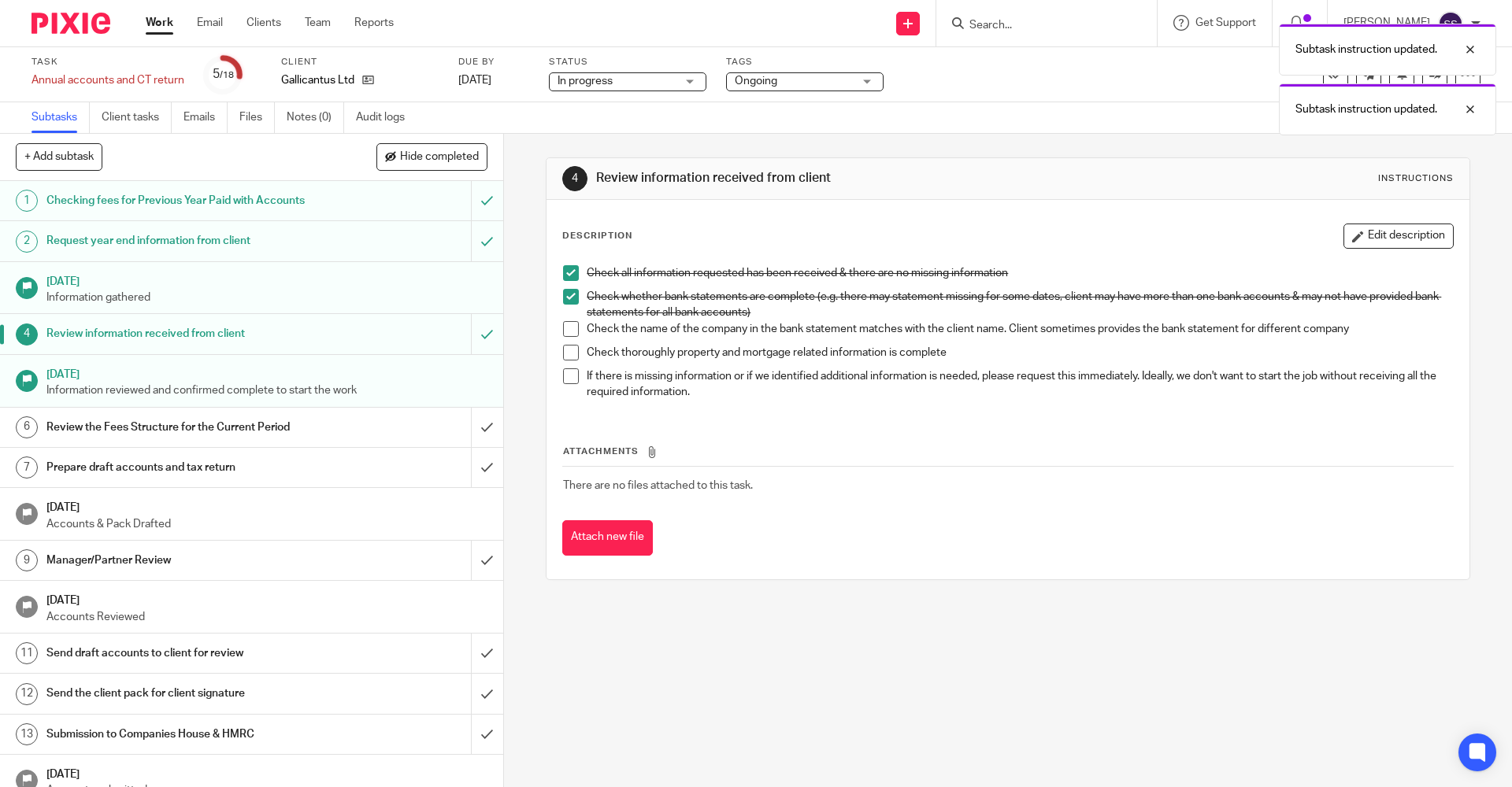
click at [567, 334] on span at bounding box center [570, 328] width 16 height 16
click at [566, 359] on span at bounding box center [570, 352] width 16 height 16
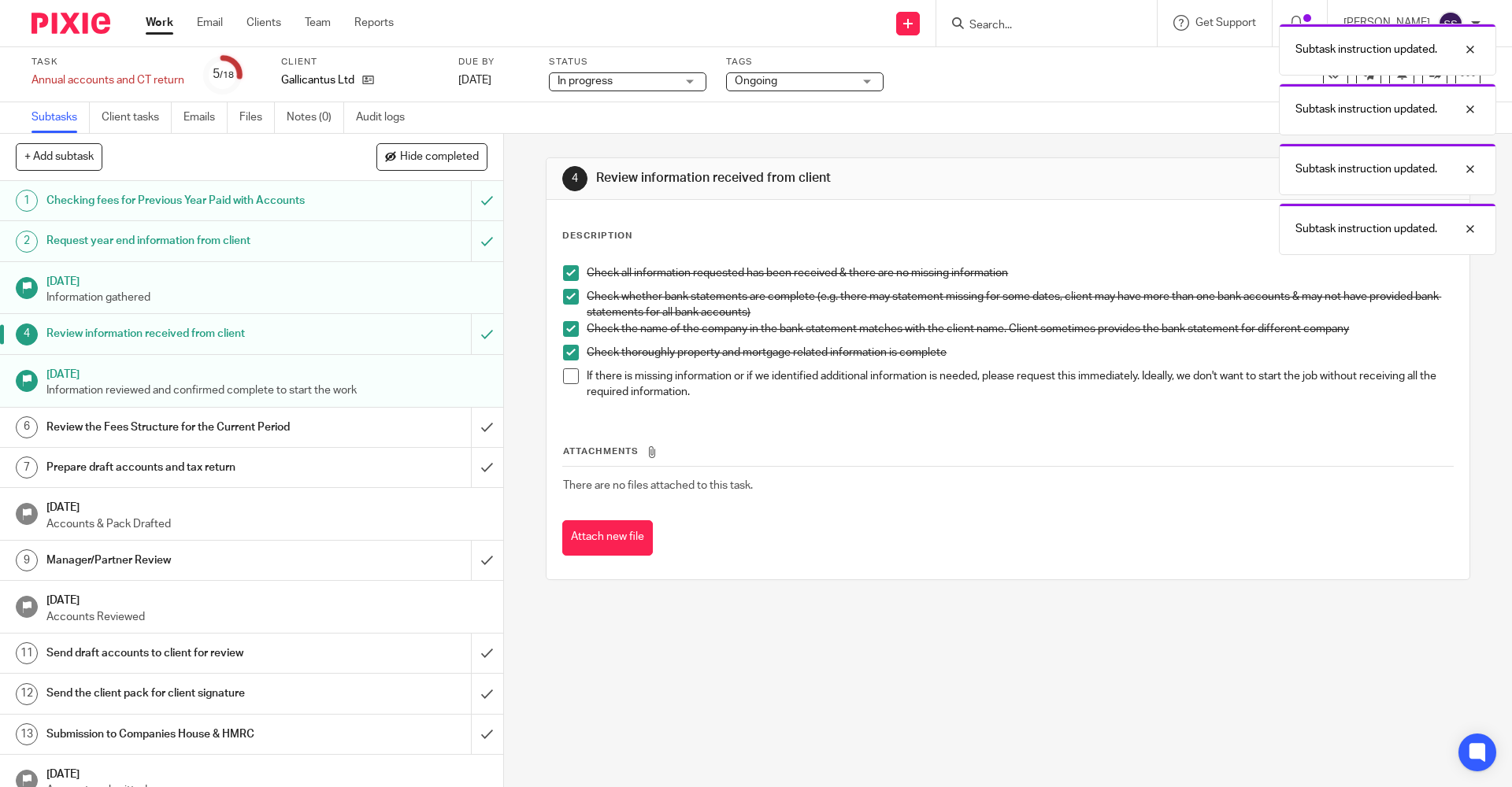
click at [566, 382] on span at bounding box center [570, 376] width 16 height 16
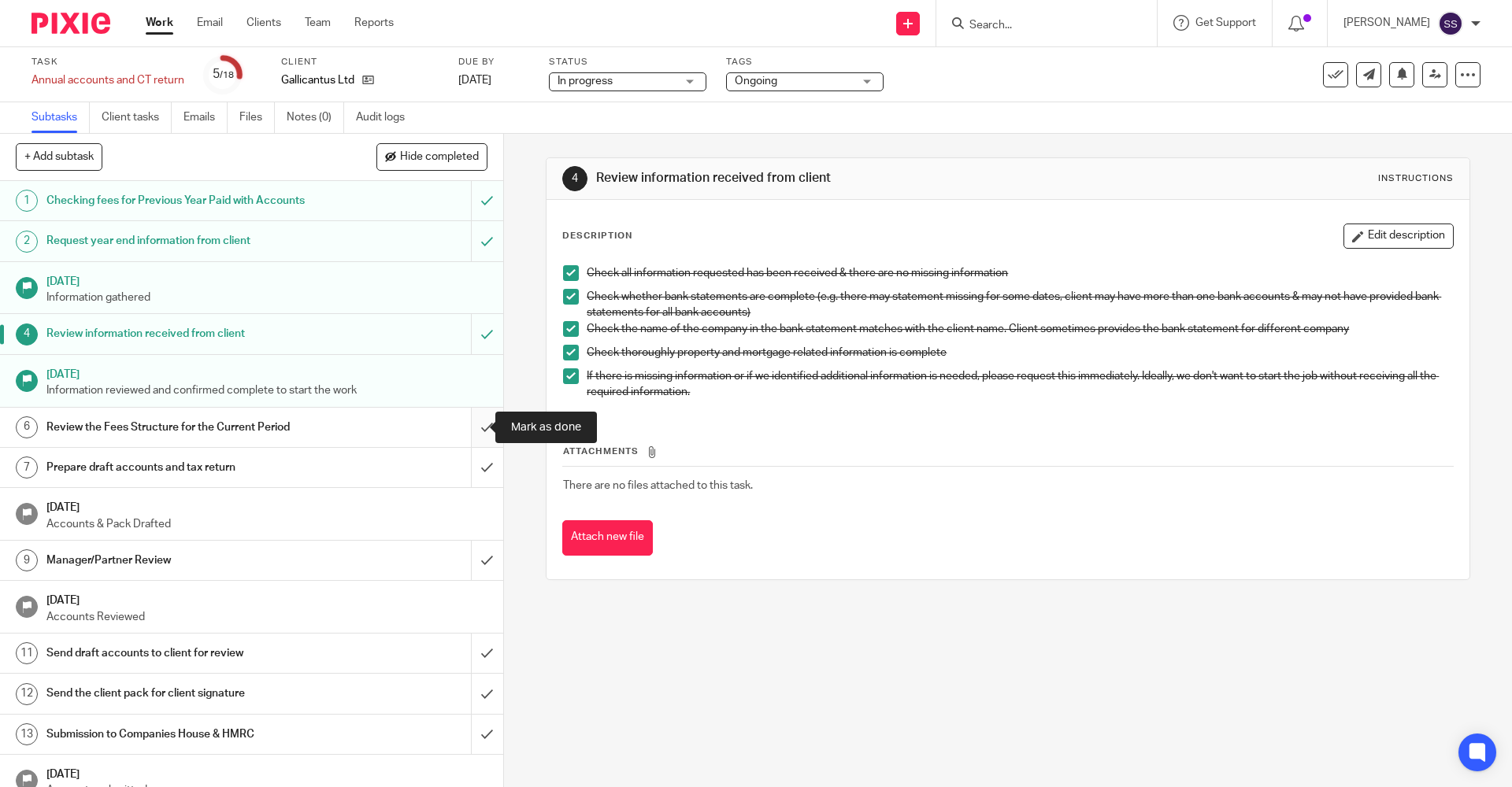
click at [471, 428] on input "submit" at bounding box center [251, 427] width 503 height 40
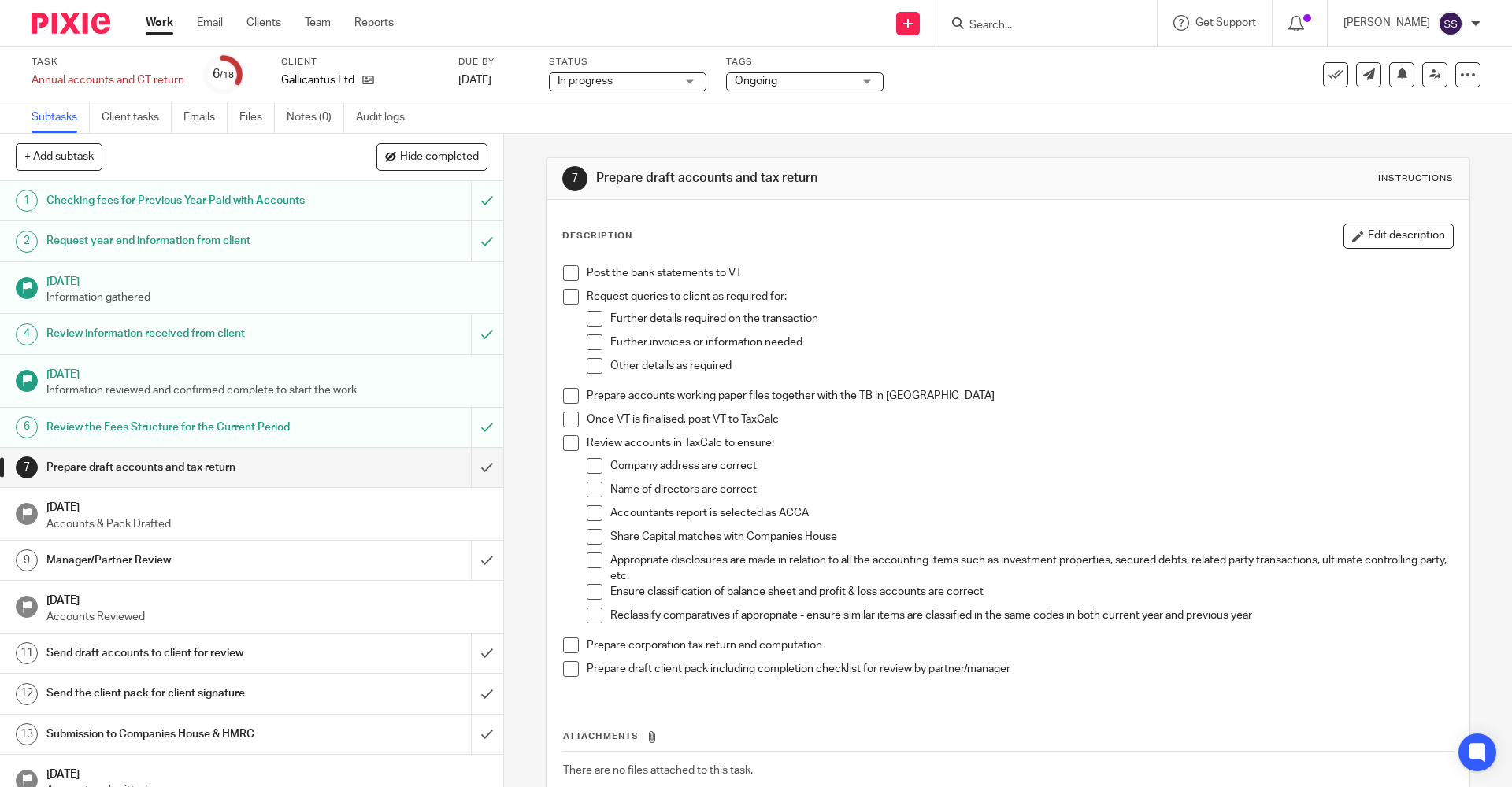
click at [566, 277] on span at bounding box center [570, 273] width 16 height 16
click at [563, 298] on span at bounding box center [570, 296] width 16 height 16
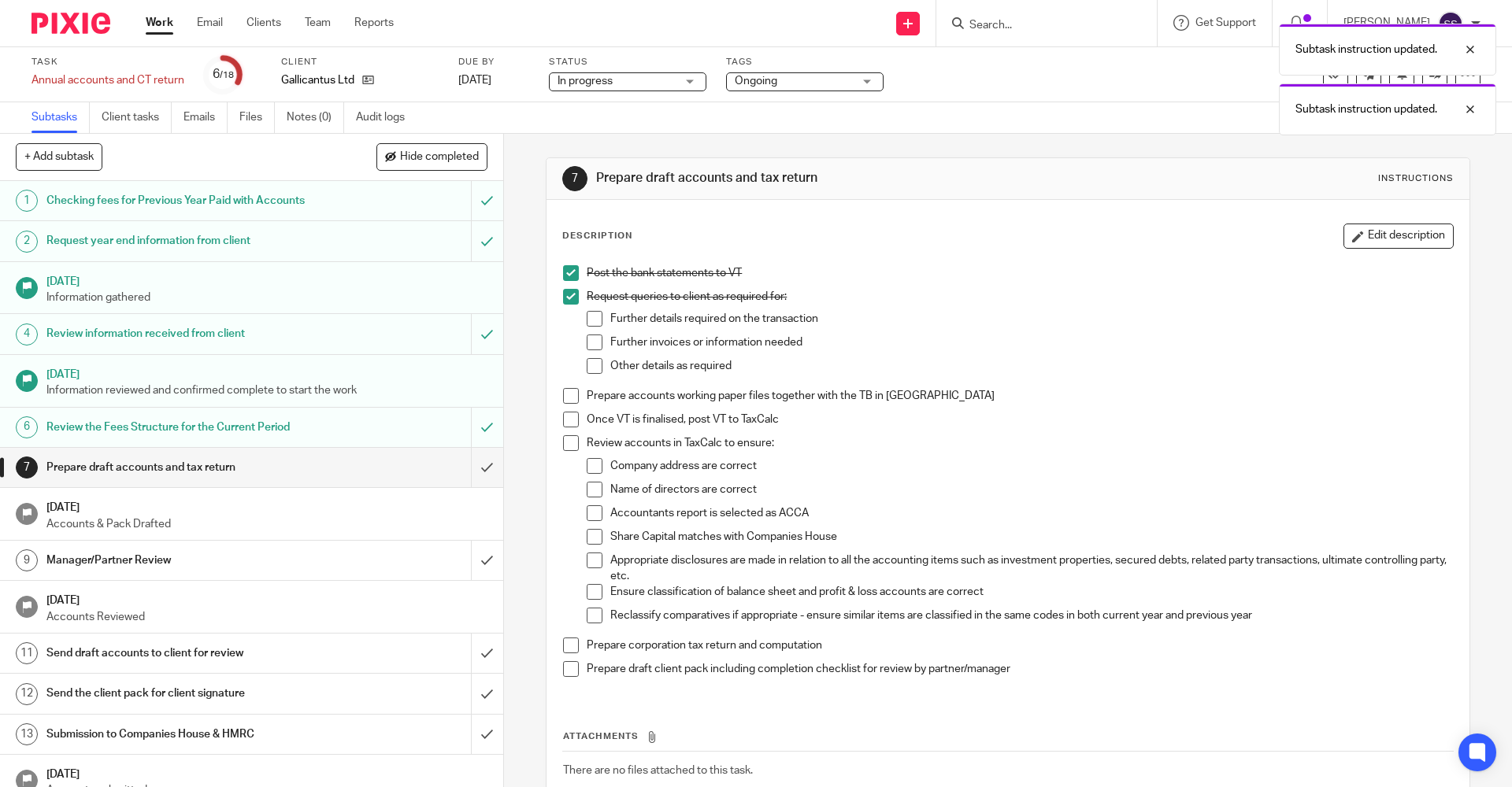
click at [589, 317] on span at bounding box center [594, 318] width 16 height 16
click at [588, 335] on span at bounding box center [594, 342] width 16 height 16
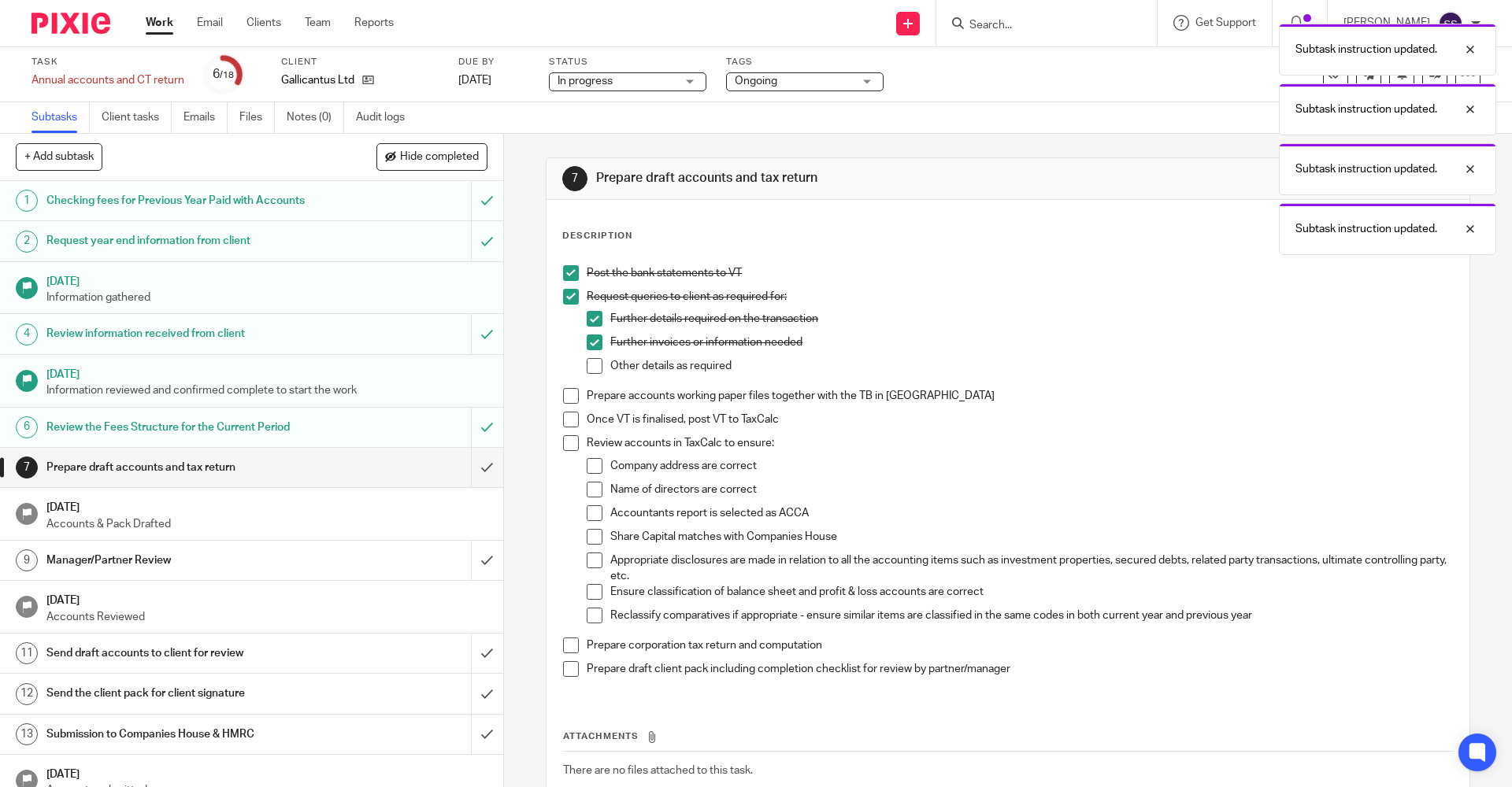
click at [587, 361] on span at bounding box center [594, 365] width 16 height 16
click at [565, 390] on span at bounding box center [570, 396] width 16 height 16
click at [563, 424] on span at bounding box center [570, 419] width 16 height 16
click at [563, 444] on span at bounding box center [570, 443] width 16 height 16
click at [592, 470] on span at bounding box center [594, 466] width 16 height 16
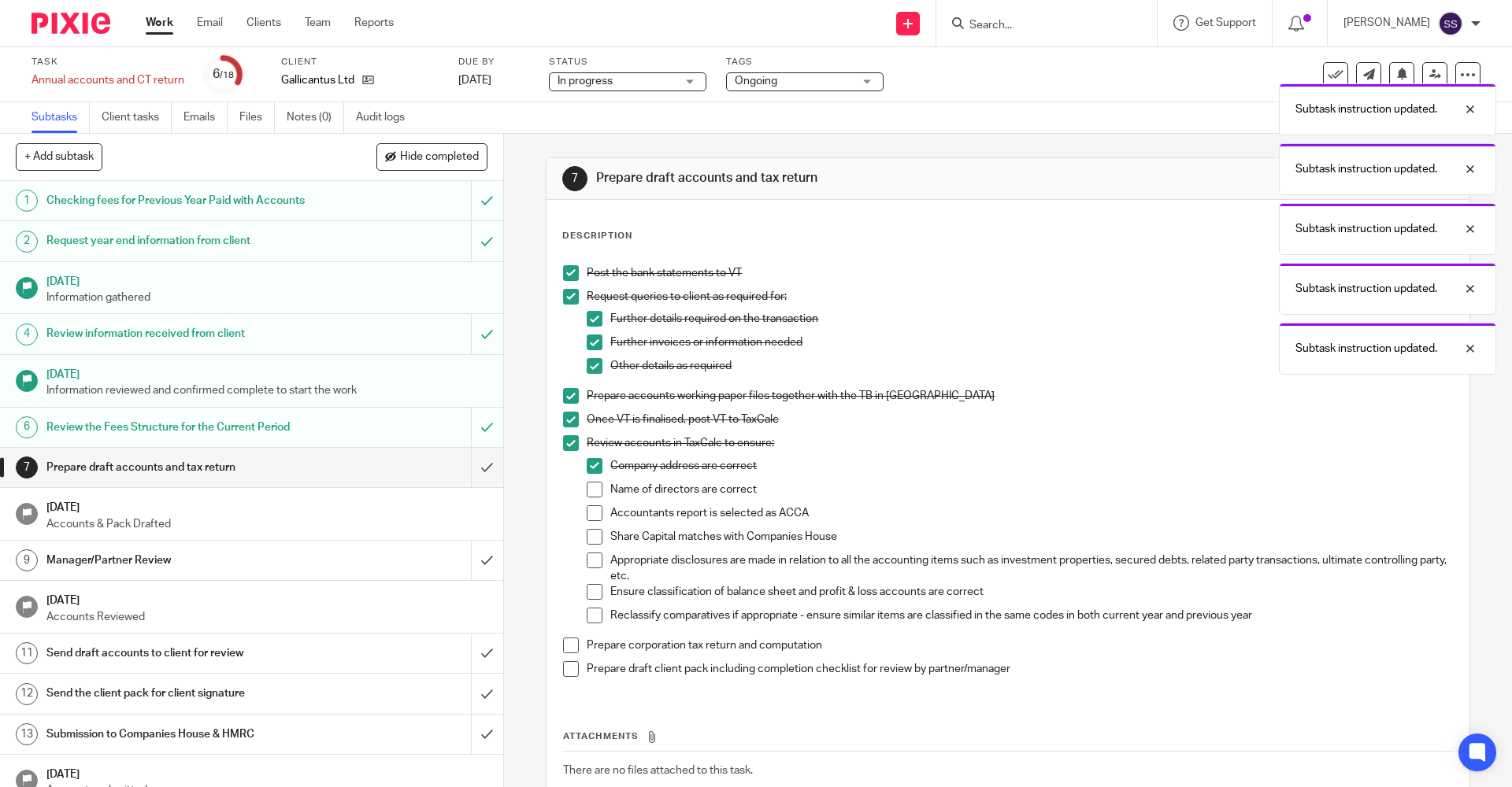
click at [590, 494] on span at bounding box center [594, 489] width 16 height 16
click at [590, 506] on span at bounding box center [594, 513] width 16 height 16
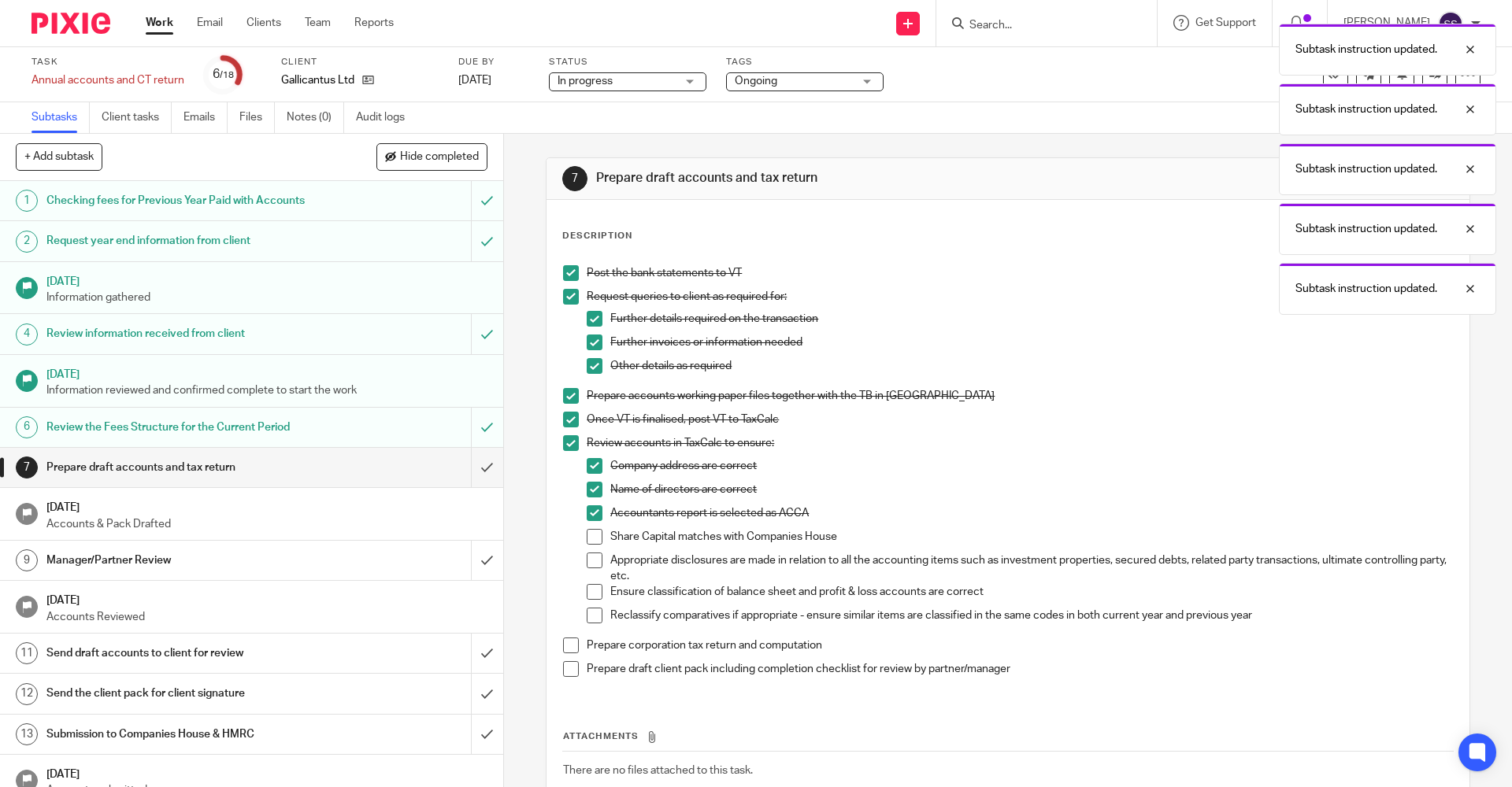
click at [587, 540] on span at bounding box center [594, 536] width 16 height 16
click at [587, 563] on span at bounding box center [594, 560] width 16 height 16
click at [588, 592] on span at bounding box center [594, 591] width 16 height 16
click at [563, 642] on span at bounding box center [570, 645] width 16 height 16
click at [567, 671] on span at bounding box center [570, 669] width 16 height 16
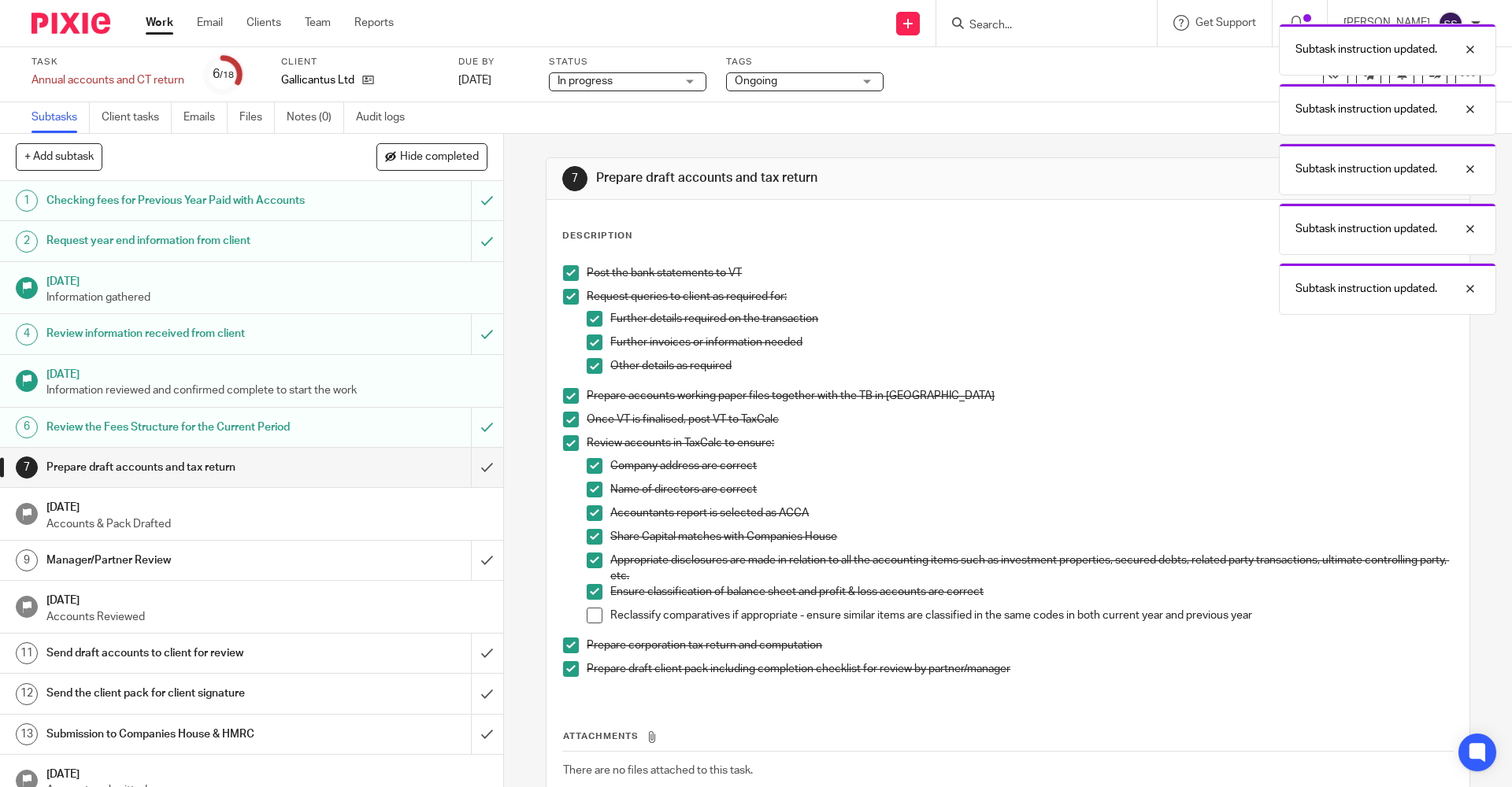
click at [589, 613] on span at bounding box center [594, 615] width 16 height 16
click at [467, 457] on input "submit" at bounding box center [251, 468] width 503 height 40
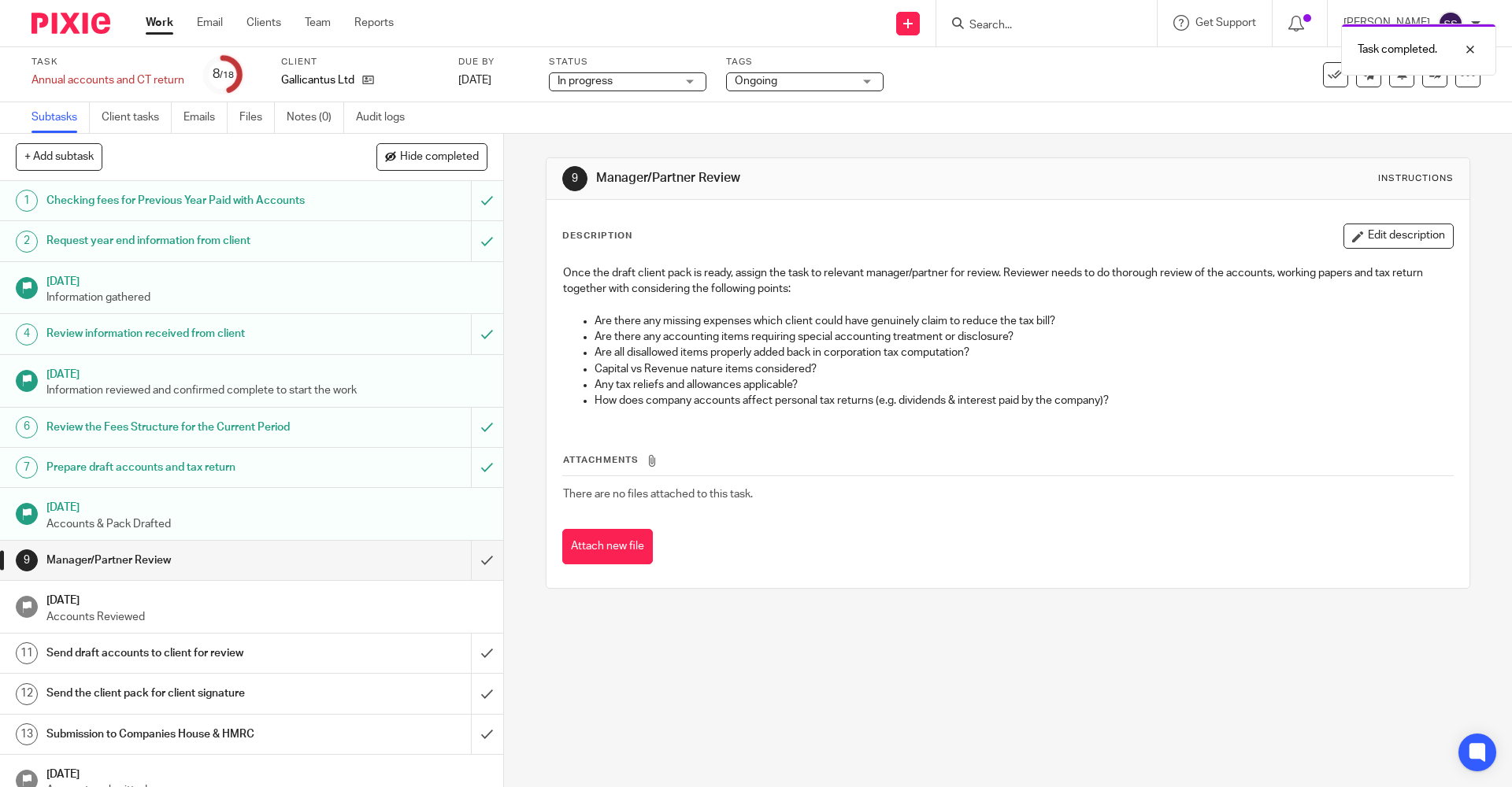
click at [740, 690] on div "9 Manager/Partner Review Instructions Description Edit description Once the dra…" at bounding box center [1007, 460] width 1007 height 653
click at [468, 657] on input "submit" at bounding box center [251, 653] width 503 height 40
click at [478, 692] on input "submit" at bounding box center [251, 694] width 503 height 40
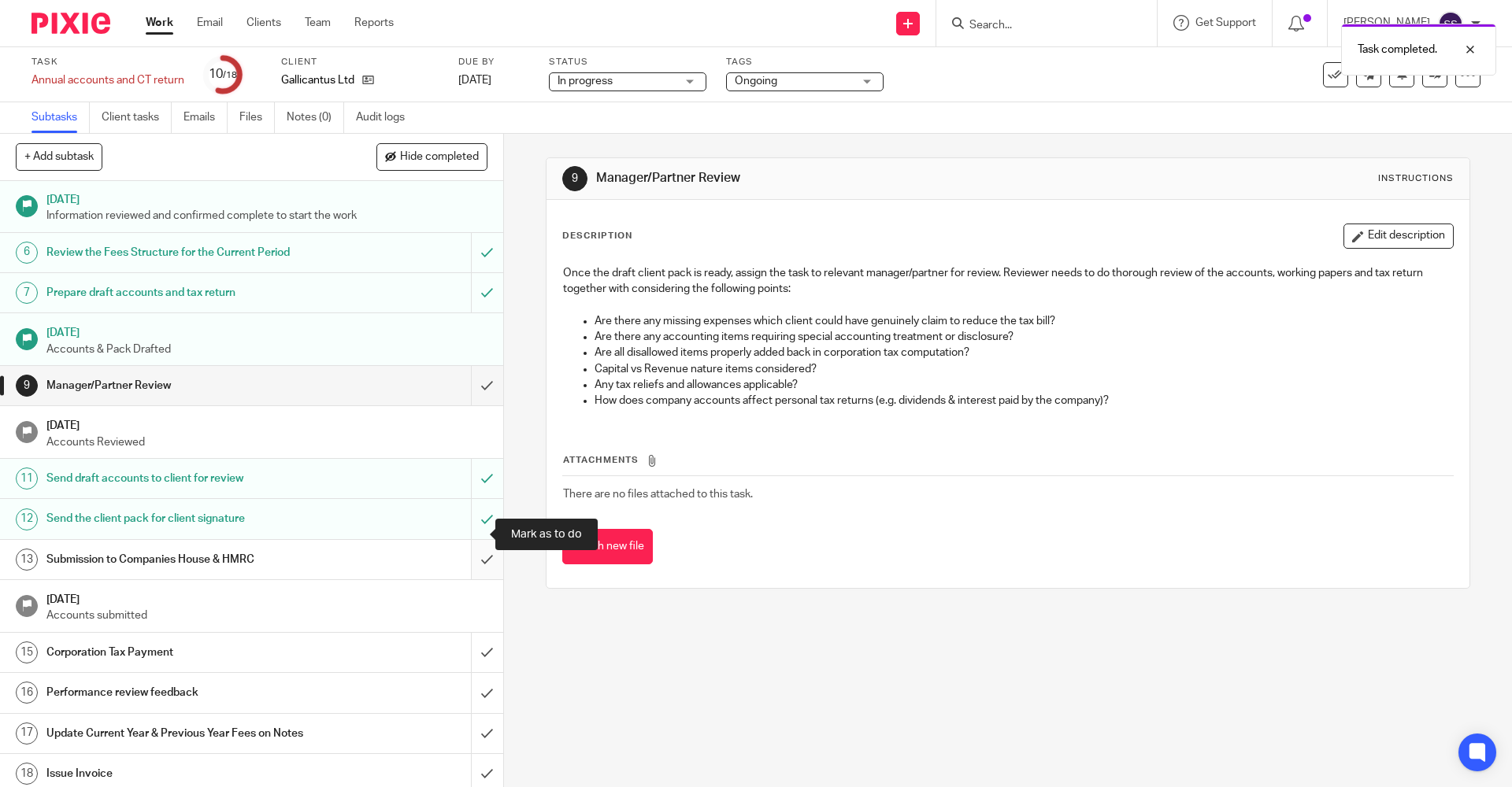
scroll to position [182, 0]
